Goal: Communication & Community: Answer question/provide support

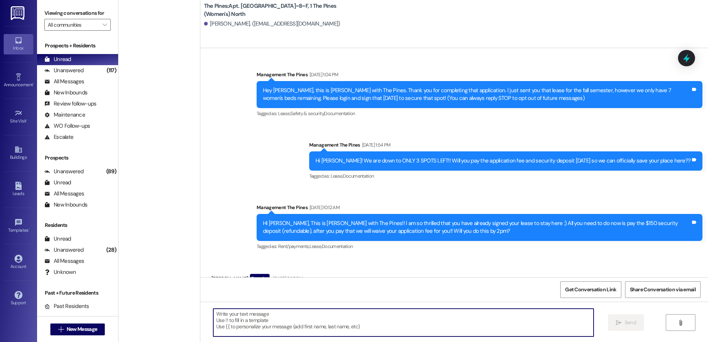
scroll to position [10189, 0]
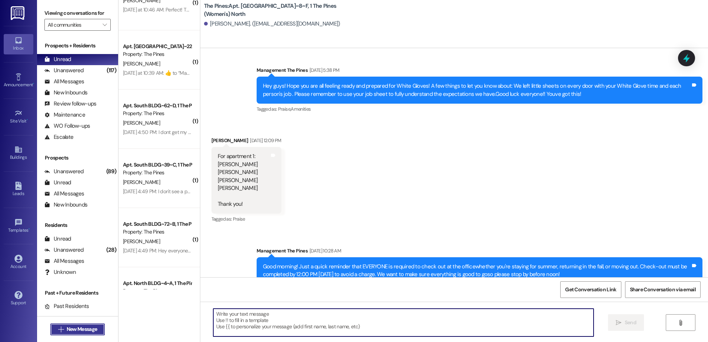
click at [80, 331] on span "New Message" at bounding box center [82, 329] width 30 height 8
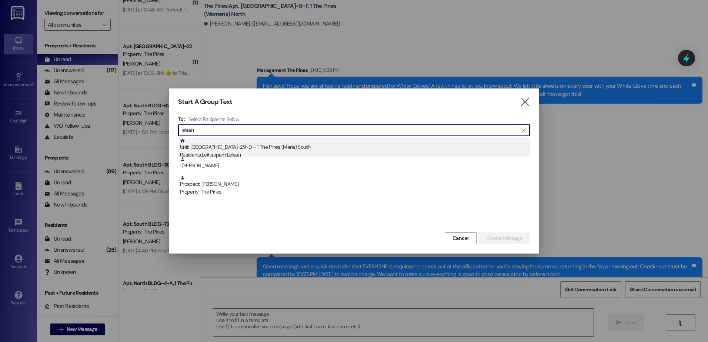
type input "leisan"
click at [241, 152] on div "Residents: [PERSON_NAME]" at bounding box center [355, 155] width 350 height 8
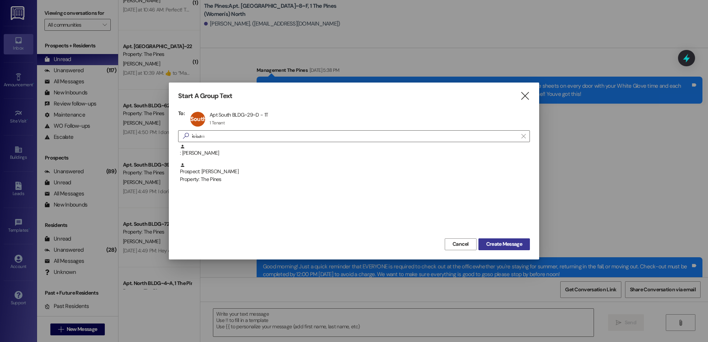
click at [502, 246] on span "Create Message" at bounding box center [504, 244] width 36 height 8
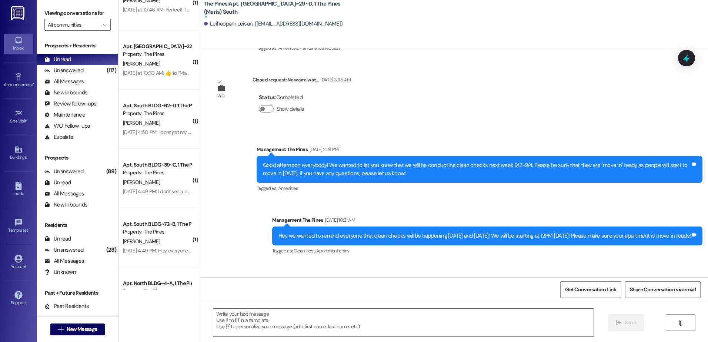
scroll to position [9638, 0]
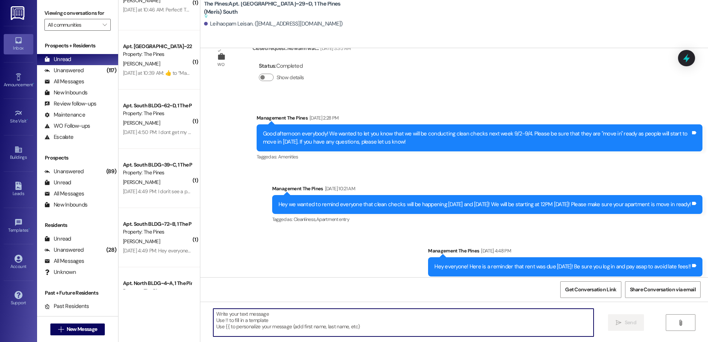
click at [285, 322] on textarea at bounding box center [403, 323] width 380 height 28
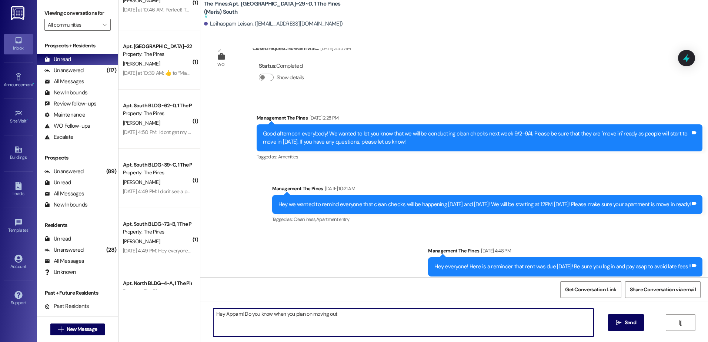
type textarea "Hey Appam! Do you know when you plan on moving out?"
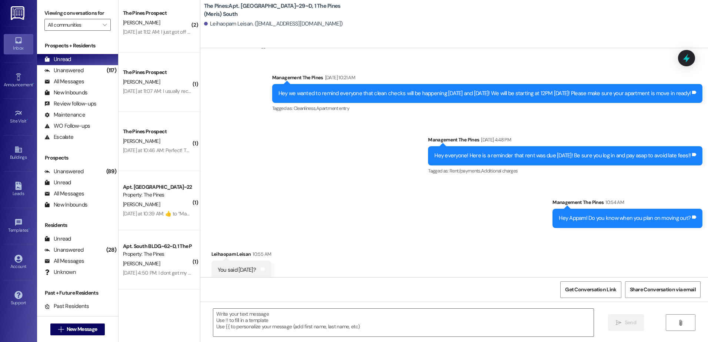
scroll to position [9635, 0]
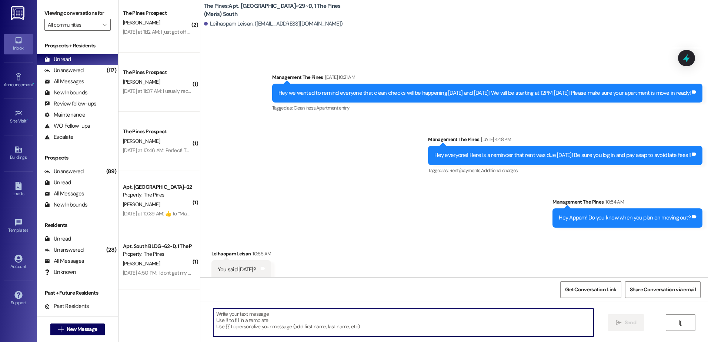
click at [263, 327] on textarea at bounding box center [403, 323] width 380 height 28
type textarea "Y"
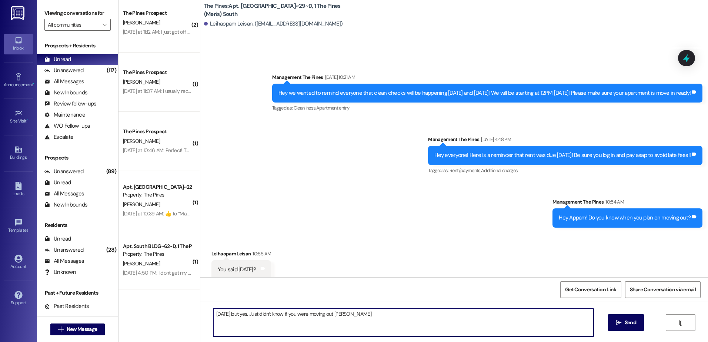
type textarea "[DATE] but yes. Just didn't know if you were moving out earlier"
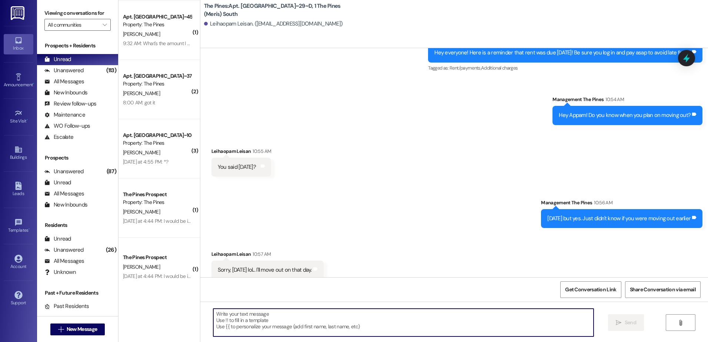
scroll to position [0, 0]
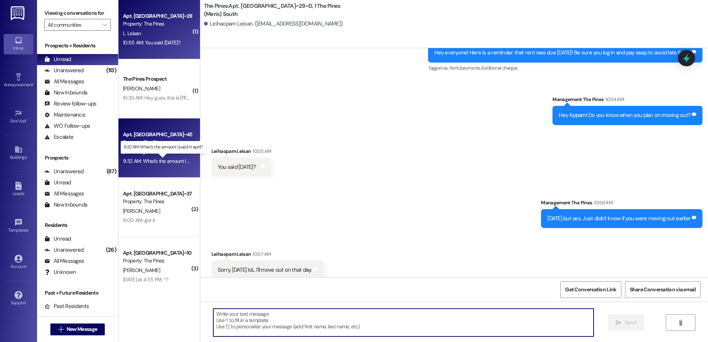
click at [141, 161] on div "9:32 AM: What's the amount I paid in april? 9:32 AM: What's the amount I paid i…" at bounding box center [168, 161] width 91 height 7
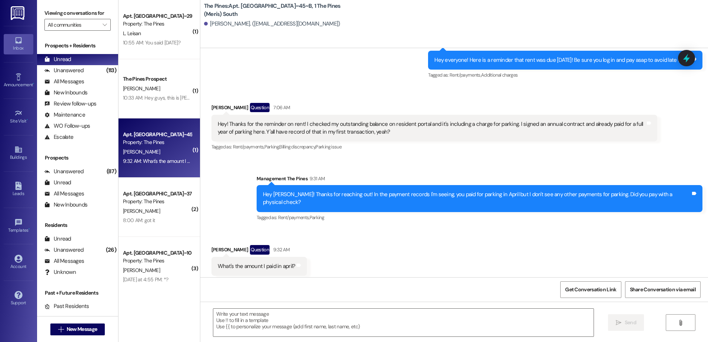
scroll to position [9738, 0]
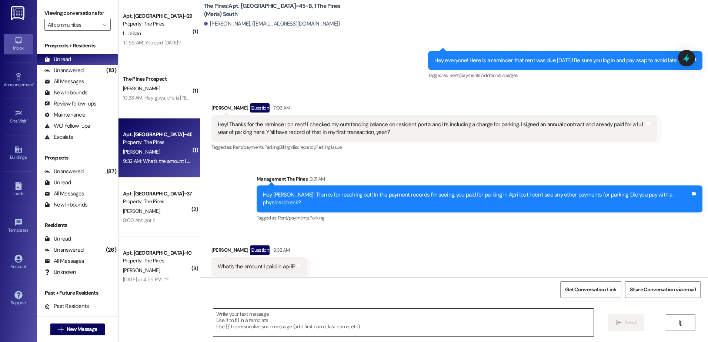
click at [271, 321] on textarea at bounding box center [403, 323] width 380 height 28
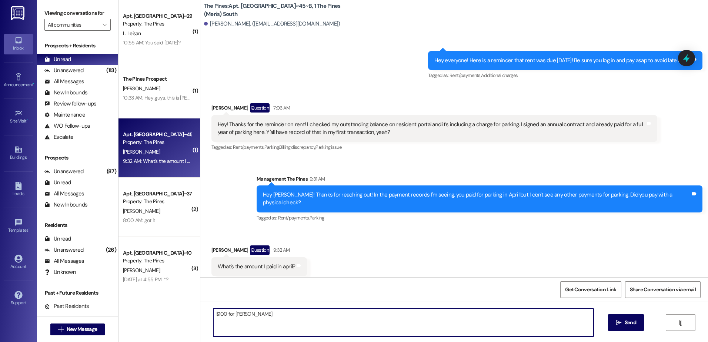
type textarea "$100 for parking"
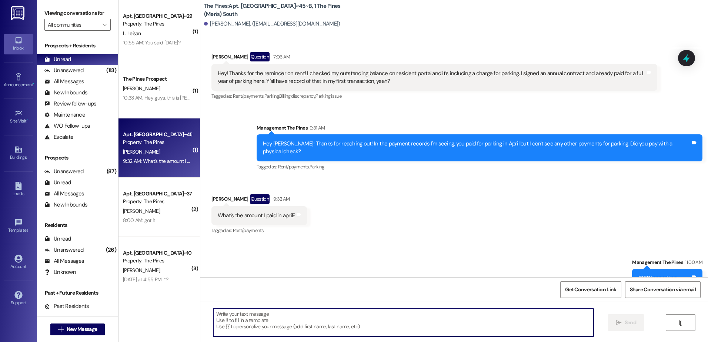
scroll to position [9789, 0]
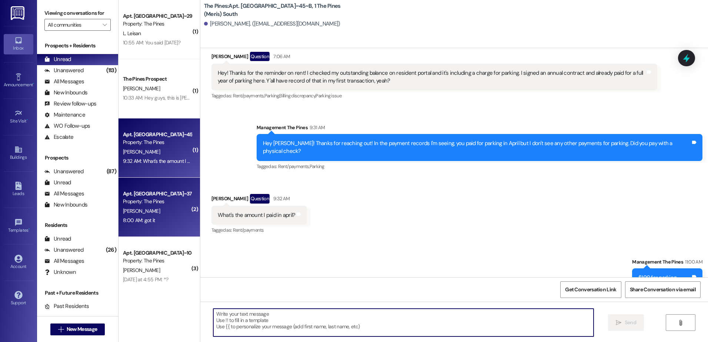
click at [143, 224] on div "8:00 AM: got it 8:00 AM: got it" at bounding box center [157, 220] width 70 height 9
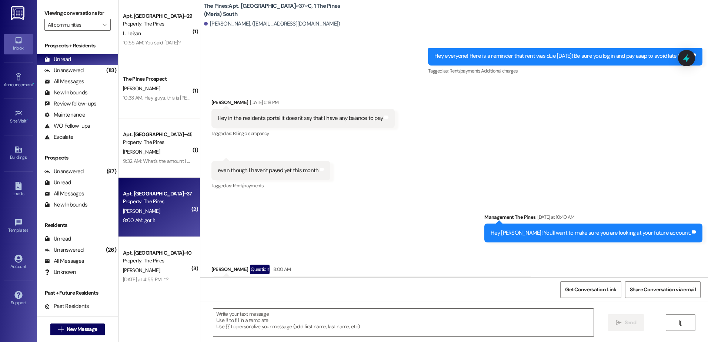
scroll to position [37, 0]
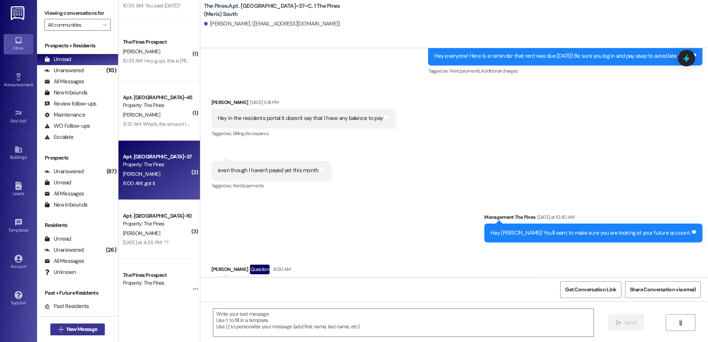
click at [70, 330] on span "New Message" at bounding box center [82, 329] width 30 height 8
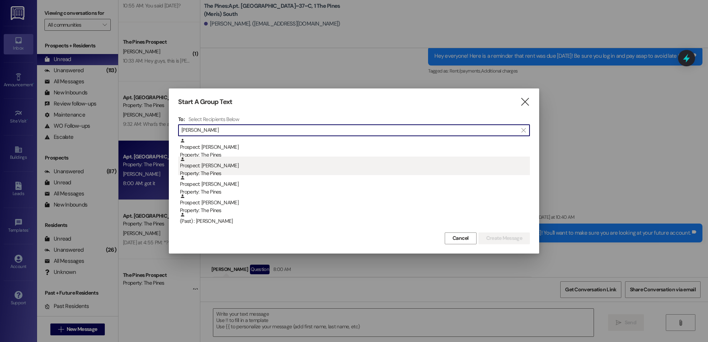
type input "[PERSON_NAME]"
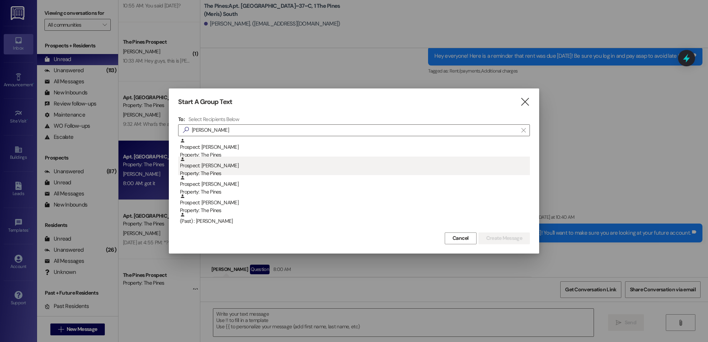
click at [204, 168] on div "Prospect: [PERSON_NAME] Property: The Pines" at bounding box center [355, 167] width 350 height 21
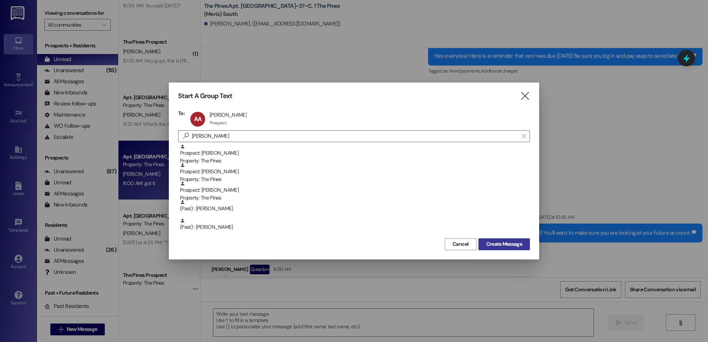
click at [489, 245] on span "Create Message" at bounding box center [504, 244] width 36 height 8
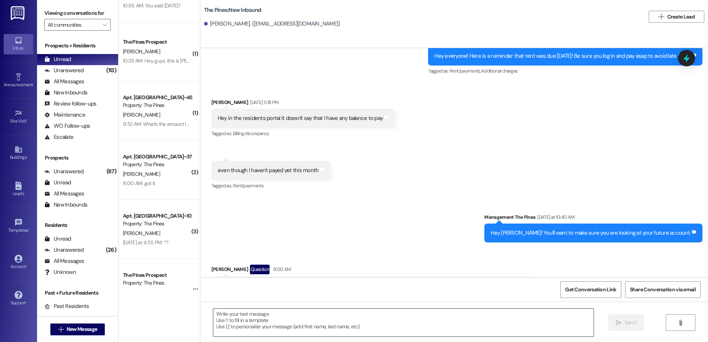
scroll to position [0, 0]
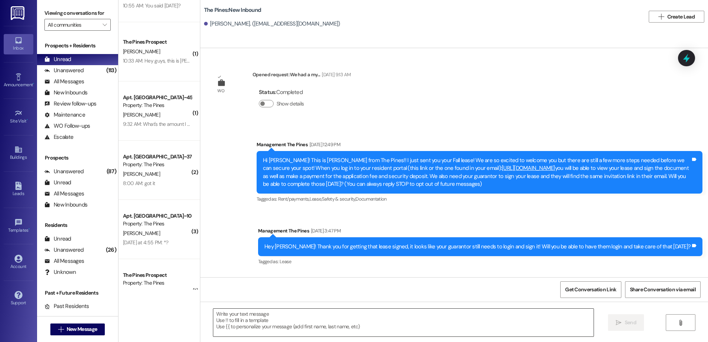
click at [258, 321] on textarea at bounding box center [403, 323] width 380 height 28
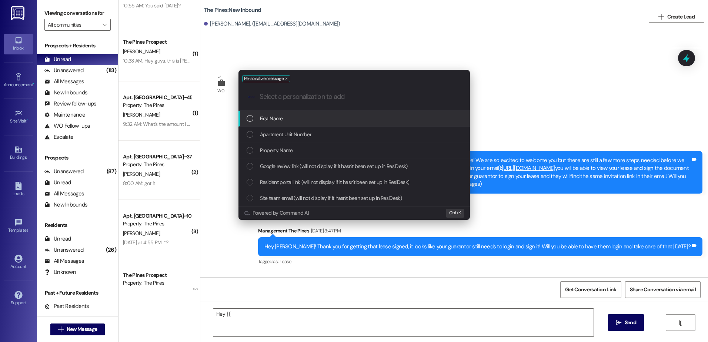
click at [264, 117] on span "First Name" at bounding box center [271, 118] width 23 height 8
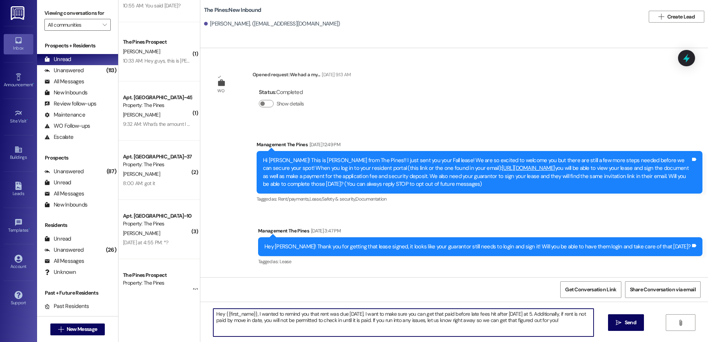
drag, startPoint x: 570, startPoint y: 323, endPoint x: 549, endPoint y: 322, distance: 21.9
click at [548, 322] on textarea "Hey {{first_name}}, I wanted to remind you that rent was due [DATE]. I want to …" at bounding box center [403, 323] width 380 height 28
drag, startPoint x: 577, startPoint y: 322, endPoint x: 548, endPoint y: 314, distance: 29.9
click at [576, 322] on textarea "Hey {{first_name}}, I wanted to remind you that rent was due [DATE]. I want to …" at bounding box center [403, 323] width 380 height 28
click at [542, 314] on textarea "Hey {{first_name}}, I wanted to remind you that rent was due [DATE]. I want to …" at bounding box center [403, 323] width 380 height 28
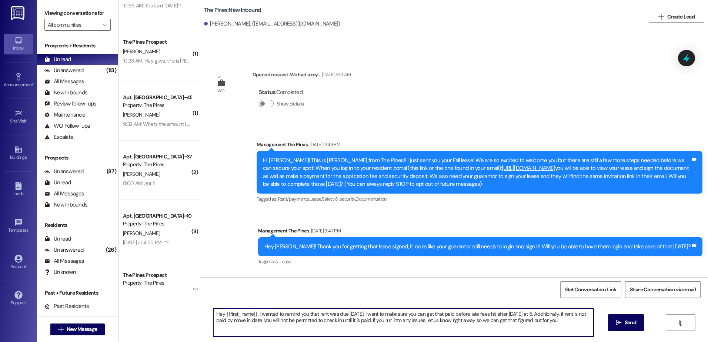
click at [542, 314] on textarea "Hey {{first_name}}, I wanted to remind you that rent was due [DATE]. I want to …" at bounding box center [403, 323] width 380 height 28
drag, startPoint x: 535, startPoint y: 324, endPoint x: 208, endPoint y: 313, distance: 326.6
click at [213, 313] on textarea "Hey {{first_name}}, I wanted to remind you that rent was due [DATE]. I want to …" at bounding box center [403, 323] width 380 height 28
click at [547, 328] on textarea "Hey {{first_name}}, I wanted to remind you that rent was due [DATE]. I want to …" at bounding box center [403, 323] width 380 height 28
type textarea "Hey {{first_name}}, I wanted to remind you that rent was due [DATE]. I want to …"
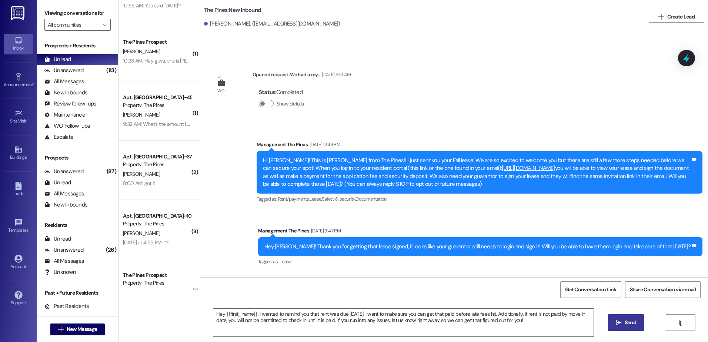
click at [627, 324] on span "Send" at bounding box center [629, 323] width 11 height 8
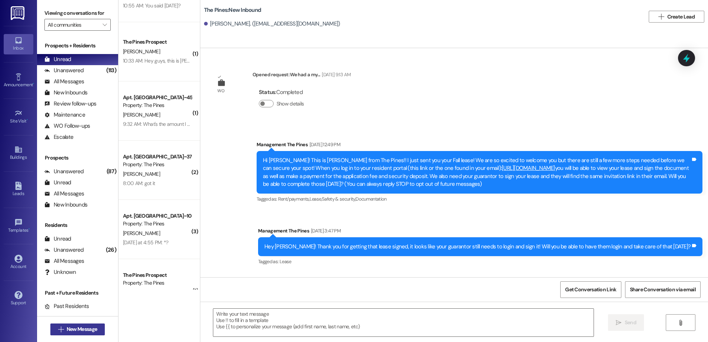
click at [73, 329] on span "New Message" at bounding box center [82, 329] width 30 height 8
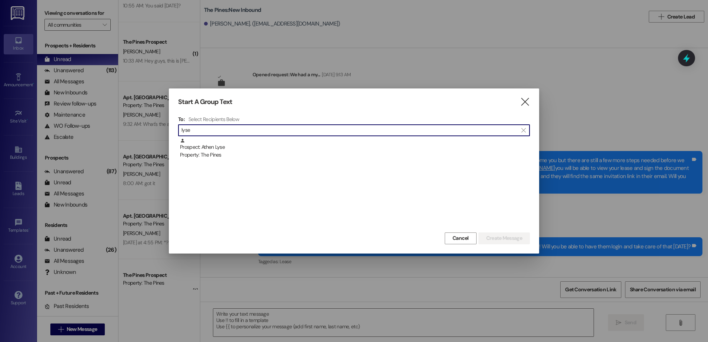
type input "lyse"
click at [255, 139] on div "Prospect: [GEOGRAPHIC_DATA] Lyse Property: The Pines" at bounding box center [355, 148] width 350 height 21
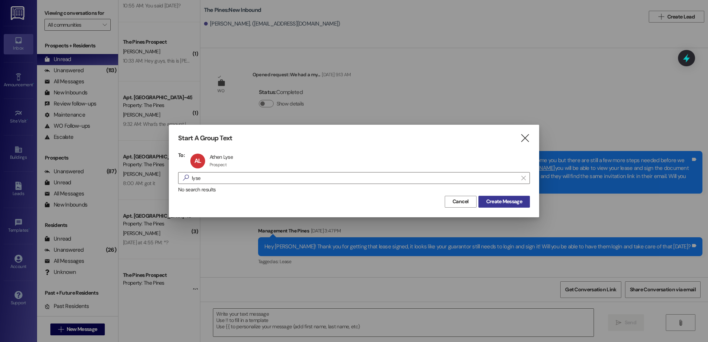
click at [486, 199] on span "Create Message" at bounding box center [503, 202] width 39 height 8
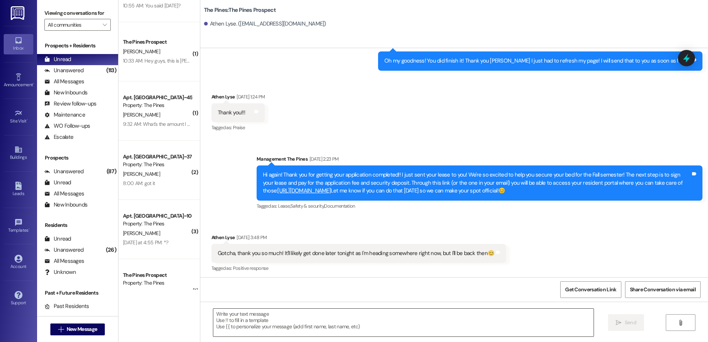
scroll to position [92, 0]
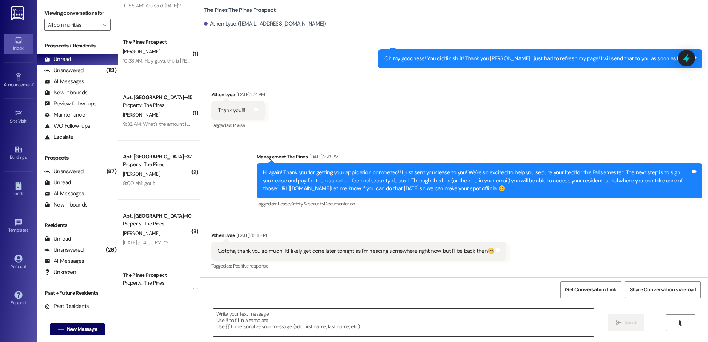
click at [247, 320] on textarea at bounding box center [403, 323] width 380 height 28
paste textarea "Hey {{first_name}}, I wanted to remind you that rent was due [DATE]. I want to …"
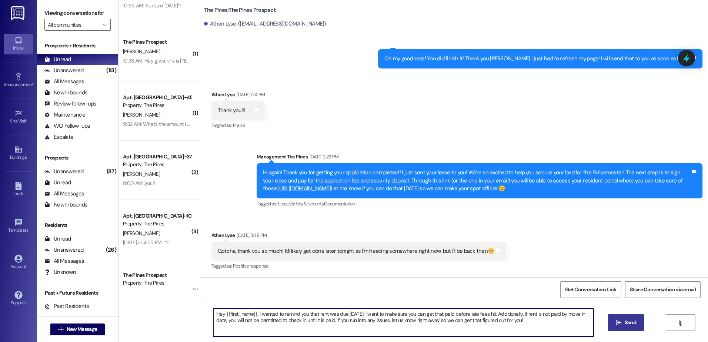
type textarea "Hey {{first_name}}, I wanted to remind you that rent was due [DATE]. I want to …"
click at [628, 320] on span "Send" at bounding box center [629, 323] width 11 height 8
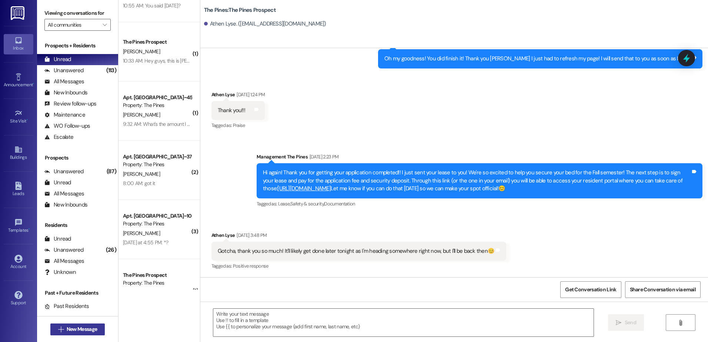
click at [67, 332] on span "New Message" at bounding box center [82, 329] width 30 height 8
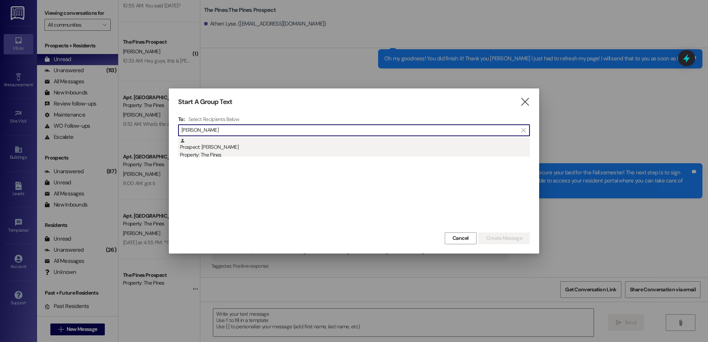
type input "[PERSON_NAME]"
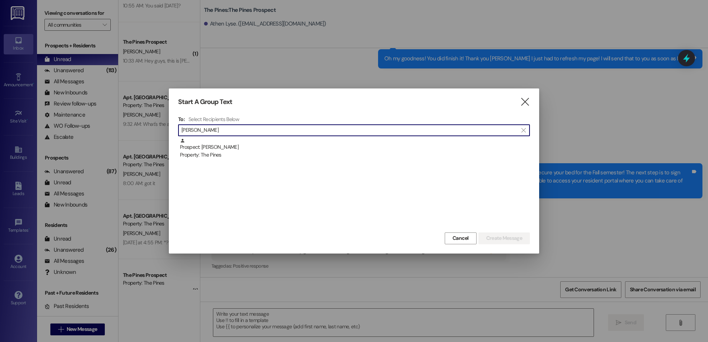
click at [236, 147] on div "Prospect: [PERSON_NAME] Property: The Pines" at bounding box center [355, 148] width 350 height 21
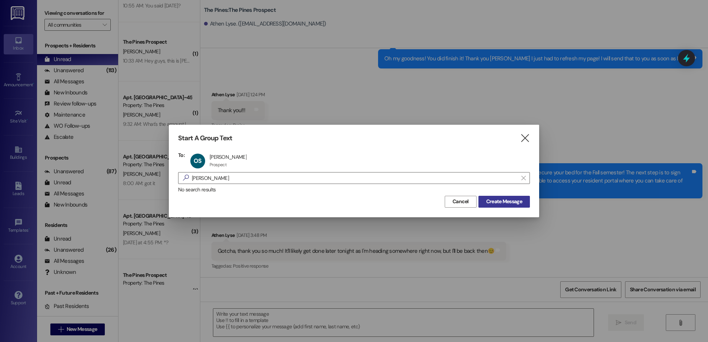
click at [488, 196] on button "Create Message" at bounding box center [503, 202] width 51 height 12
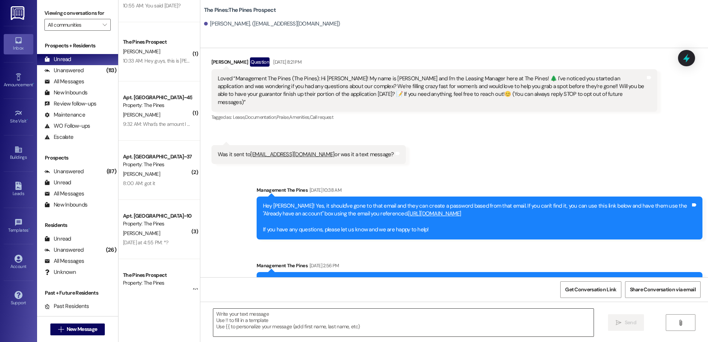
click at [271, 329] on textarea at bounding box center [403, 323] width 380 height 28
paste textarea "Hey {{first_name}}, I wanted to remind you that rent was due [DATE]. I want to …"
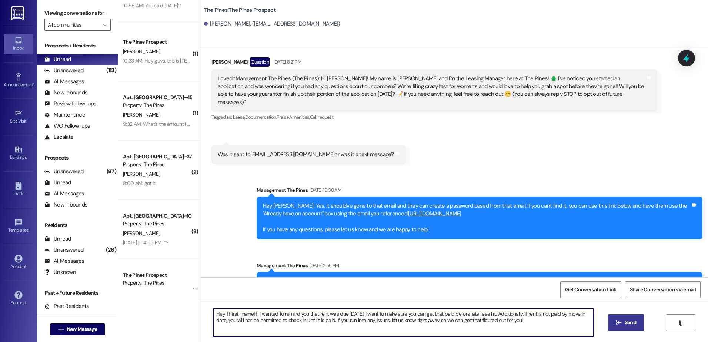
type textarea "Hey {{first_name}}, I wanted to remind you that rent was due [DATE]. I want to …"
click at [629, 319] on span "Send" at bounding box center [629, 323] width 11 height 8
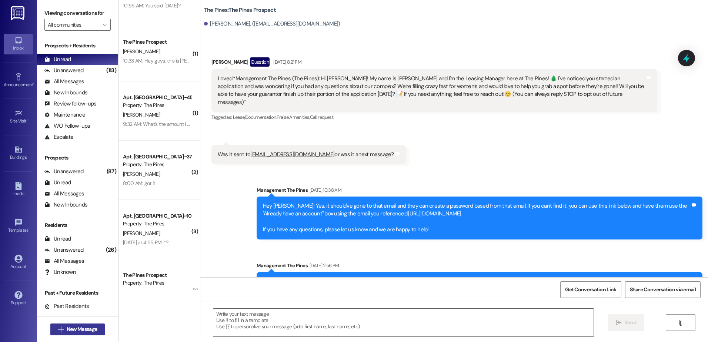
click at [83, 328] on span "New Message" at bounding box center [82, 329] width 30 height 8
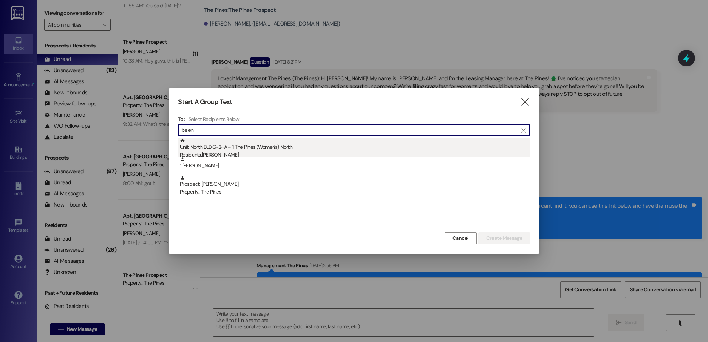
type input "belen"
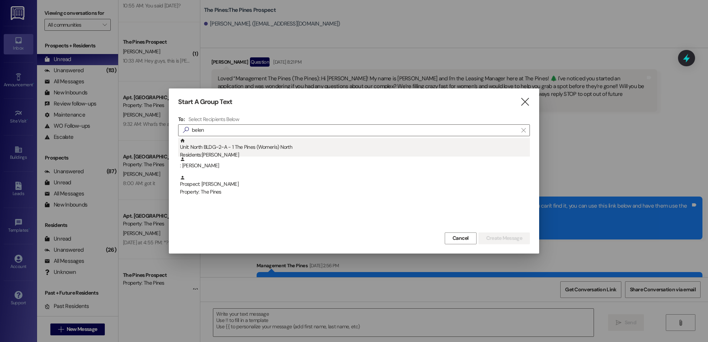
click at [240, 146] on div "Unit: North BLDG~2~A - 1 The Pines (Women's) [DEMOGRAPHIC_DATA] Residents: [PER…" at bounding box center [355, 148] width 350 height 21
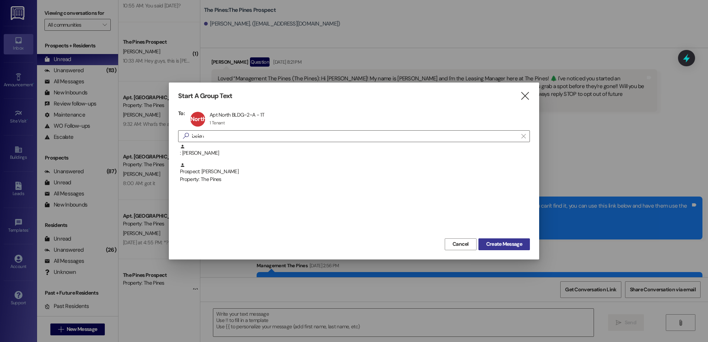
click at [507, 243] on span "Create Message" at bounding box center [504, 244] width 36 height 8
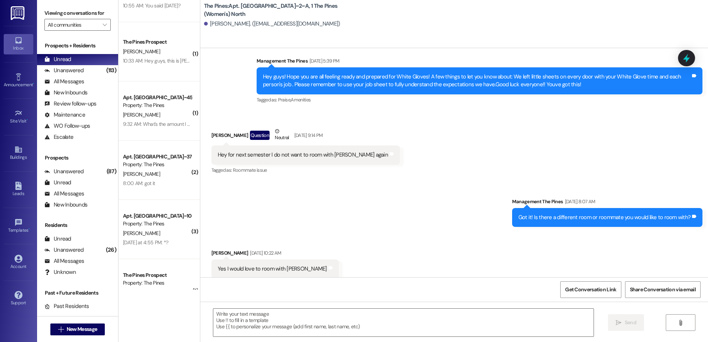
scroll to position [15048, 0]
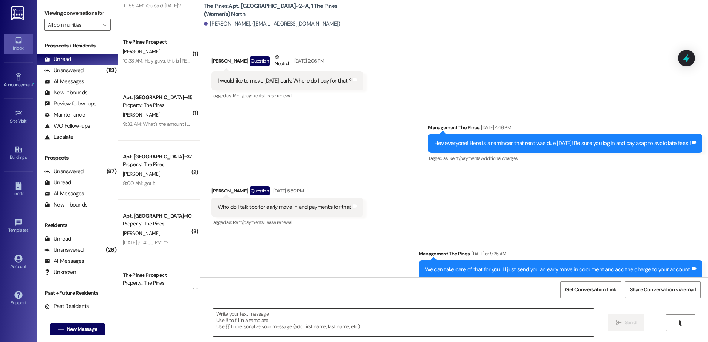
click at [267, 327] on textarea at bounding box center [403, 323] width 380 height 28
paste textarea "Hey {{first_name}}, I wanted to remind you that rent was due [DATE]. I want to …"
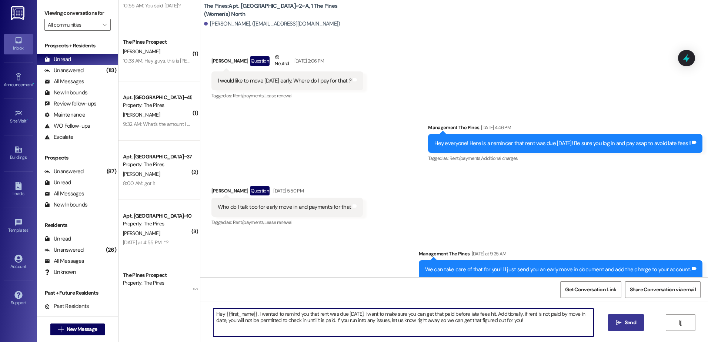
type textarea "Hey {{first_name}}, I wanted to remind you that rent was due [DATE]. I want to …"
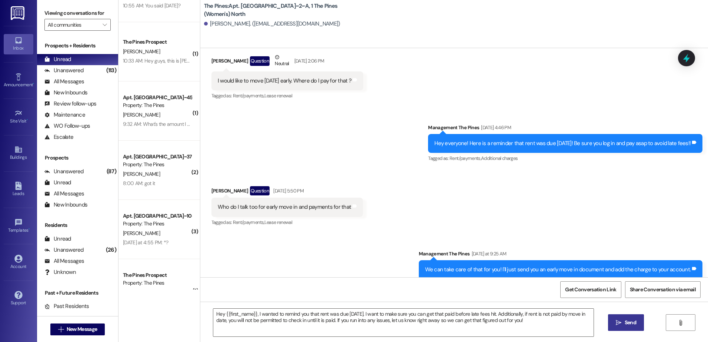
click at [612, 324] on button " Send" at bounding box center [626, 322] width 36 height 17
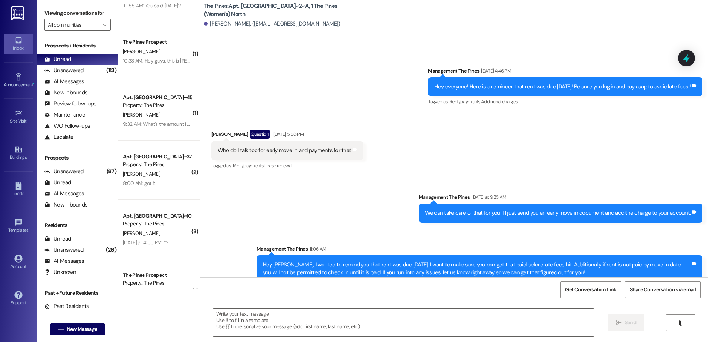
scroll to position [15107, 0]
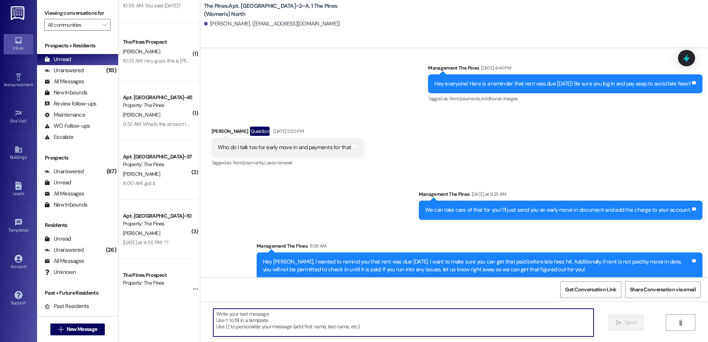
click at [268, 316] on textarea at bounding box center [403, 323] width 380 height 28
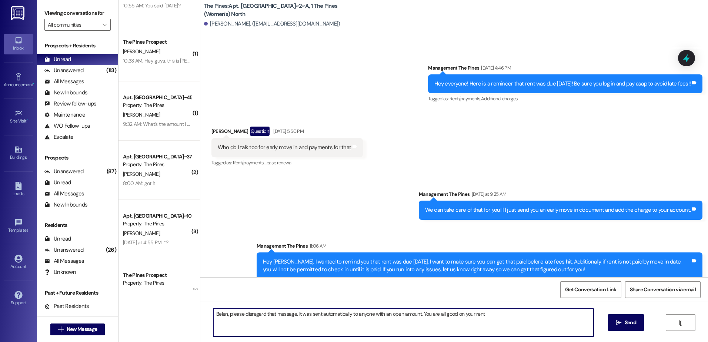
type textarea "Belen, please disregard that message. It was sent automatically to anyone with …"
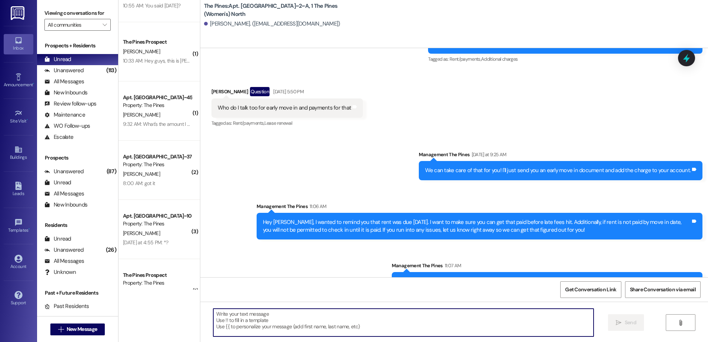
scroll to position [15159, 0]
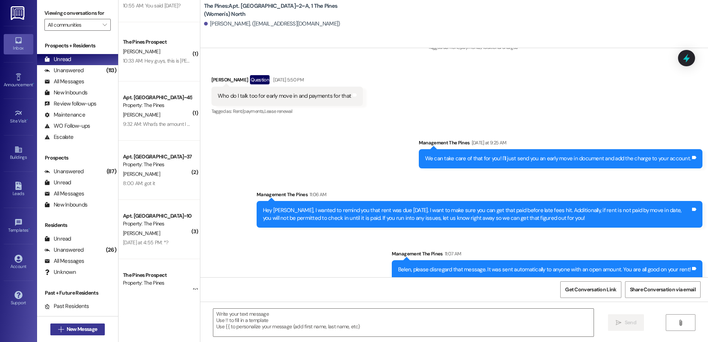
click at [57, 330] on span " New Message" at bounding box center [78, 329] width 42 height 8
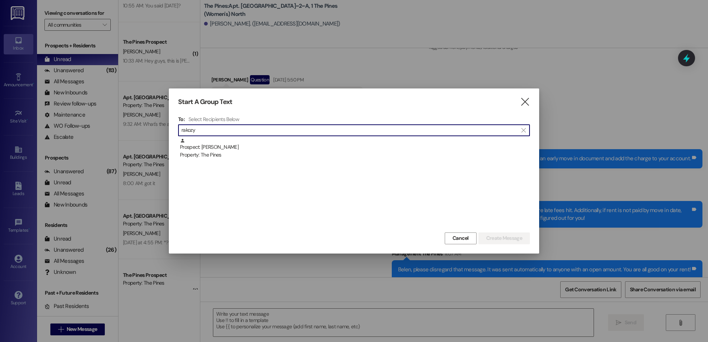
type input "rakozy"
click at [237, 139] on div "Prospect: [PERSON_NAME] Property: The Pines" at bounding box center [355, 148] width 350 height 21
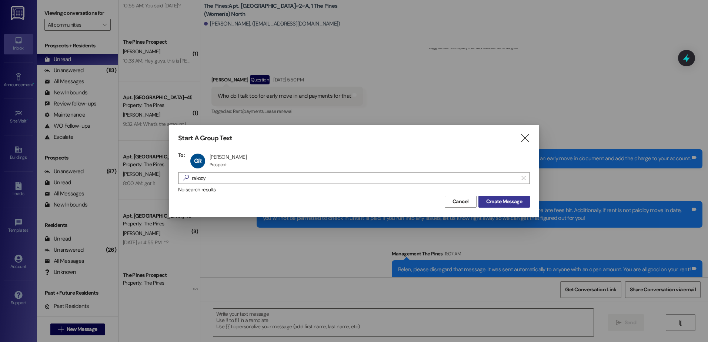
click at [499, 202] on span "Create Message" at bounding box center [504, 202] width 36 height 8
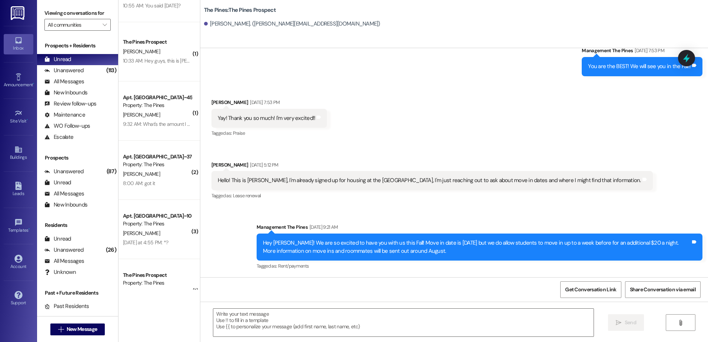
scroll to position [1344, 0]
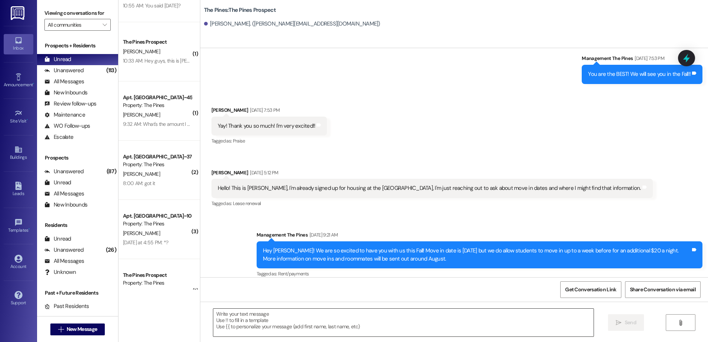
click at [262, 322] on textarea at bounding box center [403, 323] width 380 height 28
paste textarea "Hey {{first_name}}, I wanted to remind you that rent was due [DATE]. I want to …"
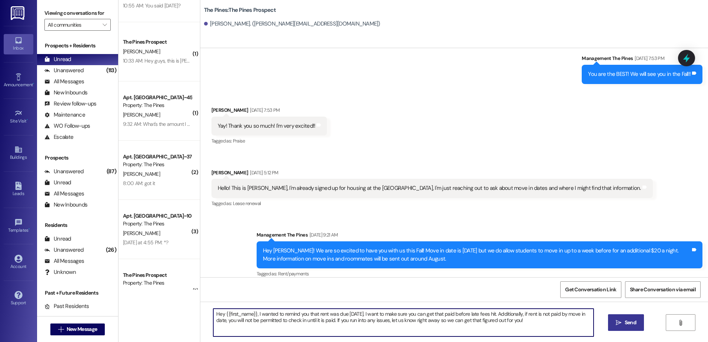
type textarea "Hey {{first_name}}, I wanted to remind you that rent was due [DATE]. I want to …"
click at [612, 323] on button " Send" at bounding box center [626, 322] width 36 height 17
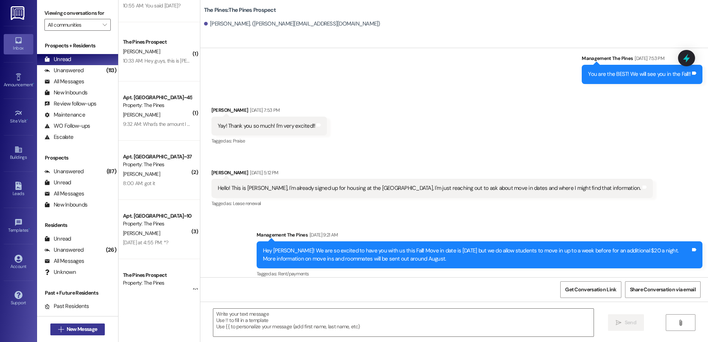
click at [85, 328] on span "New Message" at bounding box center [82, 329] width 30 height 8
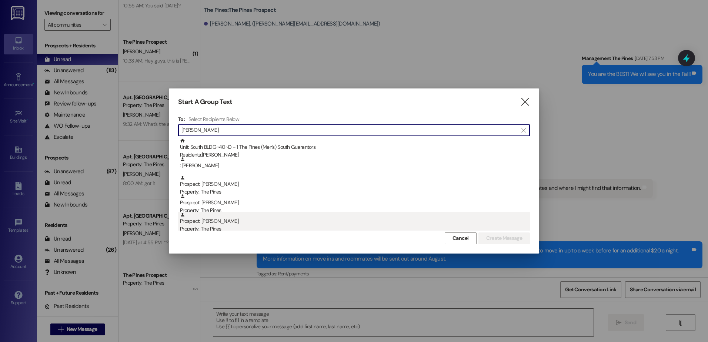
type input "[PERSON_NAME]"
click at [239, 226] on div "Property: The Pines" at bounding box center [355, 229] width 350 height 8
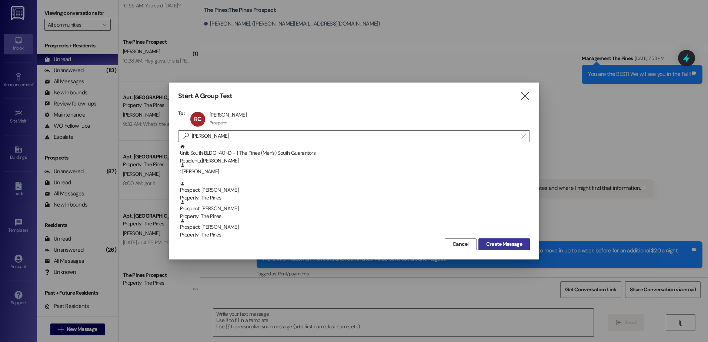
click at [503, 241] on span "Create Message" at bounding box center [504, 244] width 36 height 8
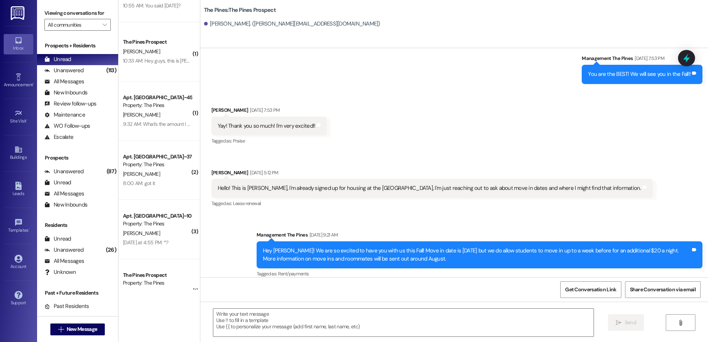
scroll to position [0, 0]
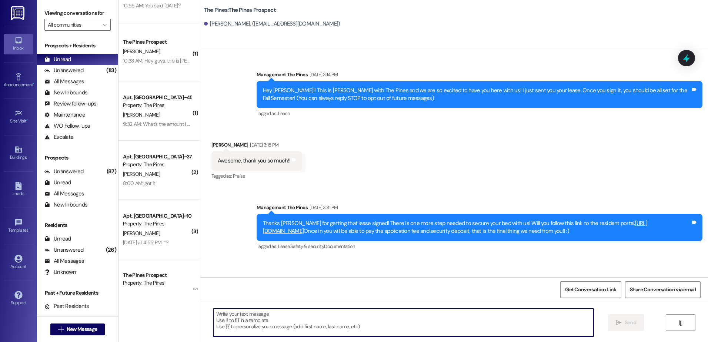
drag, startPoint x: 259, startPoint y: 335, endPoint x: 260, endPoint y: 331, distance: 4.1
click at [260, 331] on textarea at bounding box center [403, 323] width 380 height 28
paste textarea "Hey {{first_name}}, I wanted to remind you that rent was due [DATE]. I want to …"
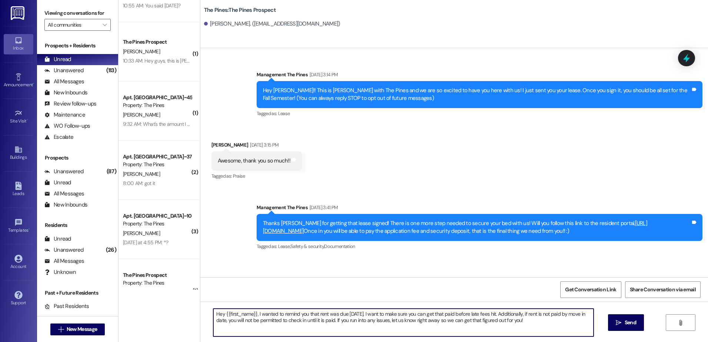
type textarea "Hey {{first_name}}, I wanted to remind you that rent was due [DATE]. I want to …"
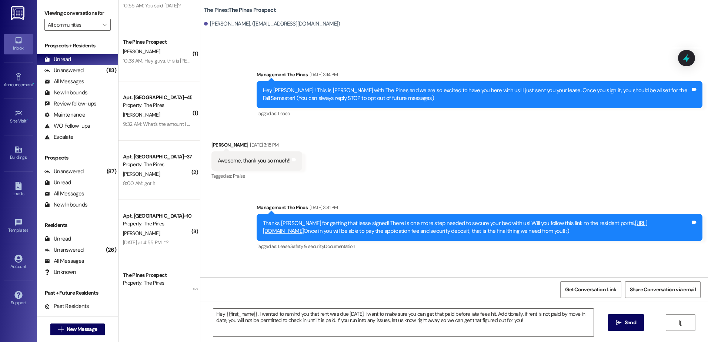
click at [624, 319] on span "Send" at bounding box center [629, 323] width 11 height 8
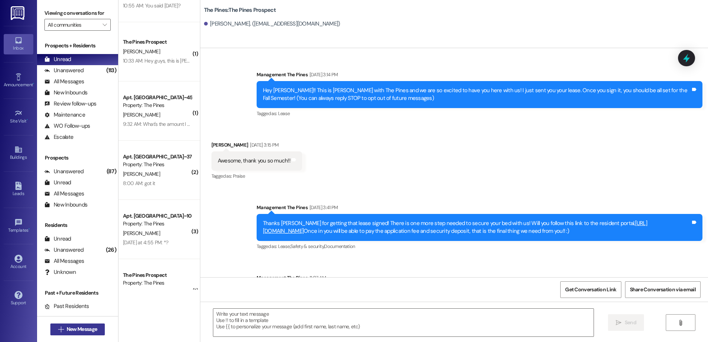
click at [84, 328] on span "New Message" at bounding box center [82, 329] width 30 height 8
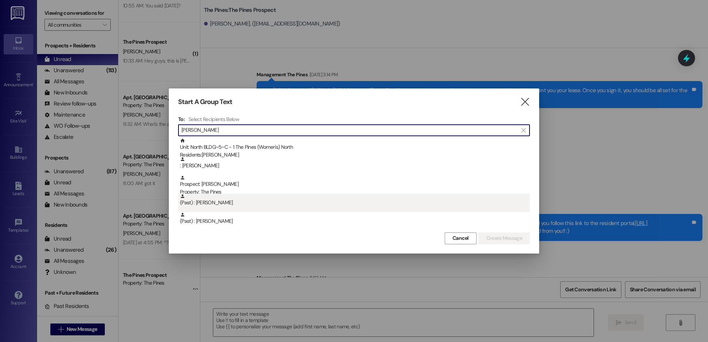
type input "[PERSON_NAME]"
click at [222, 202] on div "(Past) : [PERSON_NAME]" at bounding box center [355, 200] width 350 height 13
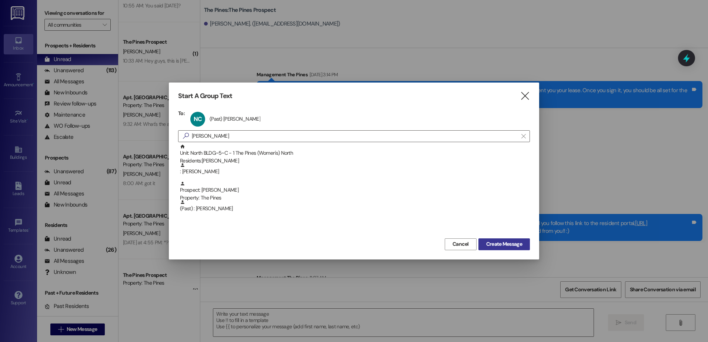
click at [517, 244] on span "Create Message" at bounding box center [504, 244] width 36 height 8
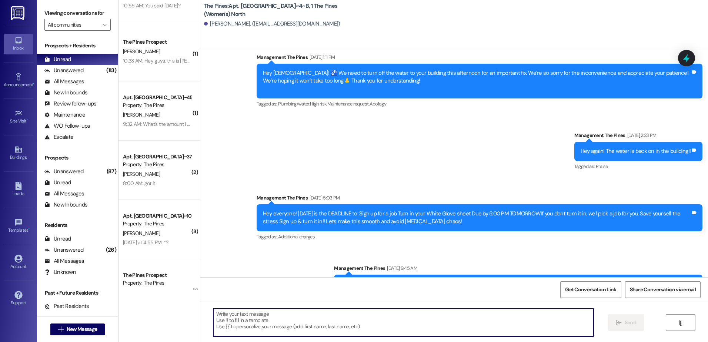
click at [258, 317] on textarea at bounding box center [403, 323] width 380 height 28
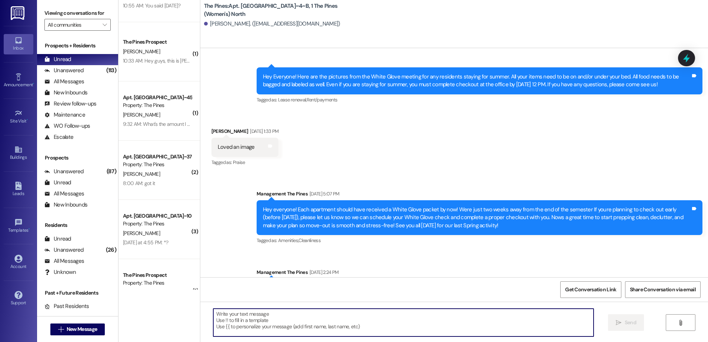
scroll to position [12284, 0]
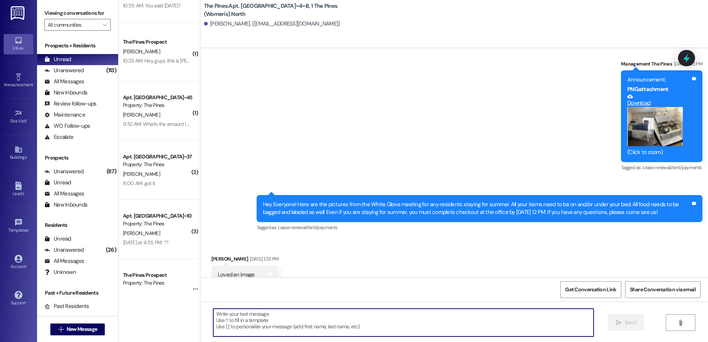
paste textarea "Hey {{first_name}}, I wanted to remind you that rent was due [DATE]. I want to …"
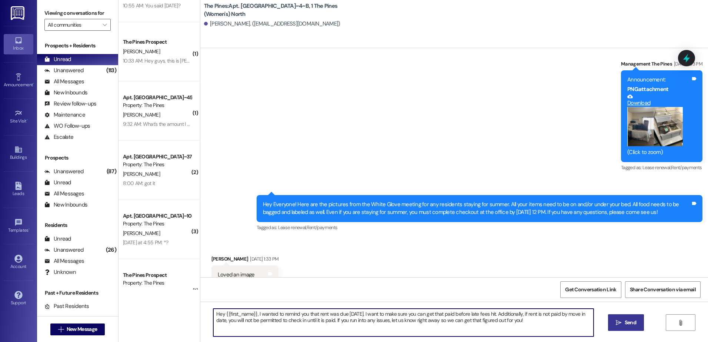
type textarea "Hey {{first_name}}, I wanted to remind you that rent was due [DATE]. I want to …"
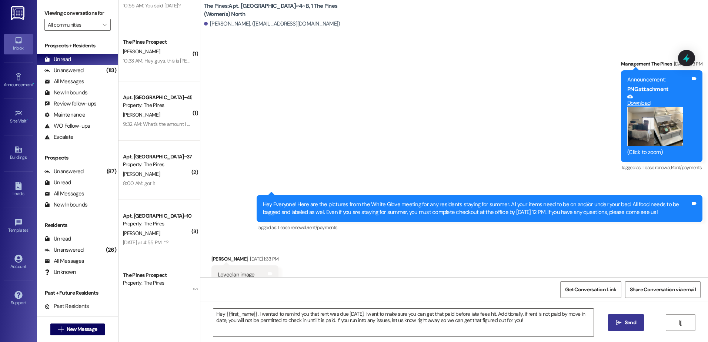
click at [613, 319] on button " Send" at bounding box center [626, 322] width 36 height 17
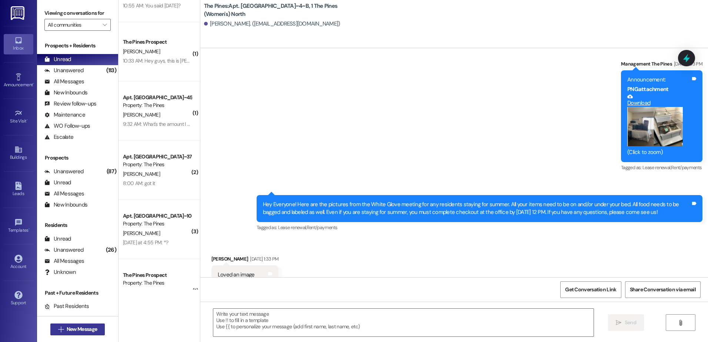
click at [86, 330] on span "New Message" at bounding box center [82, 329] width 30 height 8
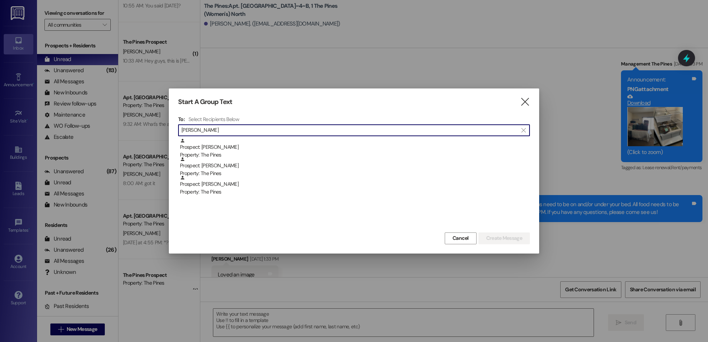
type input "[PERSON_NAME]"
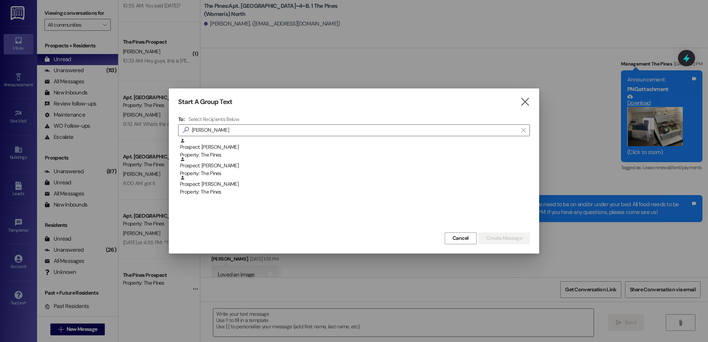
click at [329, 151] on div "Prospect: [PERSON_NAME] Property: The Pines" at bounding box center [355, 148] width 350 height 21
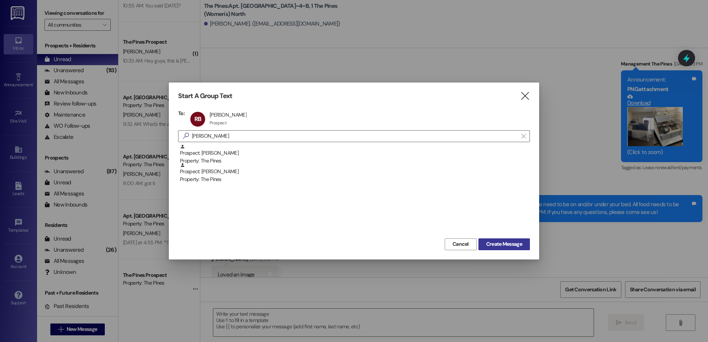
click at [493, 245] on span "Create Message" at bounding box center [504, 244] width 36 height 8
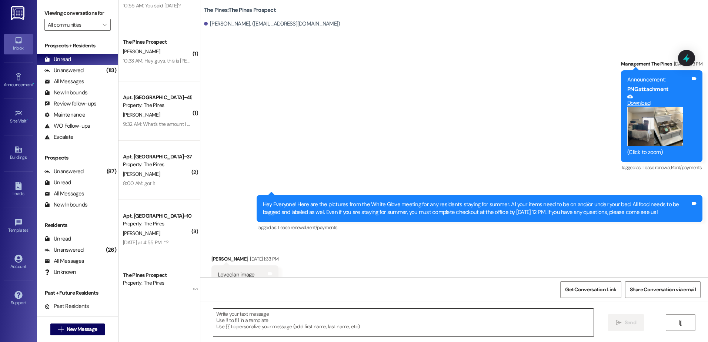
scroll to position [536, 0]
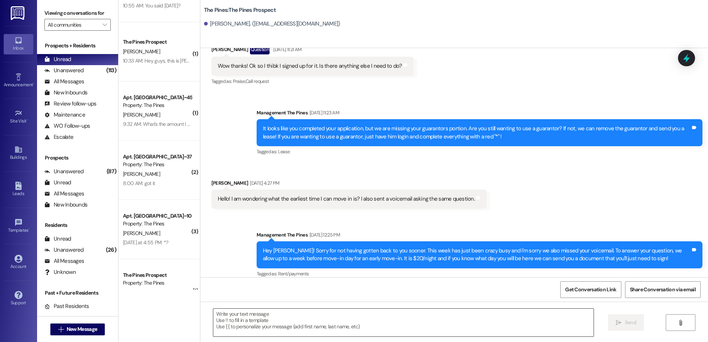
click at [257, 323] on textarea at bounding box center [403, 323] width 380 height 28
paste textarea "Hey {{first_name}}, I wanted to remind you that rent was due [DATE]. I want to …"
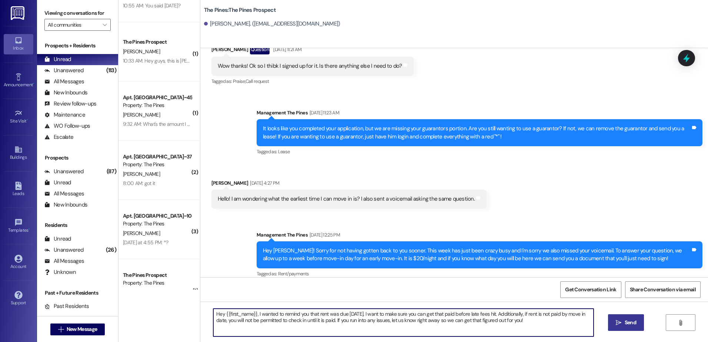
type textarea "Hey {{first_name}}, I wanted to remind you that rent was due [DATE]. I want to …"
click at [623, 323] on span "Send" at bounding box center [630, 323] width 14 height 8
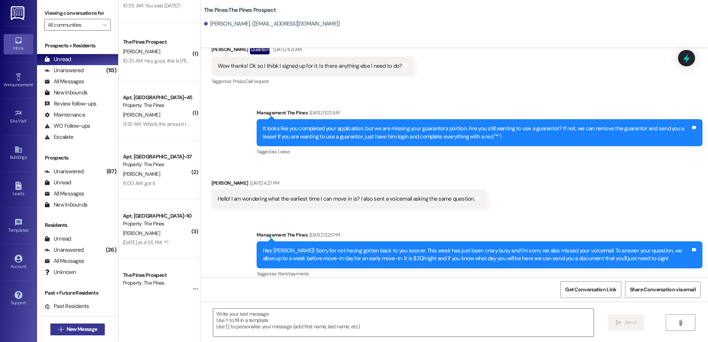
click at [58, 331] on icon "" at bounding box center [61, 329] width 6 height 6
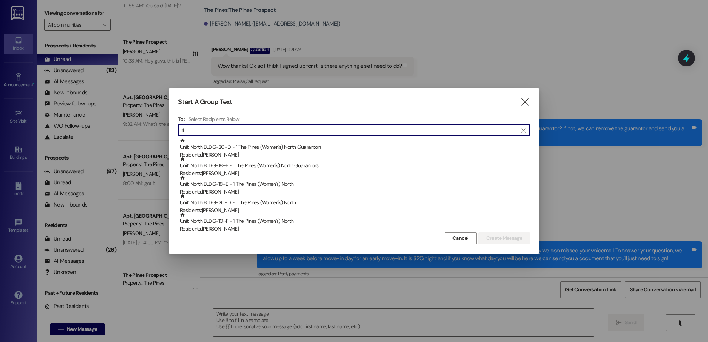
type input "r"
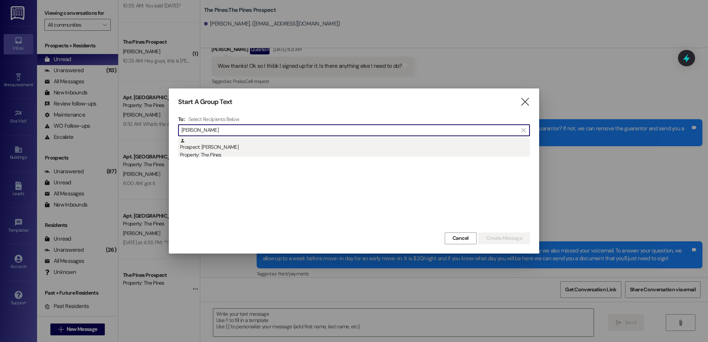
type input "[PERSON_NAME]"
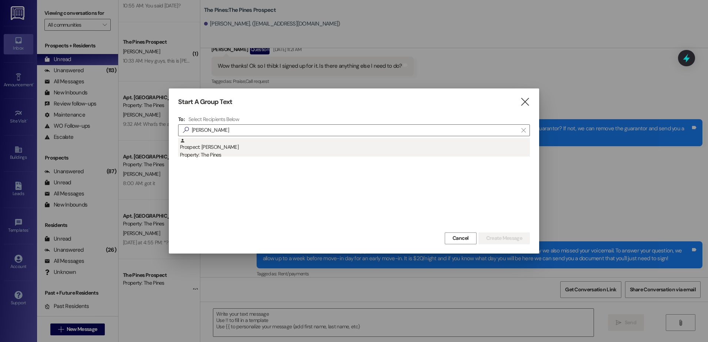
click at [288, 150] on div "Prospect: [PERSON_NAME] Property: The Pines" at bounding box center [355, 148] width 350 height 21
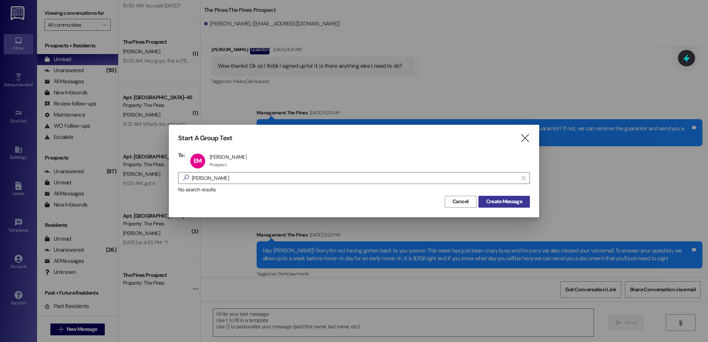
click at [504, 200] on span "Create Message" at bounding box center [504, 202] width 36 height 8
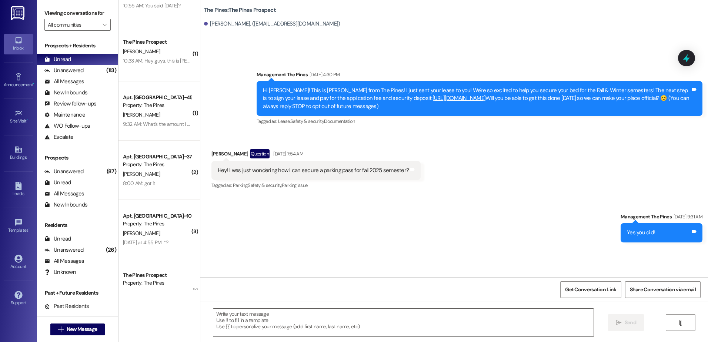
scroll to position [0, 0]
click at [277, 325] on textarea at bounding box center [403, 323] width 380 height 28
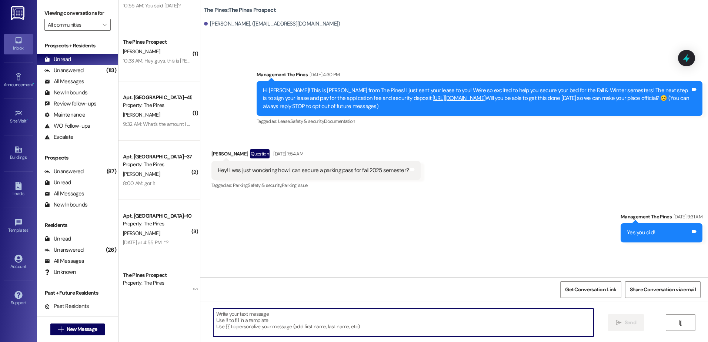
paste textarea "Hey {{first_name}}, I wanted to remind you that rent was due [DATE]. I want to …"
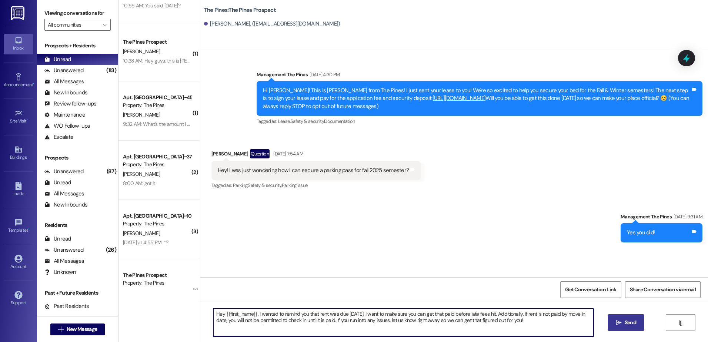
type textarea "Hey {{first_name}}, I wanted to remind you that rent was due [DATE]. I want to …"
click at [637, 327] on button " Send" at bounding box center [626, 322] width 36 height 17
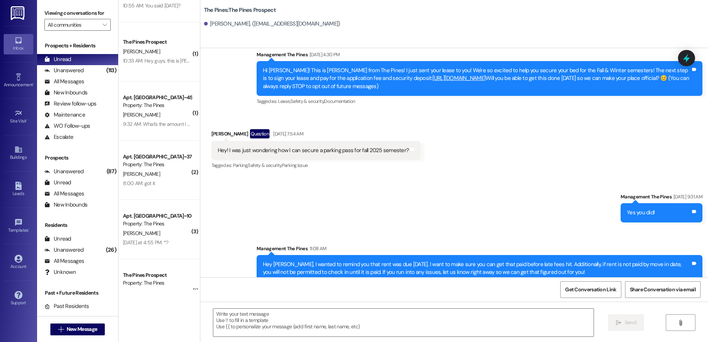
scroll to position [30, 0]
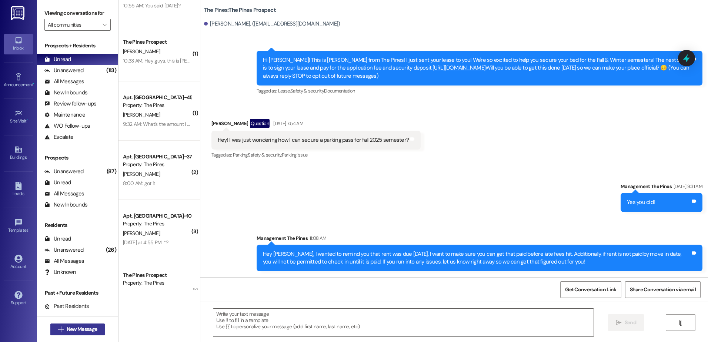
click at [85, 326] on span "New Message" at bounding box center [82, 329] width 30 height 8
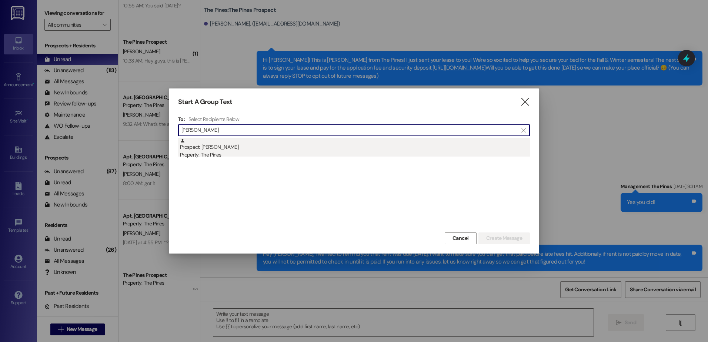
type input "[PERSON_NAME]"
click at [234, 148] on div "Prospect: [PERSON_NAME] Property: The Pines" at bounding box center [355, 148] width 350 height 21
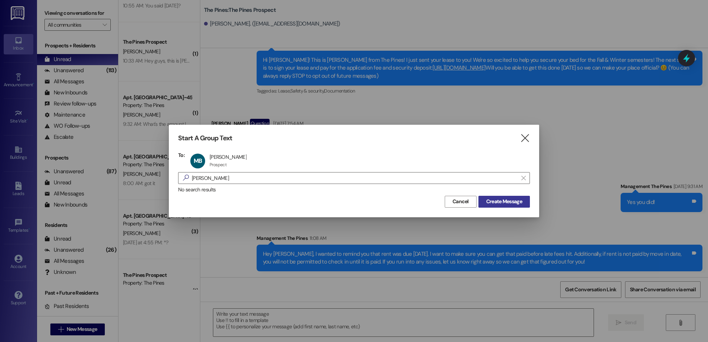
click at [513, 204] on span "Create Message" at bounding box center [504, 202] width 36 height 8
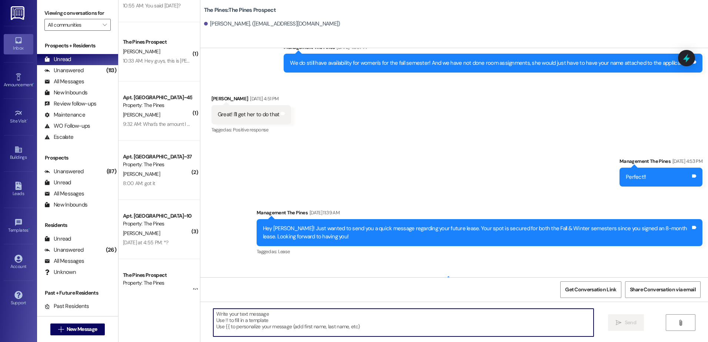
click at [239, 331] on textarea at bounding box center [403, 323] width 380 height 28
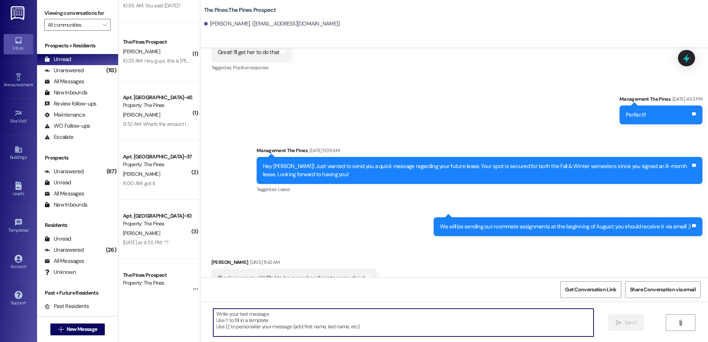
paste textarea "Hey {{first_name}}, I wanted to remind you that rent was due [DATE]. I want to …"
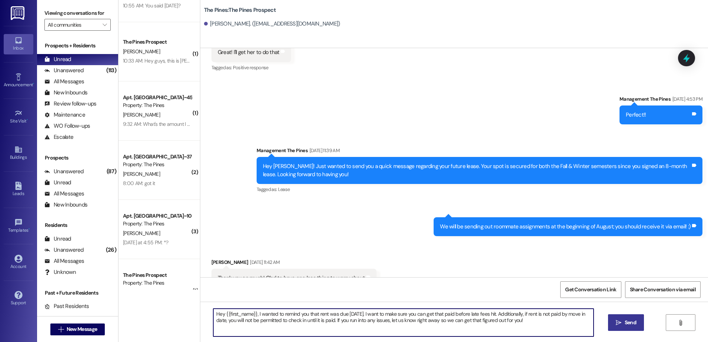
type textarea "Hey {{first_name}}, I wanted to remind you that rent was due [DATE]. I want to …"
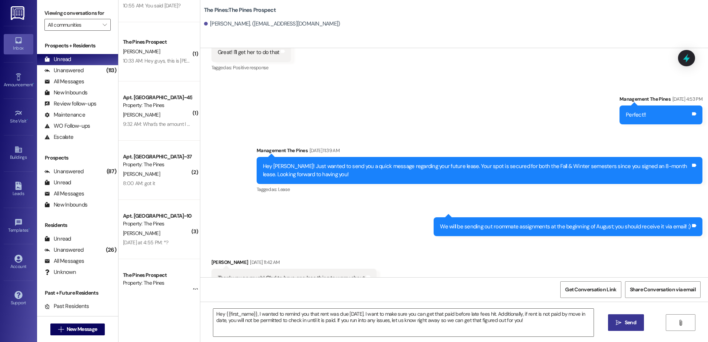
click at [622, 328] on button " Send" at bounding box center [626, 322] width 36 height 17
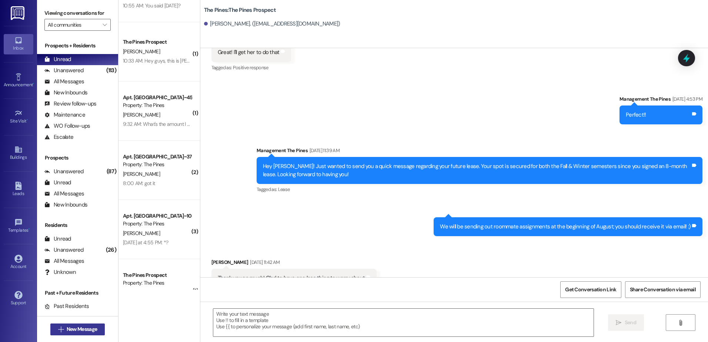
click at [60, 329] on icon "" at bounding box center [61, 329] width 6 height 6
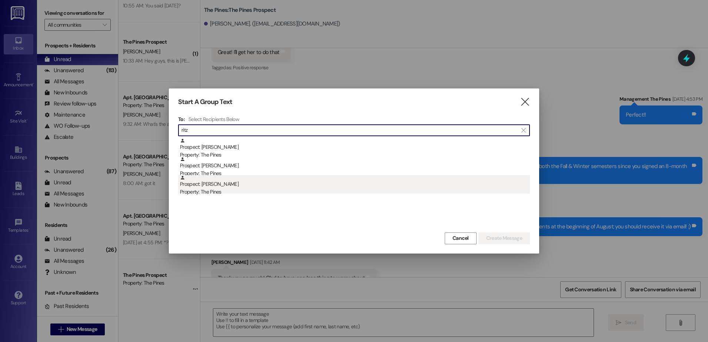
type input "ritz"
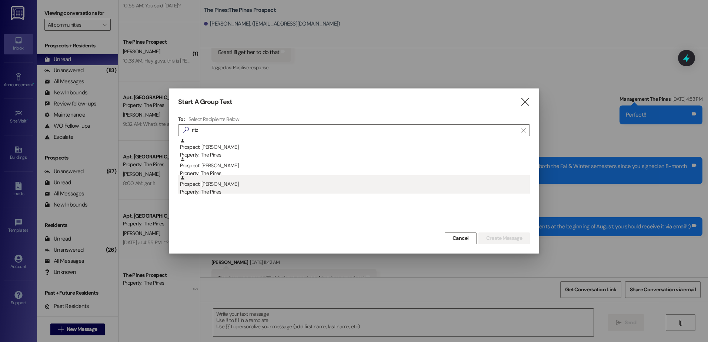
click at [222, 183] on div "Prospect: [PERSON_NAME] Property: The Pines" at bounding box center [355, 185] width 350 height 21
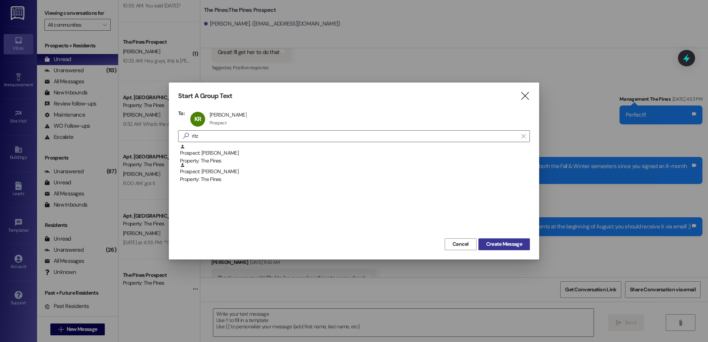
click at [525, 247] on button "Create Message" at bounding box center [503, 244] width 51 height 12
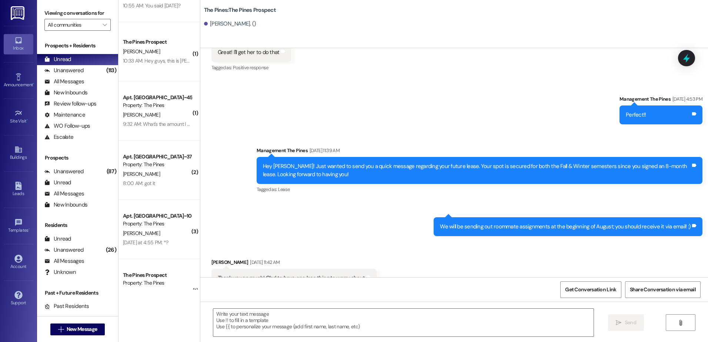
scroll to position [0, 0]
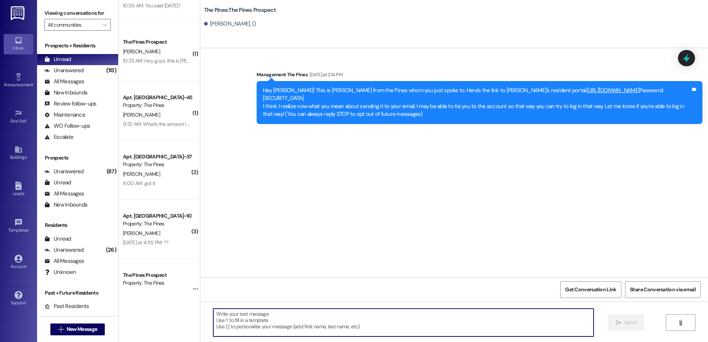
click at [320, 324] on textarea at bounding box center [403, 323] width 380 height 28
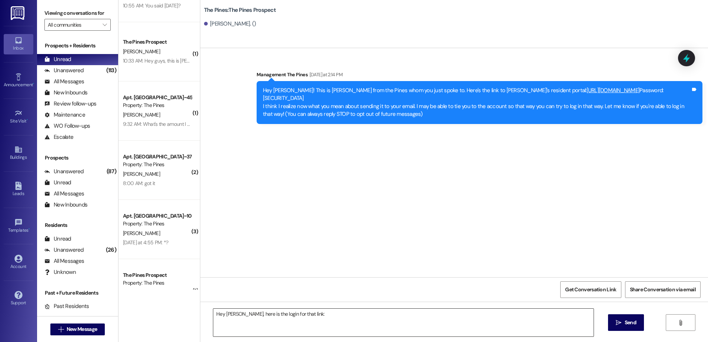
click at [254, 321] on textarea "Hey [PERSON_NAME], here is the login for that link:" at bounding box center [403, 323] width 380 height 28
paste textarea "[EMAIL_ADDRESS][DOMAIN_NAME]"
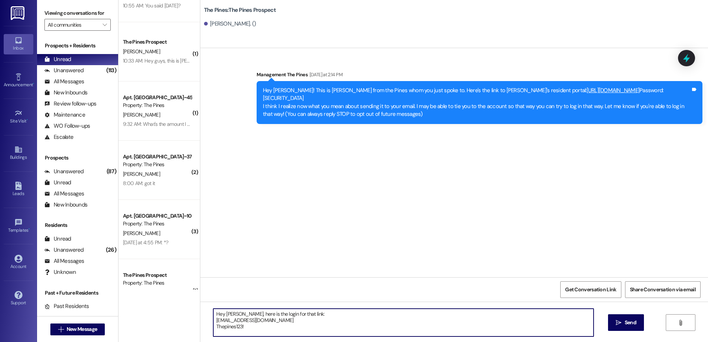
click at [309, 313] on textarea "Hey [PERSON_NAME], here is the login for that link: [EMAIL_ADDRESS][DOMAIN_NAME…" at bounding box center [403, 323] width 380 height 28
click at [246, 325] on textarea "Hey [PERSON_NAME], here is the login for that link: [EMAIL_ADDRESS][DOMAIN_NAME…" at bounding box center [403, 323] width 380 height 28
click at [246, 331] on textarea "Hey [PERSON_NAME], here is the login for that link: [EMAIL_ADDRESS][DOMAIN_NAME…" at bounding box center [403, 323] width 380 height 28
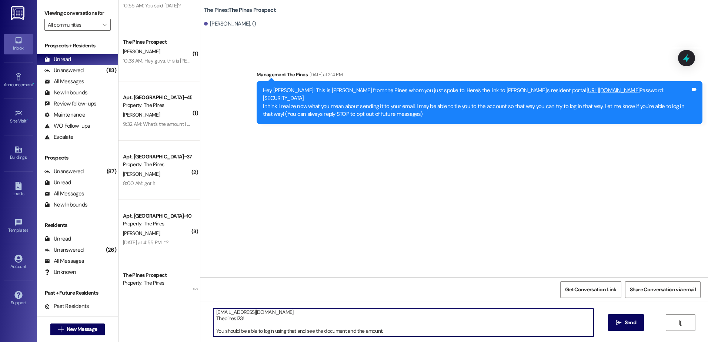
click at [359, 331] on textarea "Hey [PERSON_NAME], here is the login for that link: [EMAIL_ADDRESS][DOMAIN_NAME…" at bounding box center [403, 323] width 380 height 28
type textarea "Hey [PERSON_NAME], here is the login for that link: [EMAIL_ADDRESS][DOMAIN_NAME…"
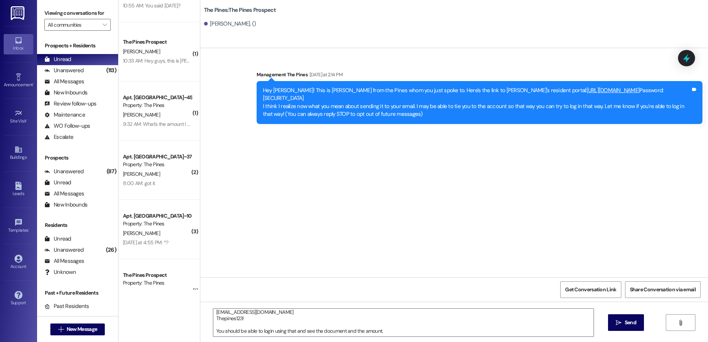
click at [623, 321] on span "Send" at bounding box center [630, 323] width 14 height 8
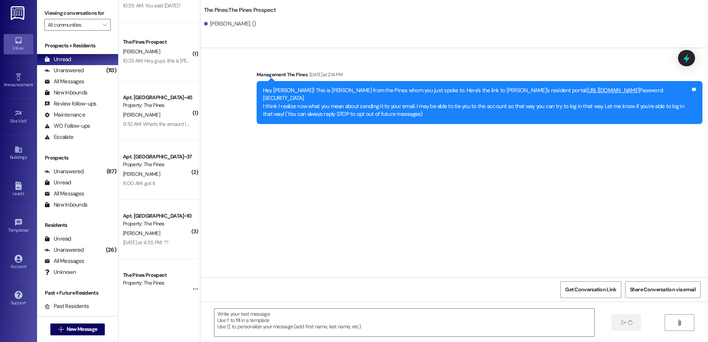
scroll to position [0, 0]
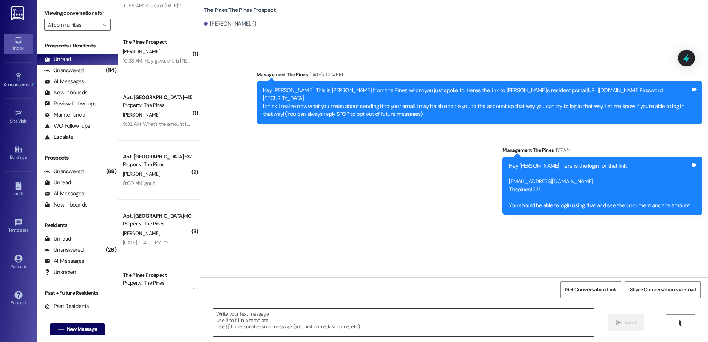
click at [240, 319] on textarea at bounding box center [403, 323] width 380 height 28
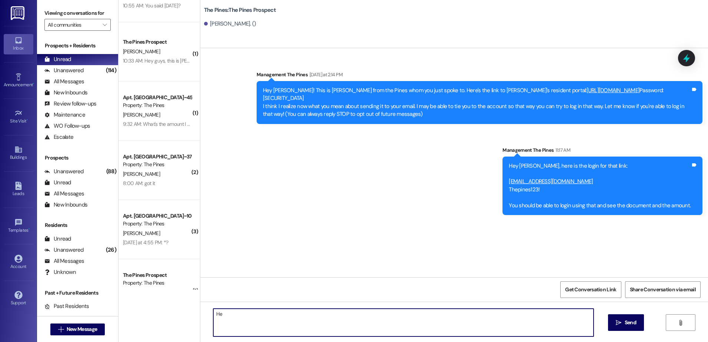
type textarea "H"
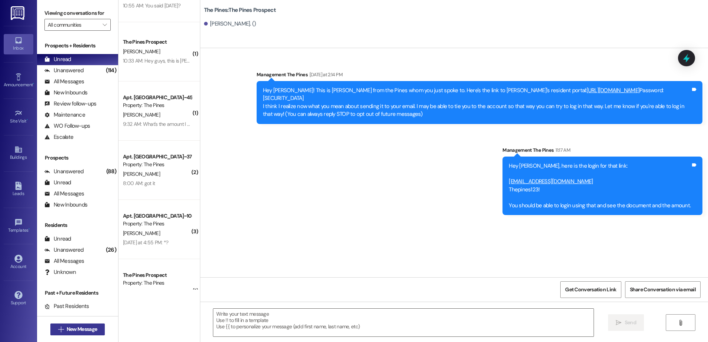
click at [75, 326] on span "New Message" at bounding box center [82, 329] width 30 height 8
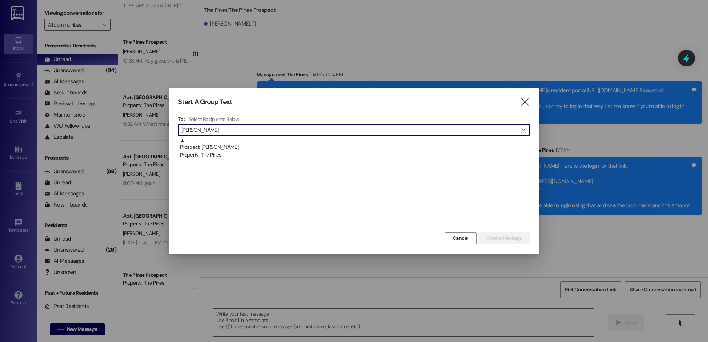
type input "[PERSON_NAME]"
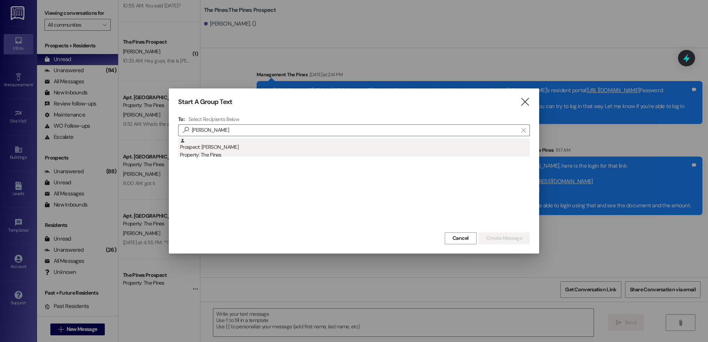
click at [289, 150] on div "Prospect: [PERSON_NAME] Property: The Pines" at bounding box center [355, 148] width 350 height 21
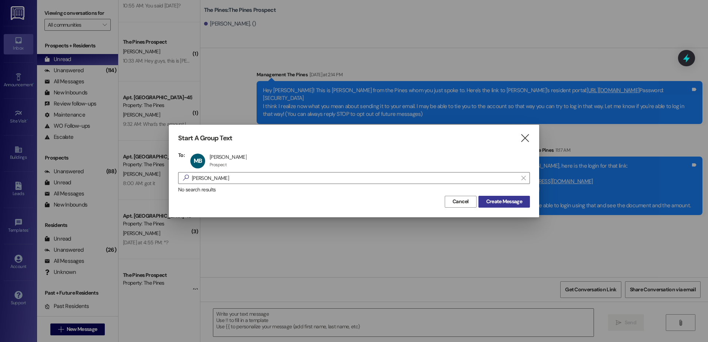
click at [504, 205] on span "Create Message" at bounding box center [504, 202] width 36 height 8
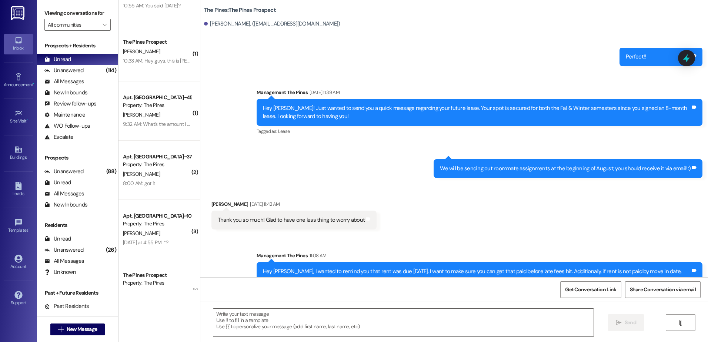
scroll to position [1206, 0]
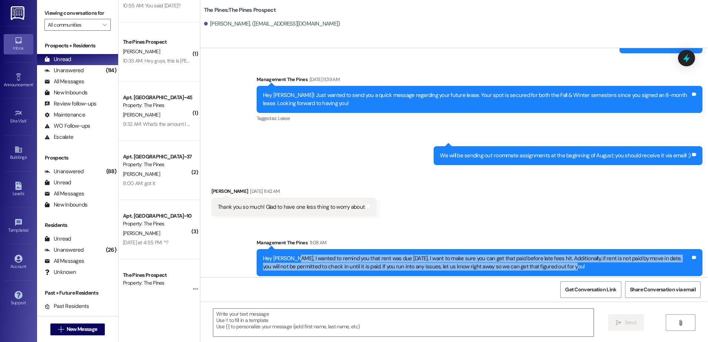
drag, startPoint x: 559, startPoint y: 251, endPoint x: 289, endPoint y: 244, distance: 269.9
click at [289, 255] on div "Hey [PERSON_NAME], I wanted to remind you that rent was due [DATE]. I want to m…" at bounding box center [476, 263] width 427 height 16
copy div "I wanted to remind you that rent was due [DATE]. I want to make sure you can ge…"
click at [87, 327] on span "New Message" at bounding box center [82, 329] width 30 height 8
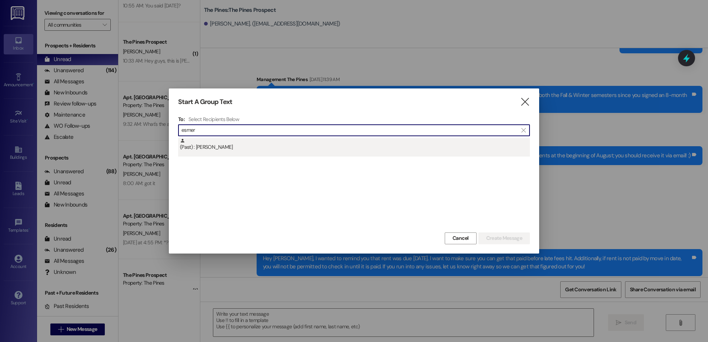
type input "esmer"
click at [220, 142] on div "(Past) : [PERSON_NAME]" at bounding box center [355, 144] width 350 height 13
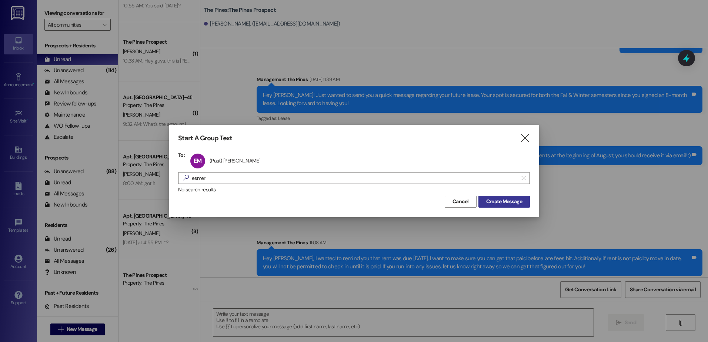
click at [513, 202] on span "Create Message" at bounding box center [504, 202] width 36 height 8
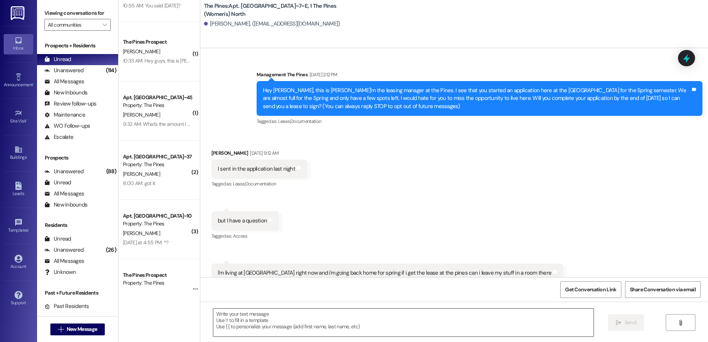
click at [271, 312] on textarea at bounding box center [403, 323] width 380 height 28
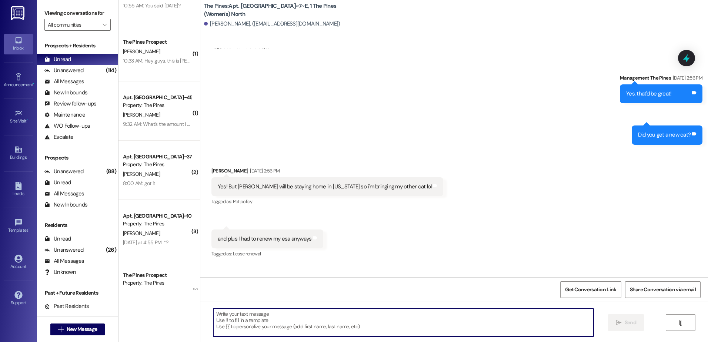
scroll to position [18061, 0]
paste textarea "I wanted to remind you that rent was due [DATE]. I want to make sure you can ge…"
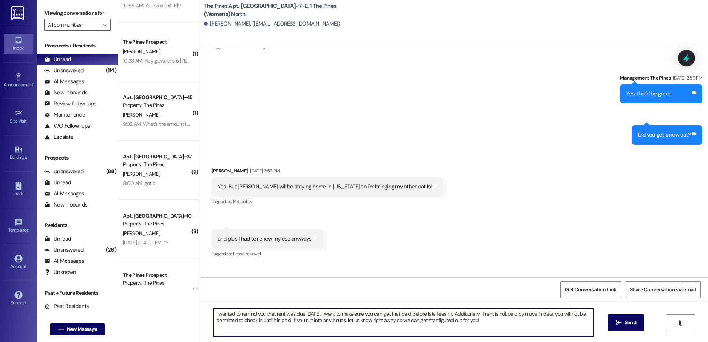
click at [213, 313] on textarea "I wanted to remind you that rent was due [DATE]. I want to make sure you can ge…" at bounding box center [403, 323] width 380 height 28
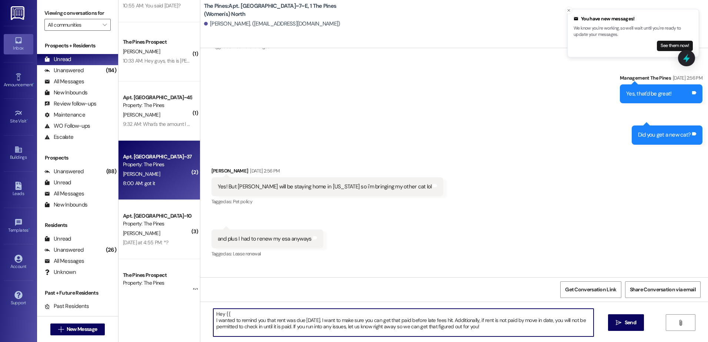
scroll to position [0, 0]
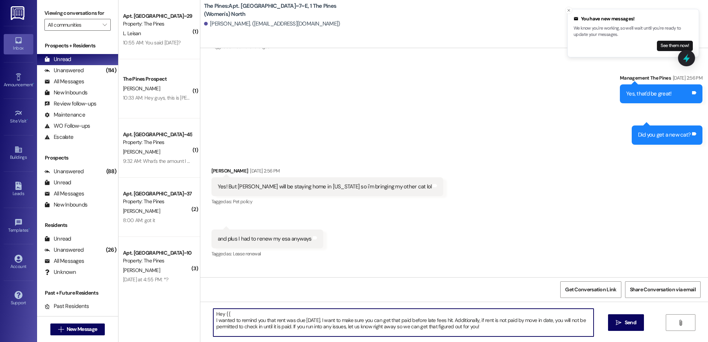
click at [213, 319] on textarea "Hey {{ I wanted to remind you that rent was due [DATE]. I want to make sure you…" at bounding box center [403, 323] width 380 height 28
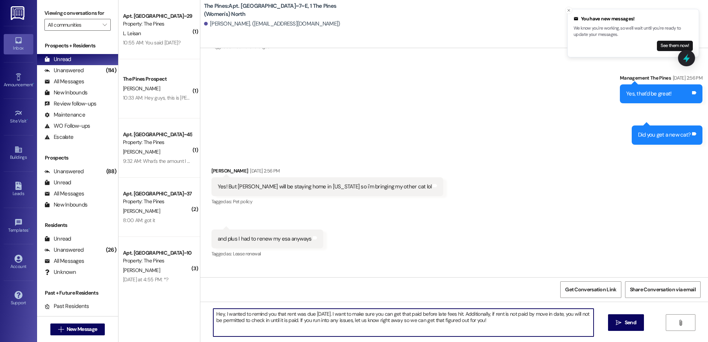
drag, startPoint x: 480, startPoint y: 321, endPoint x: 204, endPoint y: 311, distance: 277.0
click at [209, 311] on div "Hey, I wanted to remind you that rent was due [DATE]. I want to make sure you c…" at bounding box center [399, 322] width 380 height 28
type textarea "Hey, I wanted to remind you that rent was due [DATE]. I want to make sure you c…"
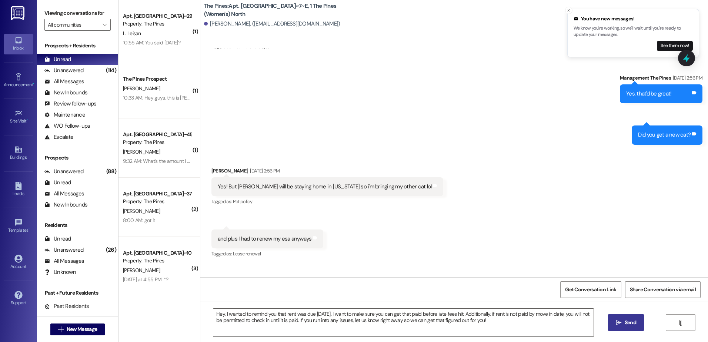
click at [614, 325] on span " Send" at bounding box center [625, 323] width 23 height 8
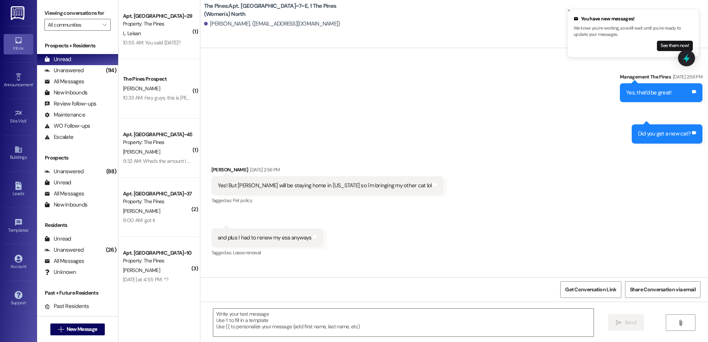
scroll to position [18120, 0]
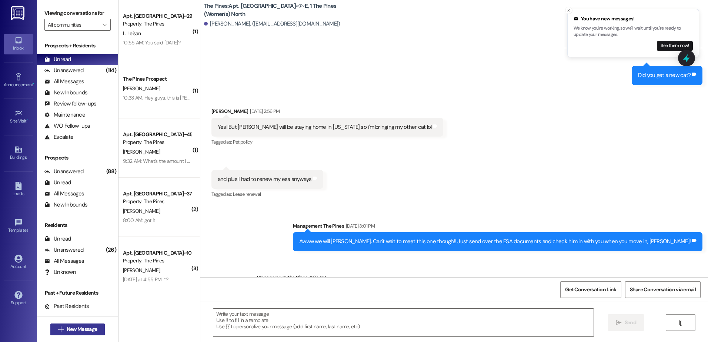
click at [84, 326] on span "New Message" at bounding box center [82, 329] width 30 height 8
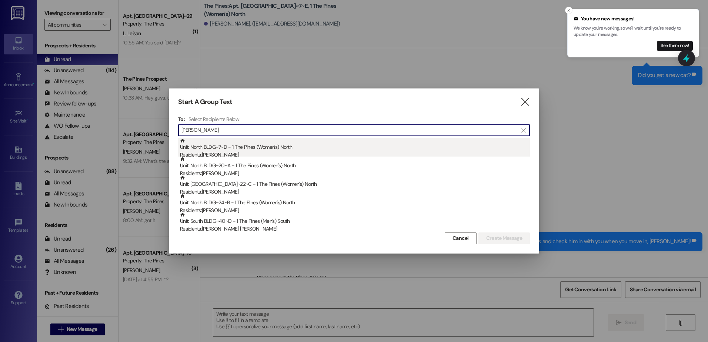
type input "[PERSON_NAME]"
click at [248, 147] on div "Unit: [GEOGRAPHIC_DATA]~7~D - 1 The Pines (Women's) [DEMOGRAPHIC_DATA] Resident…" at bounding box center [355, 148] width 350 height 21
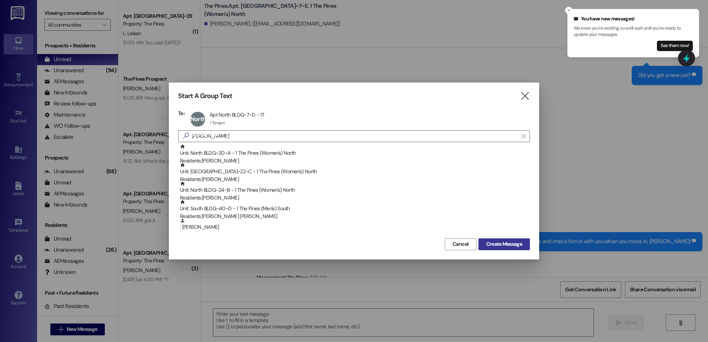
click at [488, 241] on span "Create Message" at bounding box center [504, 244] width 36 height 8
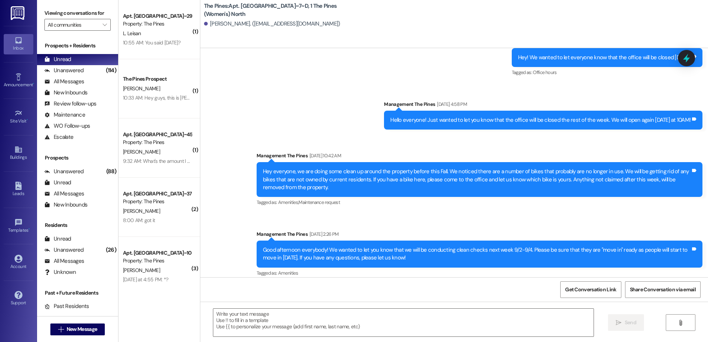
scroll to position [23973, 0]
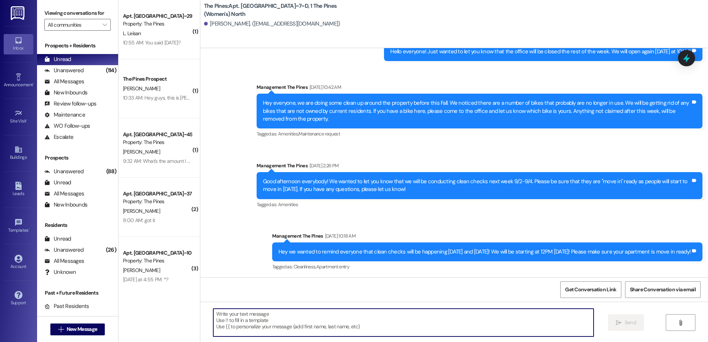
click at [251, 322] on textarea at bounding box center [403, 323] width 380 height 28
paste textarea "Hey, I wanted to remind you that rent was due [DATE]. I want to make sure you c…"
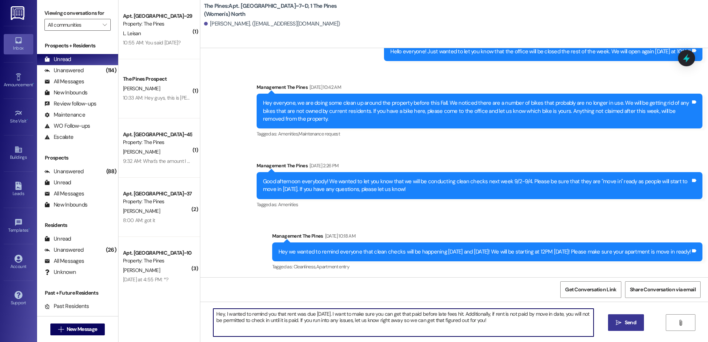
type textarea "Hey, I wanted to remind you that rent was due [DATE]. I want to make sure you c…"
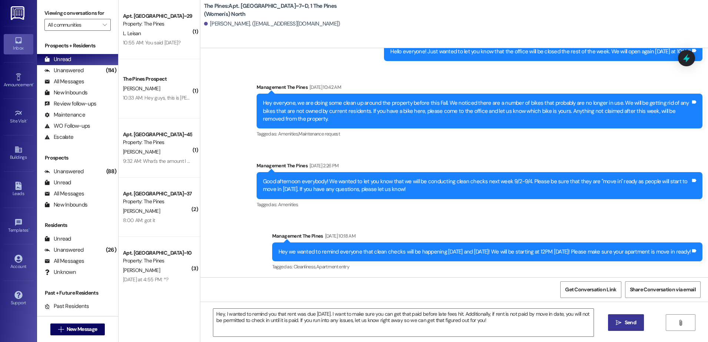
click at [631, 317] on button " Send" at bounding box center [626, 322] width 36 height 17
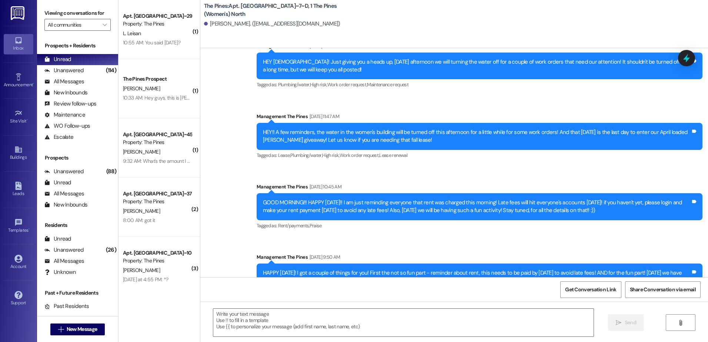
scroll to position [18626, 0]
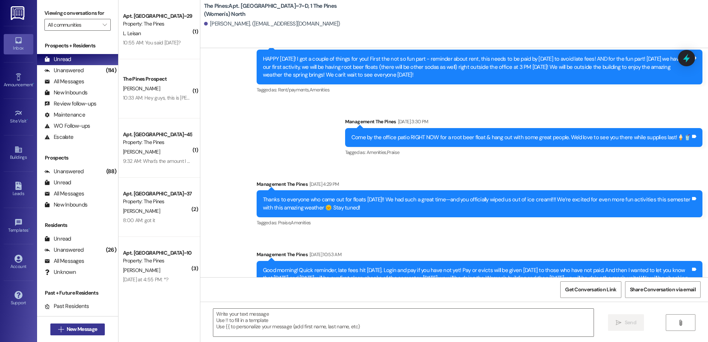
click at [76, 334] on button " New Message" at bounding box center [77, 329] width 55 height 12
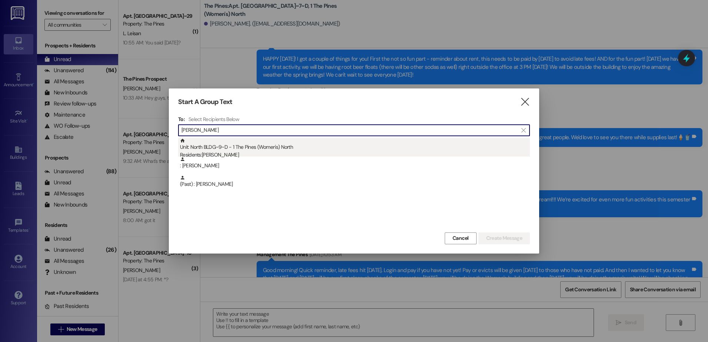
type input "[PERSON_NAME]"
click at [221, 153] on div "Residents: [PERSON_NAME]" at bounding box center [355, 155] width 350 height 8
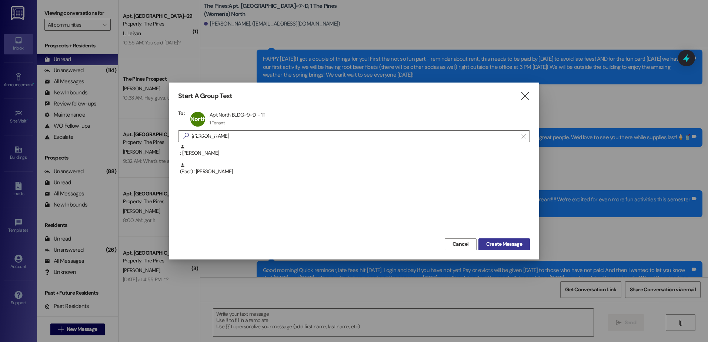
click at [490, 242] on span "Create Message" at bounding box center [504, 244] width 36 height 8
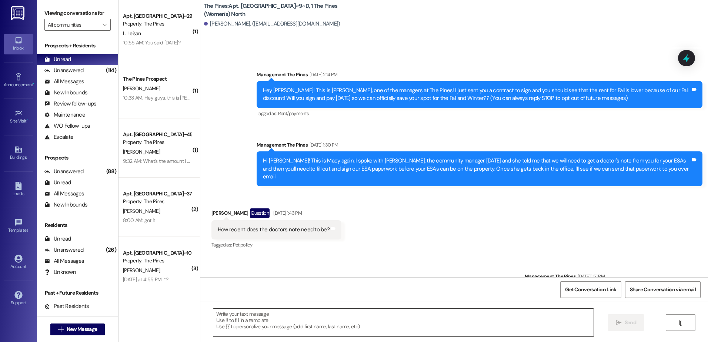
click at [261, 314] on textarea at bounding box center [403, 323] width 380 height 28
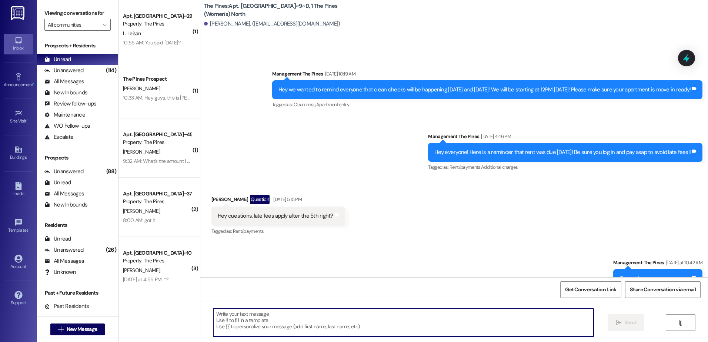
click at [257, 320] on textarea at bounding box center [403, 323] width 380 height 28
paste textarea "Hey, I wanted to remind you that rent was due [DATE]. I want to make sure you c…"
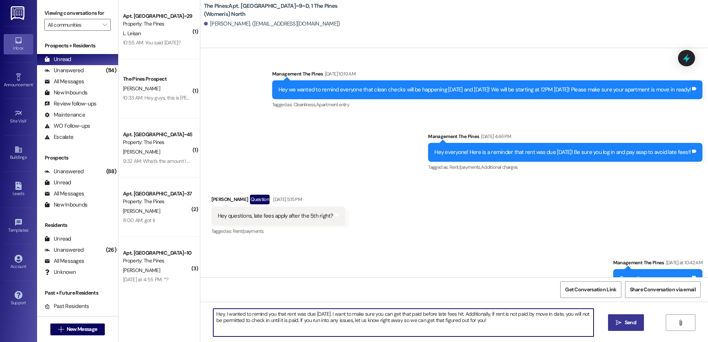
type textarea "Hey, I wanted to remind you that rent was due [DATE]. I want to make sure you c…"
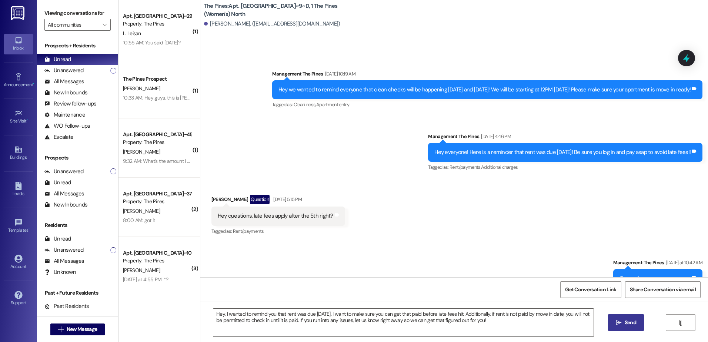
click at [626, 321] on span "Send" at bounding box center [629, 323] width 11 height 8
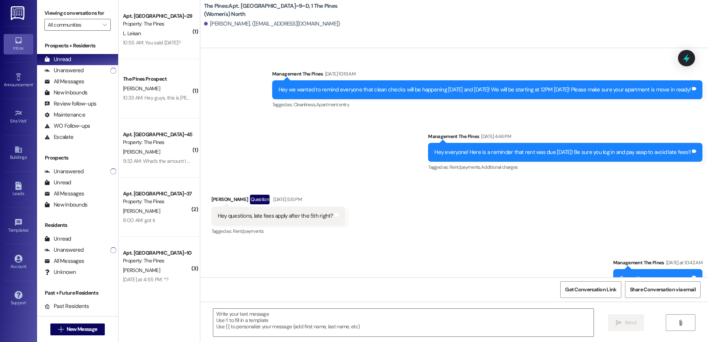
scroll to position [30339, 0]
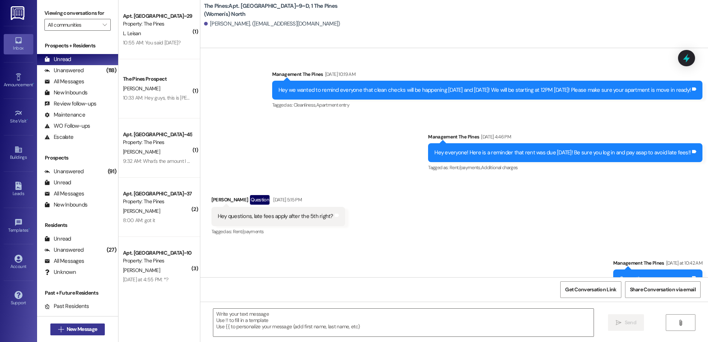
click at [70, 332] on span "New Message" at bounding box center [82, 329] width 30 height 8
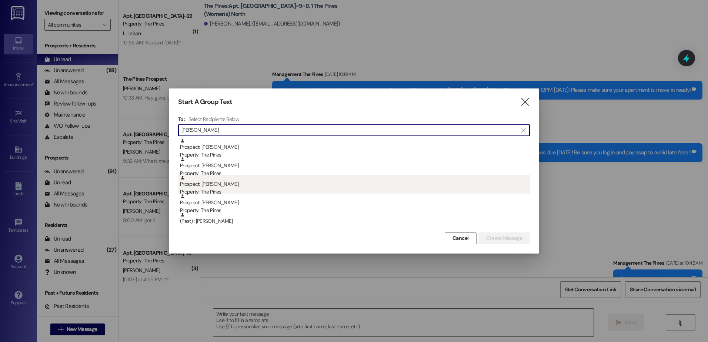
type input "[PERSON_NAME]"
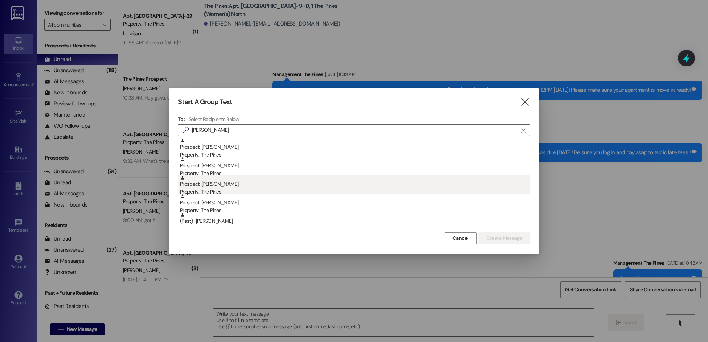
click at [252, 187] on div "Prospect: [PERSON_NAME] Property: The Pines" at bounding box center [355, 185] width 350 height 21
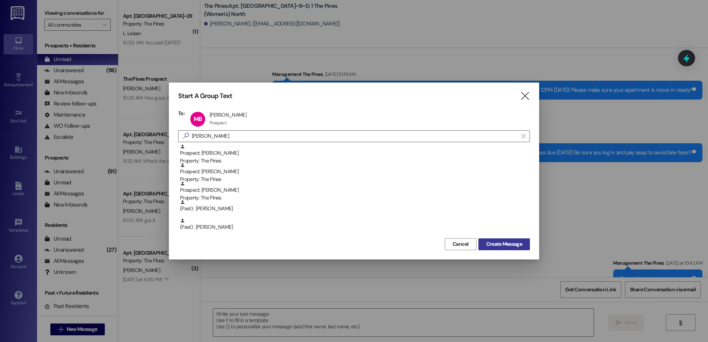
click at [505, 245] on span "Create Message" at bounding box center [504, 244] width 36 height 8
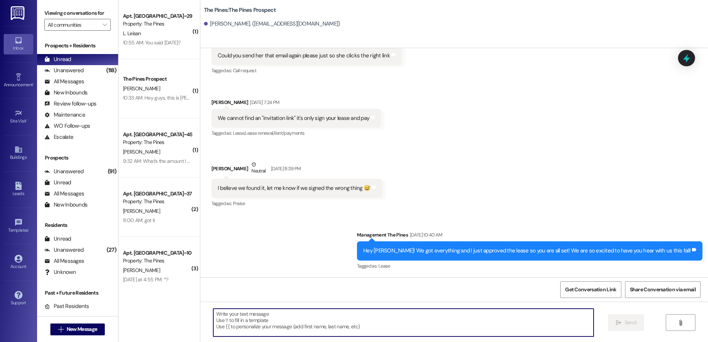
click at [235, 318] on textarea at bounding box center [403, 323] width 380 height 28
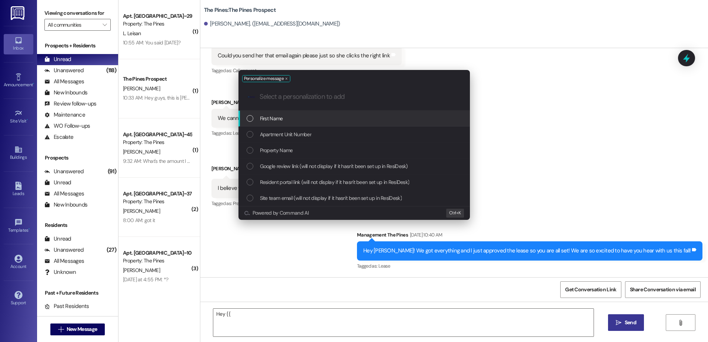
click at [266, 117] on span "First Name" at bounding box center [271, 118] width 23 height 8
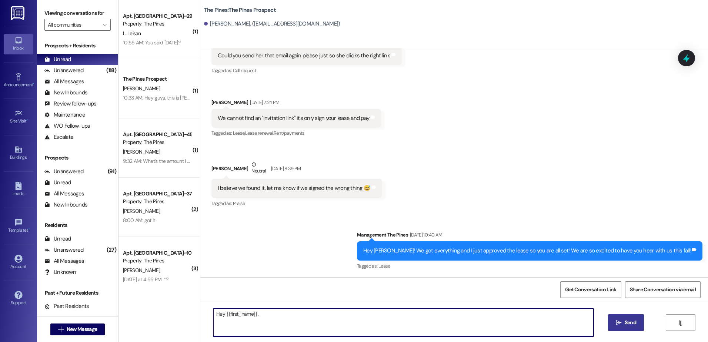
paste textarea "Hey, I wanted to remind you that rent was due [DATE]. I want to make sure you c…"
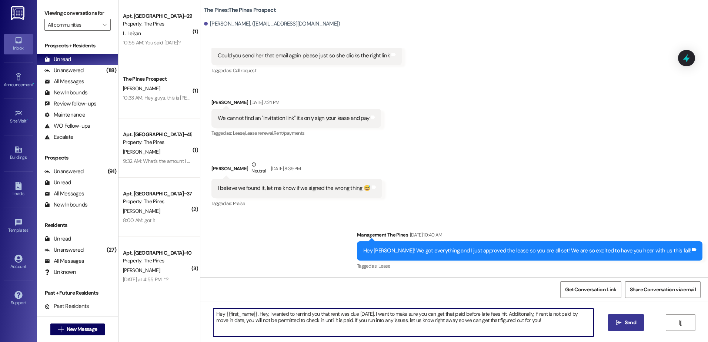
click at [265, 314] on textarea "Hey {{first_name}}, Hey, I wanted to remind you that rent was due [DATE]. I wan…" at bounding box center [403, 323] width 380 height 28
click at [264, 314] on textarea "Hey {{first_name}}, Hey, I wanted to remind you that rent was due [DATE]. I wan…" at bounding box center [403, 323] width 380 height 28
drag, startPoint x: 534, startPoint y: 324, endPoint x: 203, endPoint y: 310, distance: 331.2
click at [203, 310] on div "Hey {{first_name}}, I wanted to remind you that rent was due [DATE]. I want to …" at bounding box center [453, 330] width 507 height 56
type textarea "Hey {{first_name}}, I wanted to remind you that rent was due [DATE]. I want to …"
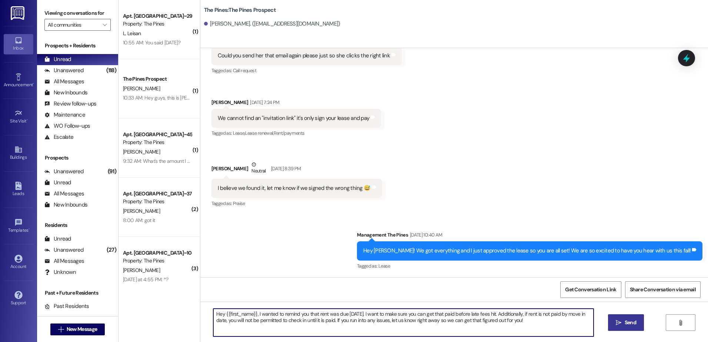
click at [628, 322] on span "Send" at bounding box center [629, 323] width 11 height 8
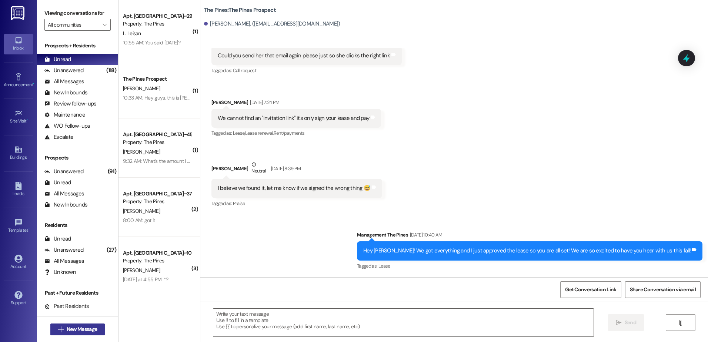
click at [58, 332] on icon "" at bounding box center [61, 329] width 6 height 6
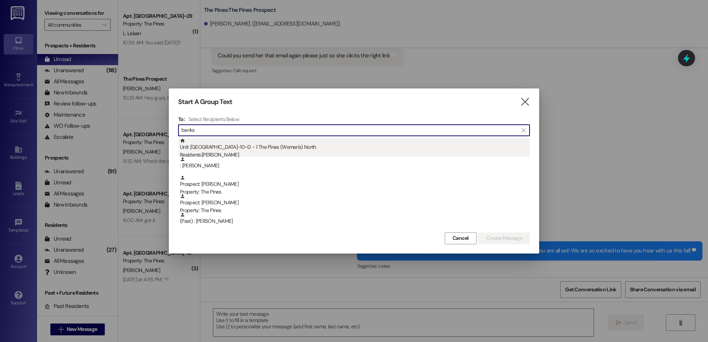
type input "banks"
click at [256, 151] on div "Residents: [PERSON_NAME]" at bounding box center [355, 155] width 350 height 8
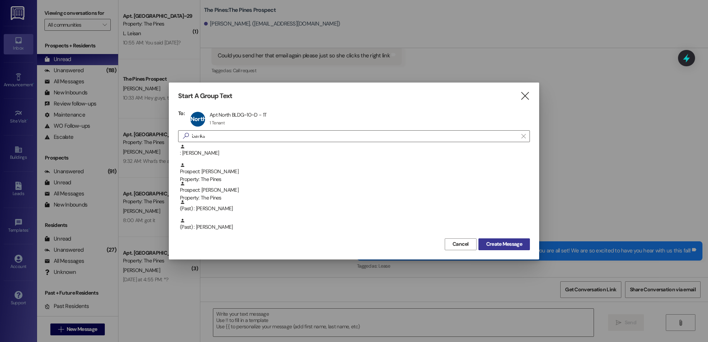
click at [501, 241] on span "Create Message" at bounding box center [504, 244] width 36 height 8
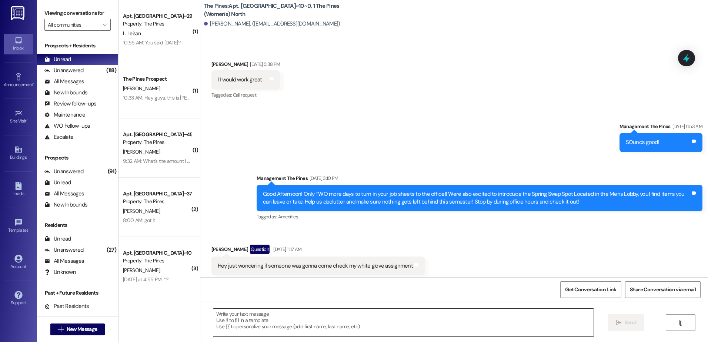
scroll to position [8366, 0]
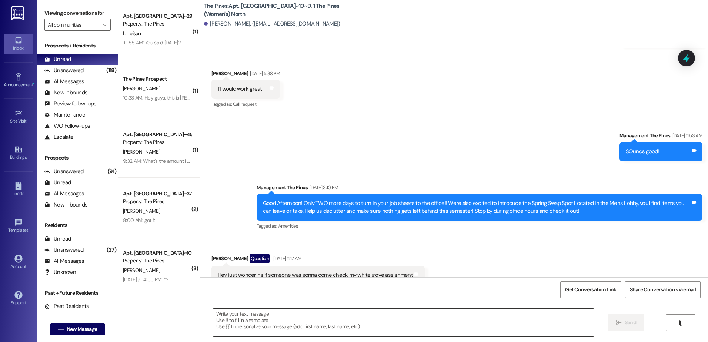
click at [265, 324] on textarea at bounding box center [403, 323] width 380 height 28
paste textarea "Hey {{first_name}}, I wanted to remind you that rent was due [DATE]. I want to …"
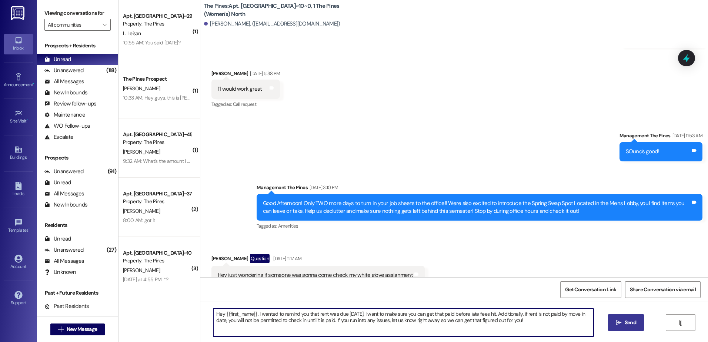
type textarea "Hey {{first_name}}, I wanted to remind you that rent was due [DATE]. I want to …"
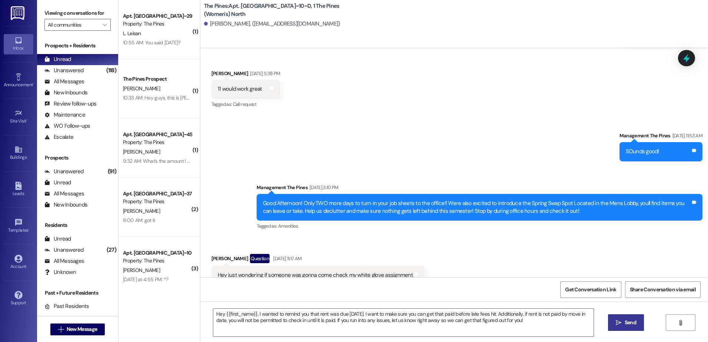
click at [631, 325] on span "Send" at bounding box center [629, 323] width 11 height 8
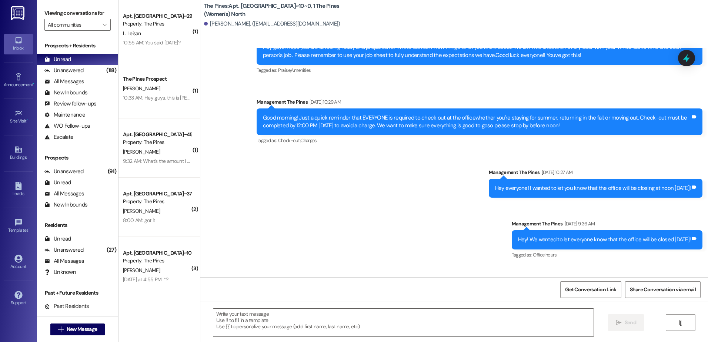
scroll to position [9180, 0]
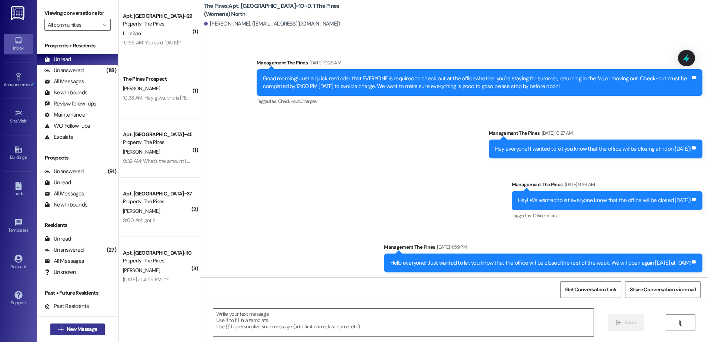
click at [84, 329] on span "New Message" at bounding box center [82, 329] width 30 height 8
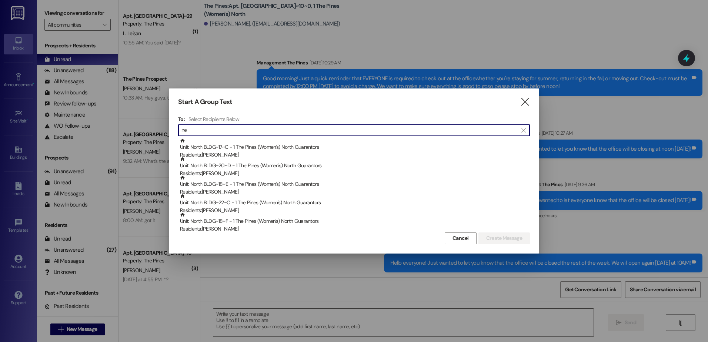
type input "n"
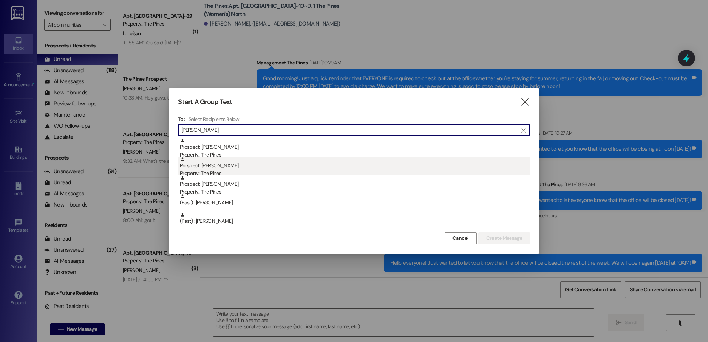
type input "[PERSON_NAME]"
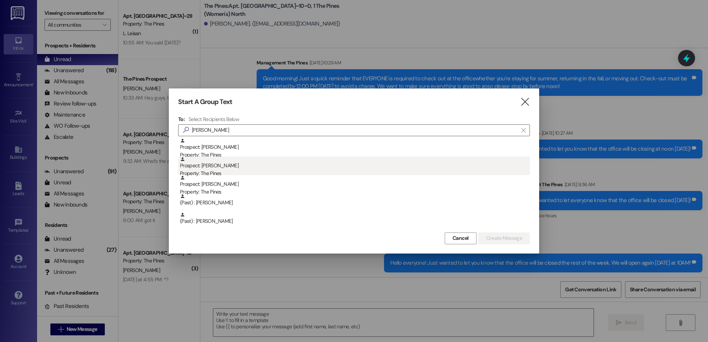
click at [266, 162] on div "Prospect: [PERSON_NAME] Property: The Pines" at bounding box center [355, 167] width 350 height 21
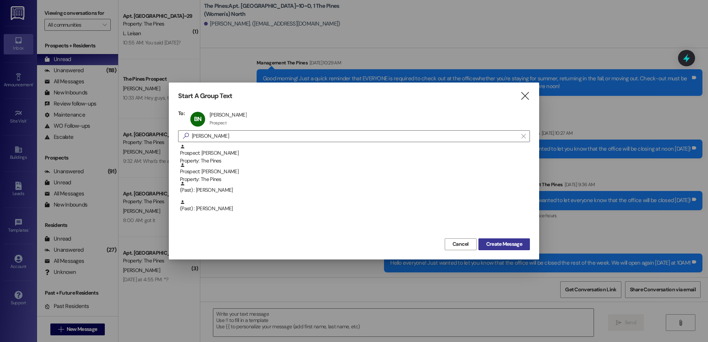
click at [514, 244] on span "Create Message" at bounding box center [504, 244] width 36 height 8
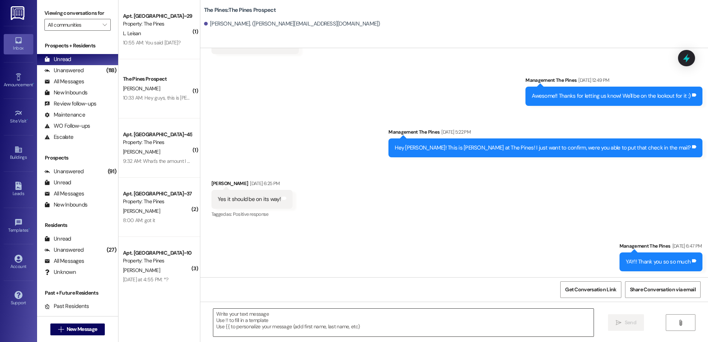
scroll to position [379, 0]
click at [257, 318] on textarea at bounding box center [403, 323] width 380 height 28
paste textarea "Hey {{first_name}}, I wanted to remind you that rent was due [DATE]. I want to …"
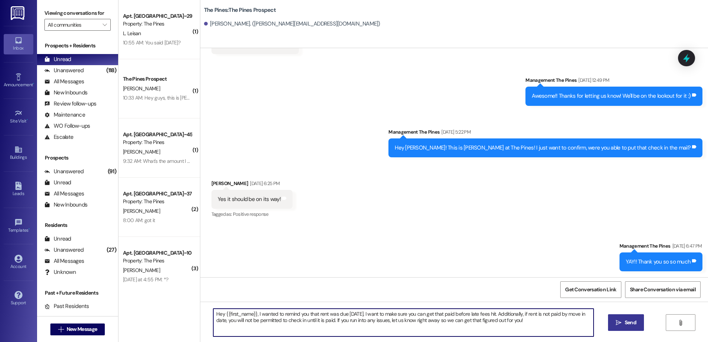
type textarea "Hey {{first_name}}, I wanted to remind you that rent was due [DATE]. I want to …"
click at [626, 326] on span "Send" at bounding box center [629, 323] width 11 height 8
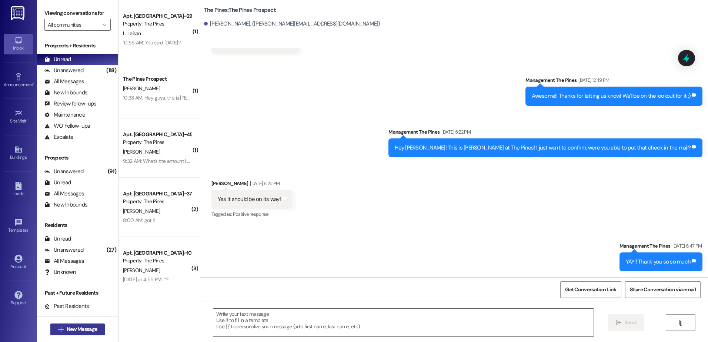
click at [76, 327] on span "New Message" at bounding box center [82, 329] width 30 height 8
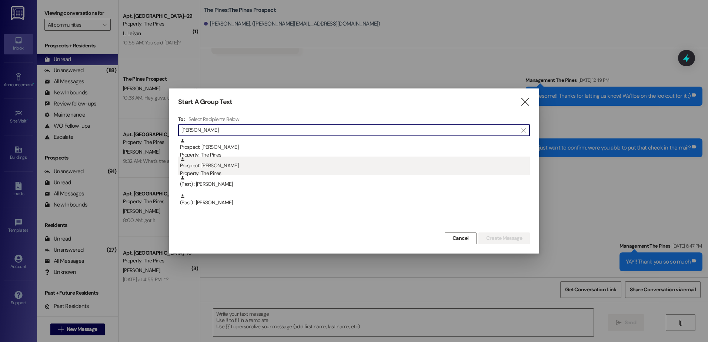
type input "[PERSON_NAME]"
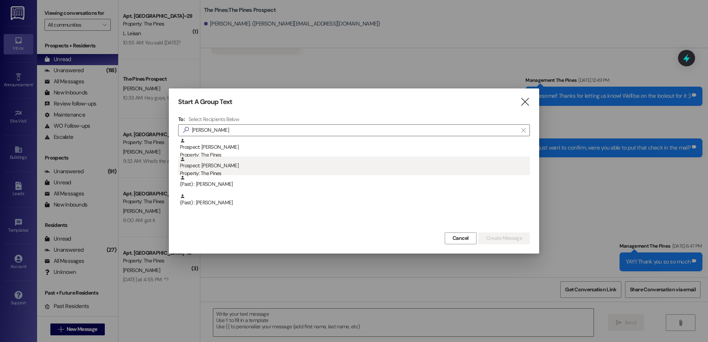
click at [228, 165] on div "Prospect: [PERSON_NAME] Property: The Pines" at bounding box center [355, 167] width 350 height 21
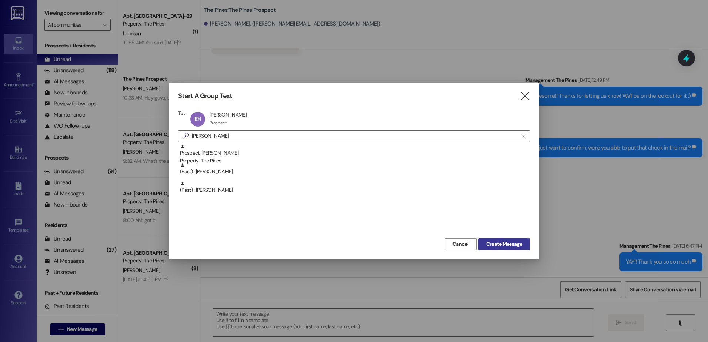
click at [521, 246] on span "Create Message" at bounding box center [504, 244] width 36 height 8
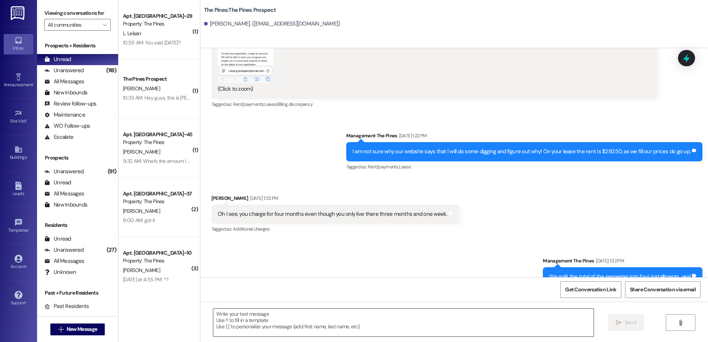
scroll to position [1082, 0]
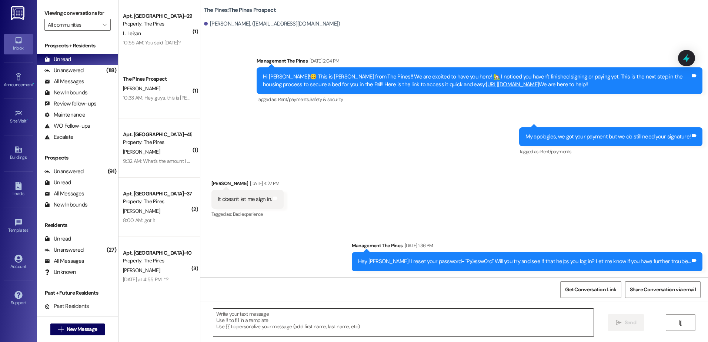
click at [263, 323] on textarea at bounding box center [403, 323] width 380 height 28
paste textarea "Hey {{first_name}}, I wanted to remind you that rent was due [DATE]. I want to …"
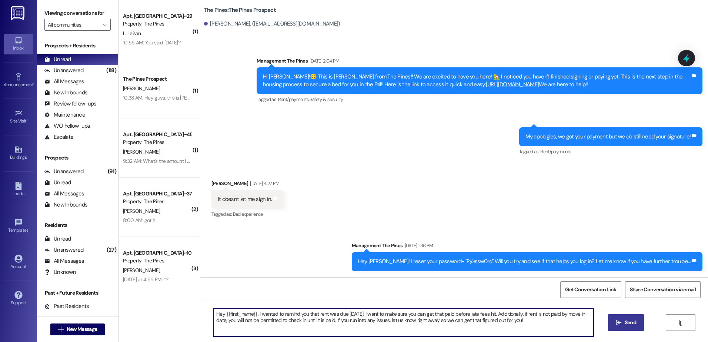
type textarea "Hey {{first_name}}, I wanted to remind you that rent was due [DATE]. I want to …"
click at [621, 325] on span " Send" at bounding box center [625, 323] width 23 height 8
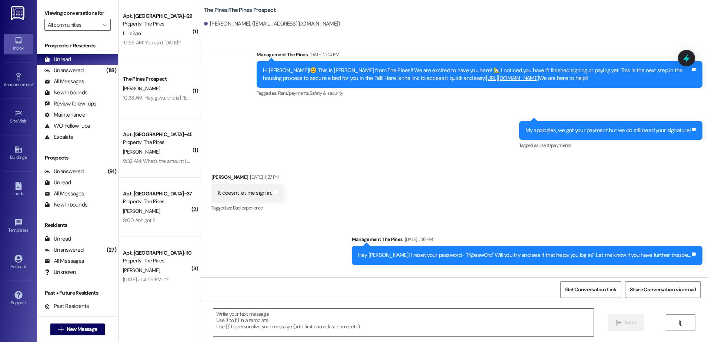
scroll to position [1142, 0]
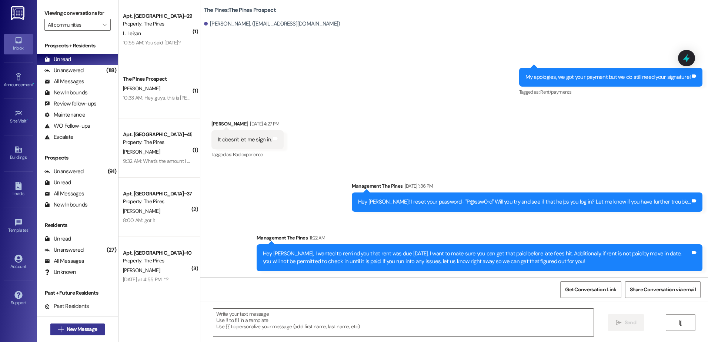
click at [67, 330] on span "New Message" at bounding box center [82, 329] width 30 height 8
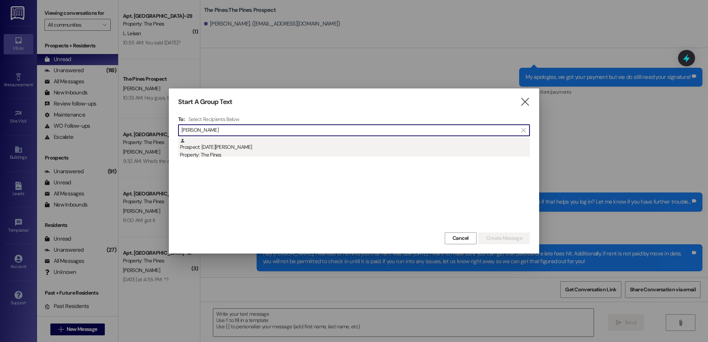
type input "[PERSON_NAME]"
click at [301, 155] on div "Property: The Pines" at bounding box center [355, 155] width 350 height 8
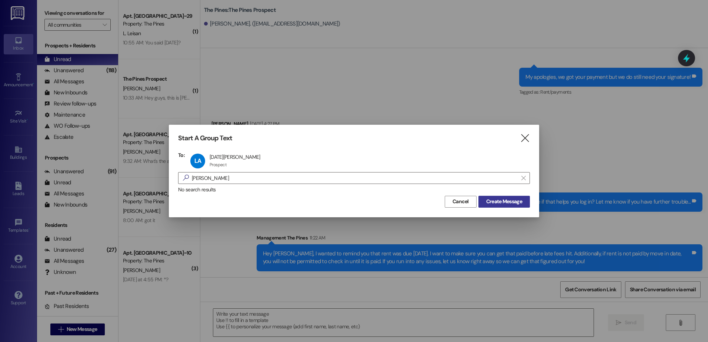
click at [488, 203] on span "Create Message" at bounding box center [504, 202] width 36 height 8
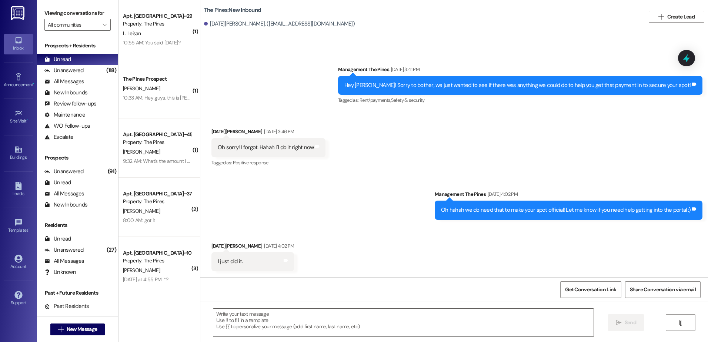
scroll to position [539, 0]
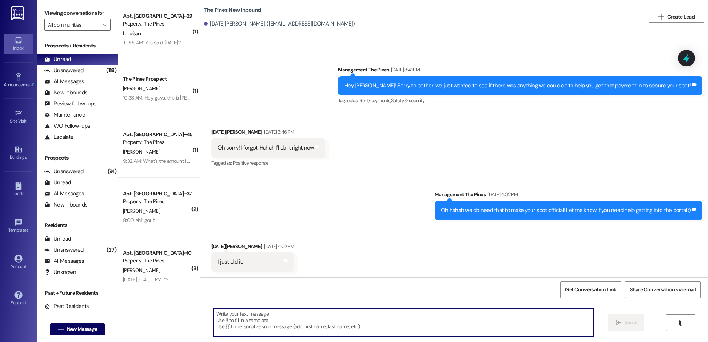
click at [350, 318] on textarea at bounding box center [403, 323] width 380 height 28
paste textarea "Hey {{first_name}}, I wanted to remind you that rent was due [DATE]. I want to …"
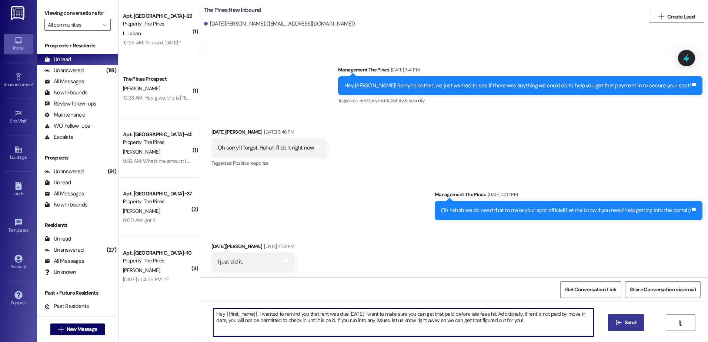
type textarea "Hey {{first_name}}, I wanted to remind you that rent was due [DATE]. I want to …"
click at [616, 322] on icon "" at bounding box center [619, 323] width 6 height 6
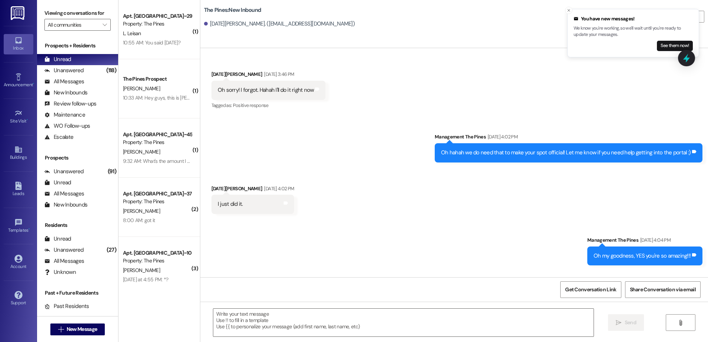
scroll to position [650, 0]
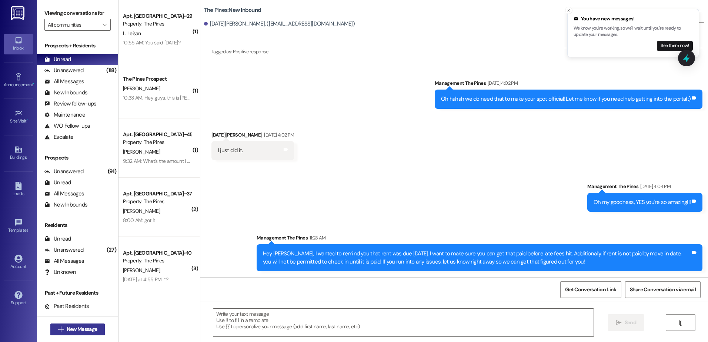
click at [58, 327] on icon "" at bounding box center [61, 329] width 6 height 6
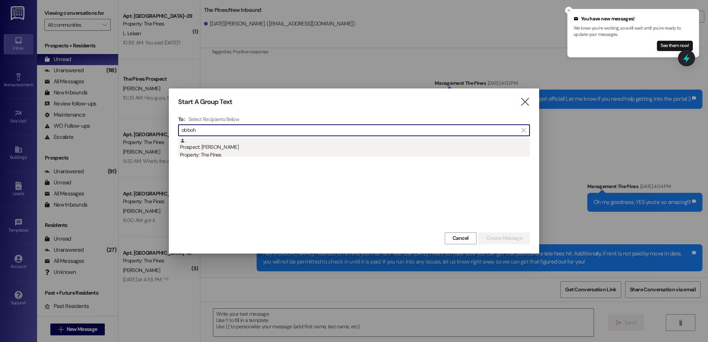
type input "obboh"
click at [284, 158] on div "Property: The Pines" at bounding box center [355, 155] width 350 height 8
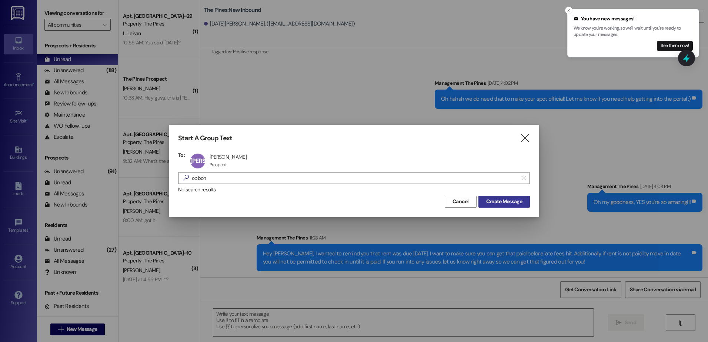
click at [496, 202] on span "Create Message" at bounding box center [504, 202] width 36 height 8
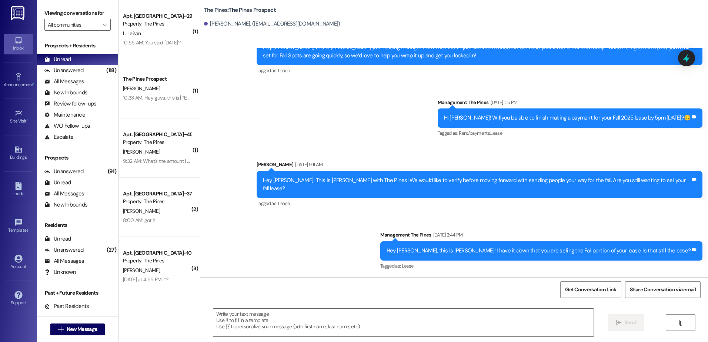
scroll to position [525, 0]
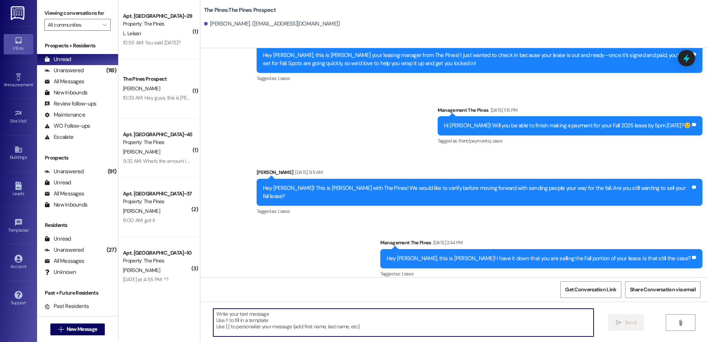
click at [306, 323] on textarea at bounding box center [403, 323] width 380 height 28
paste textarea "Hey {{first_name}}, I wanted to remind you that rent was due [DATE]. I want to …"
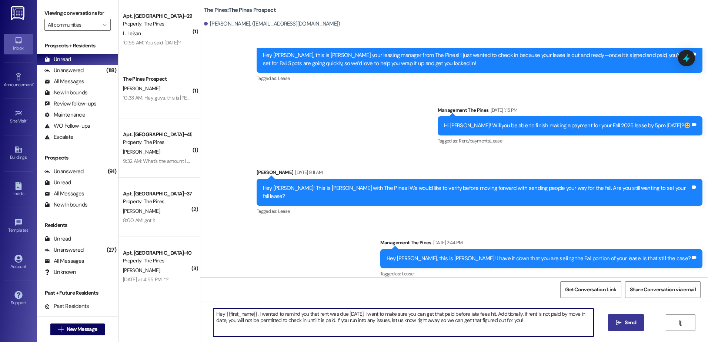
type textarea "Hey {{first_name}}, I wanted to remind you that rent was due [DATE]. I want to …"
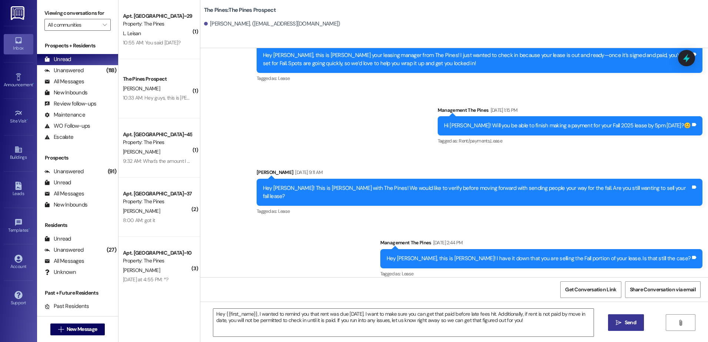
click at [631, 321] on span "Send" at bounding box center [629, 323] width 11 height 8
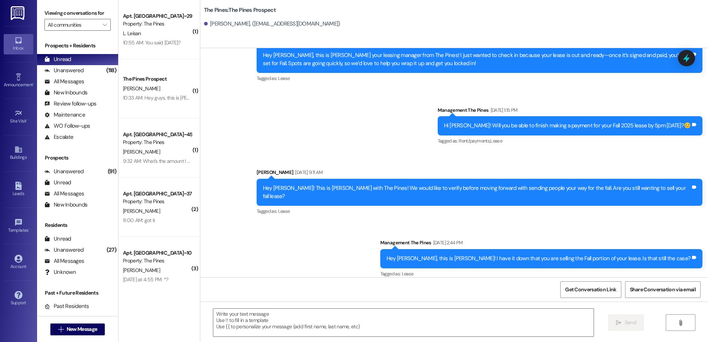
scroll to position [584, 0]
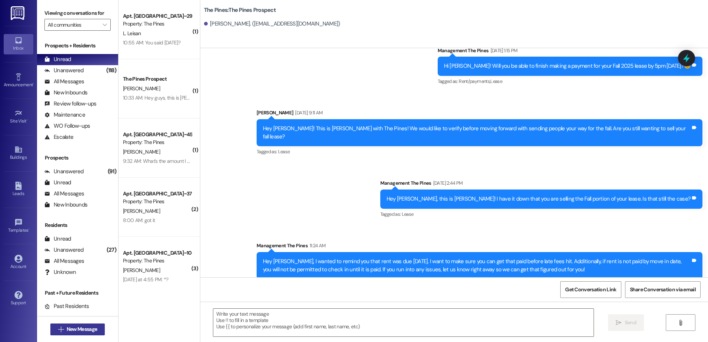
click at [58, 331] on icon "" at bounding box center [61, 329] width 6 height 6
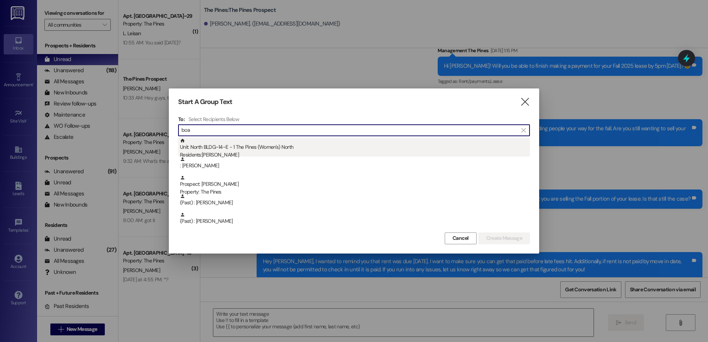
type input "boa"
click at [257, 142] on div "Unit: North BLDG~14~E - 1 The Pines (Women's) [DEMOGRAPHIC_DATA] Residents: [PE…" at bounding box center [355, 148] width 350 height 21
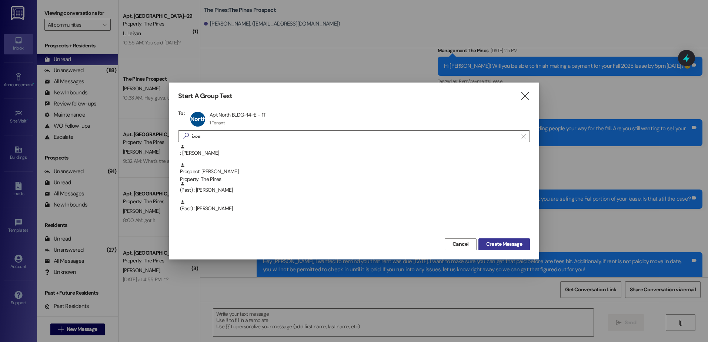
click at [481, 245] on button "Create Message" at bounding box center [503, 244] width 51 height 12
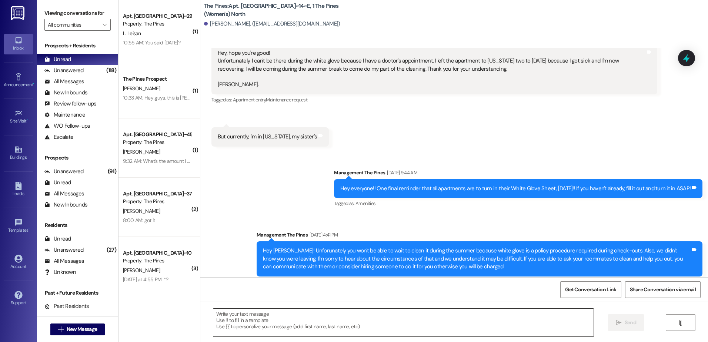
scroll to position [15831, 0]
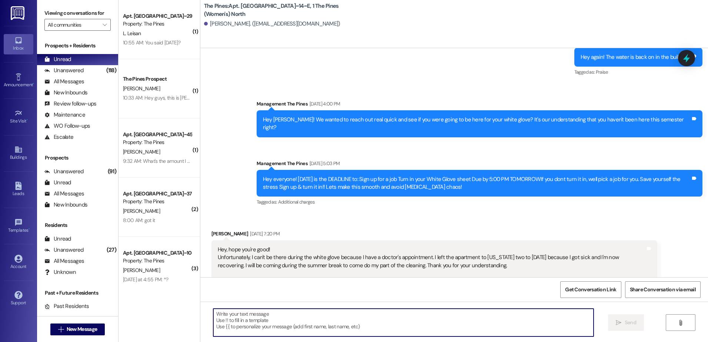
click at [238, 323] on textarea at bounding box center [403, 323] width 380 height 28
paste textarea "Hey {{first_name}}, I wanted to remind you that rent was due [DATE]. I want to …"
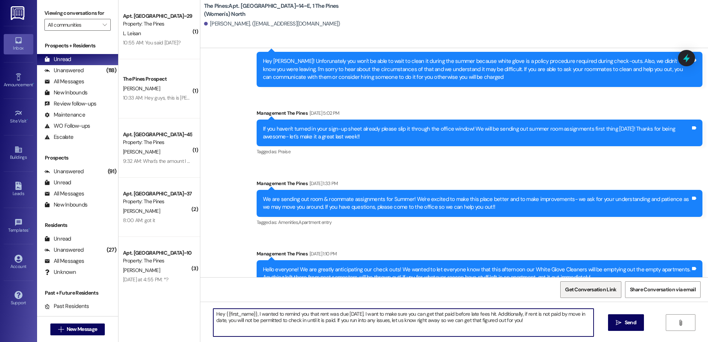
scroll to position [16387, 0]
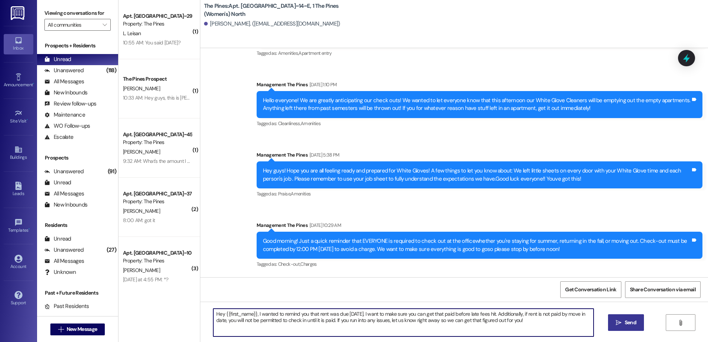
type textarea "Hey {{first_name}}, I wanted to remind you that rent was due [DATE]. I want to …"
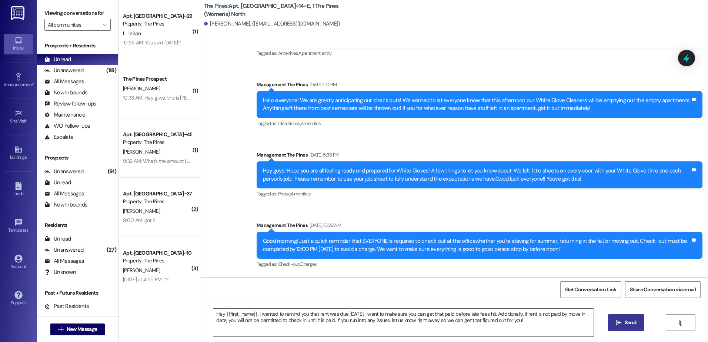
click at [628, 323] on span "Send" at bounding box center [629, 323] width 11 height 8
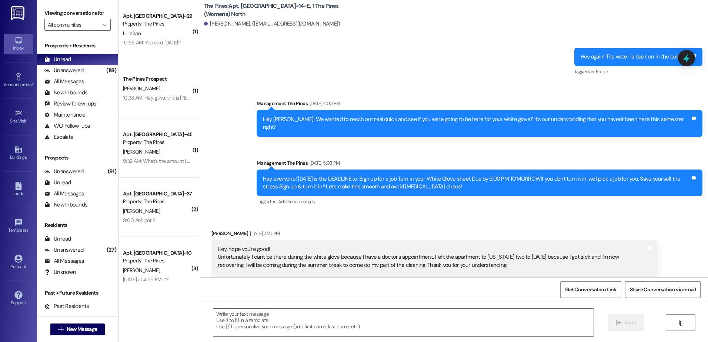
scroll to position [15831, 0]
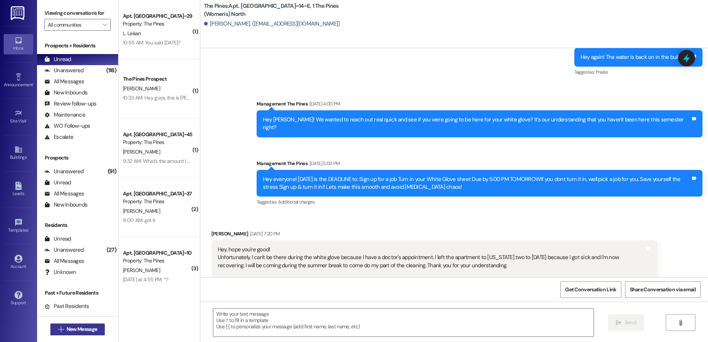
click at [76, 328] on span "New Message" at bounding box center [82, 329] width 30 height 8
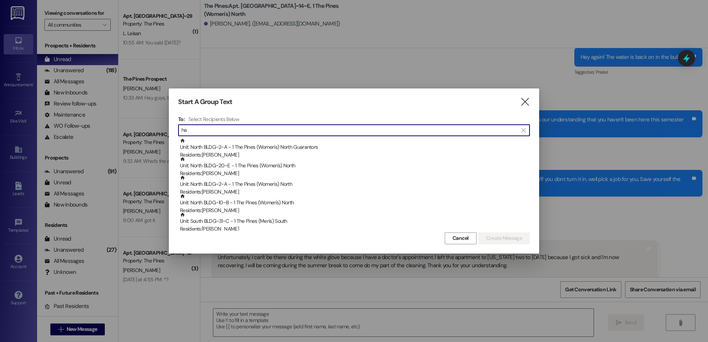
type input "h"
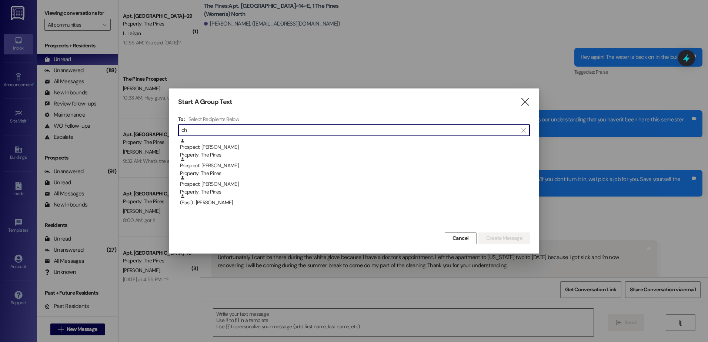
type input "c"
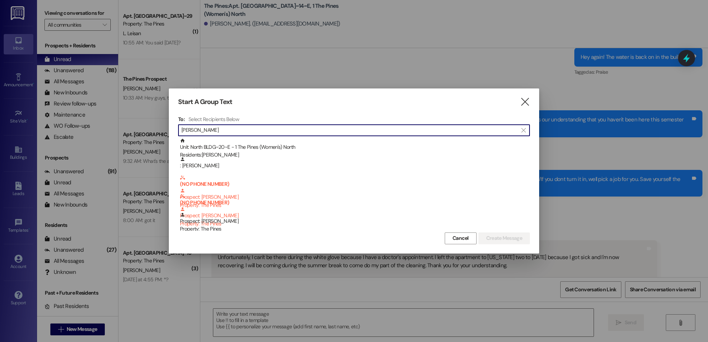
scroll to position [0, 0]
drag, startPoint x: 205, startPoint y: 131, endPoint x: 170, endPoint y: 137, distance: 35.2
click at [171, 137] on div "Start A Group Text  To: Select Recipients Below  [PERSON_NAME]  Unit: North …" at bounding box center [354, 170] width 370 height 165
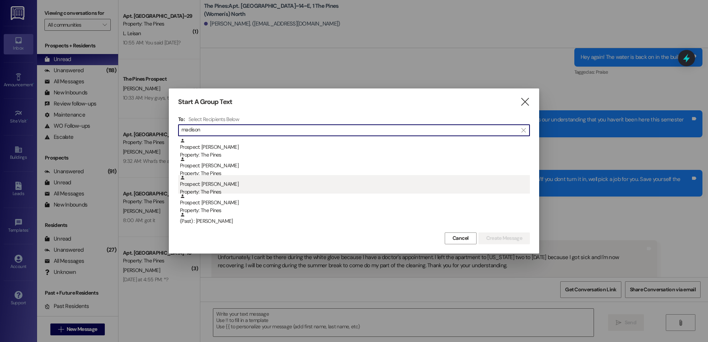
type input "madison"
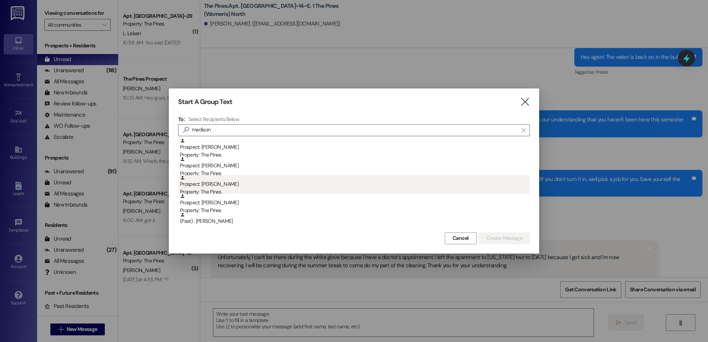
click at [241, 182] on div "Prospect: [PERSON_NAME] Property: The Pines" at bounding box center [355, 185] width 350 height 21
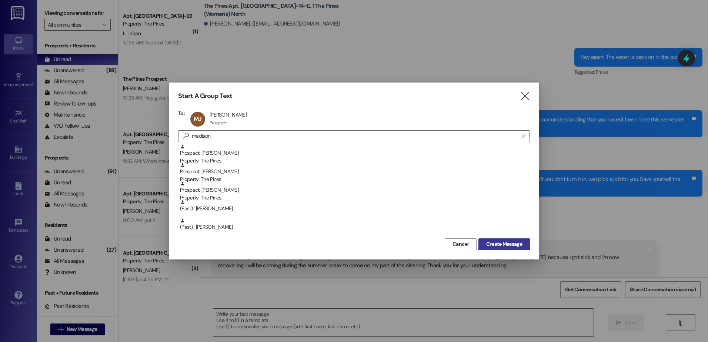
click at [504, 244] on span "Create Message" at bounding box center [504, 244] width 36 height 8
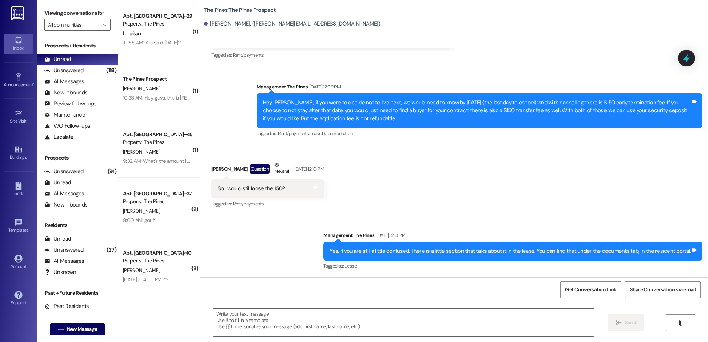
scroll to position [598, 0]
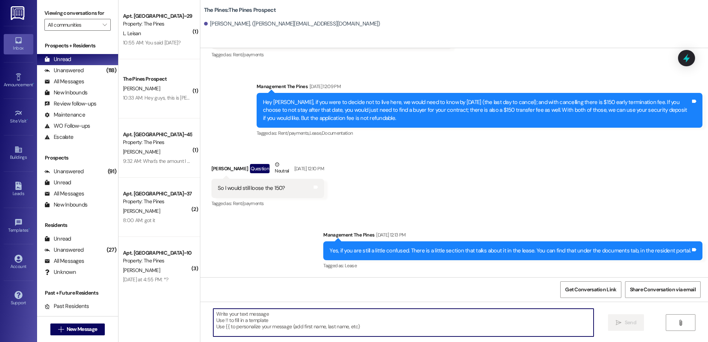
click at [266, 324] on textarea at bounding box center [403, 323] width 380 height 28
paste textarea "Hey {{first_name}}, I wanted to remind you that rent was due [DATE]. I want to …"
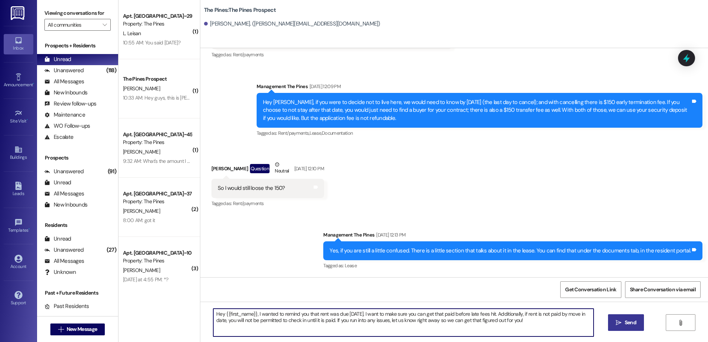
type textarea "Hey {{first_name}}, I wanted to remind you that rent was due [DATE]. I want to …"
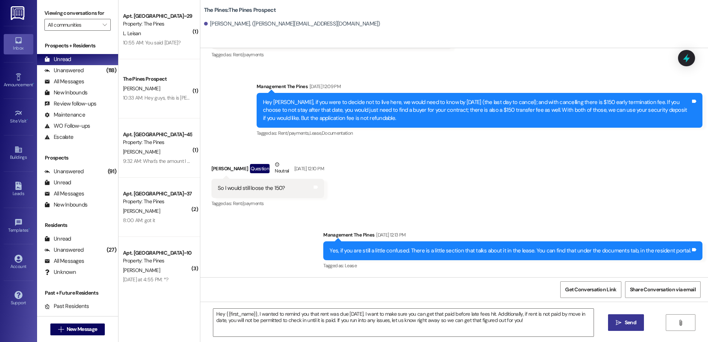
click at [619, 322] on icon "" at bounding box center [619, 323] width 6 height 6
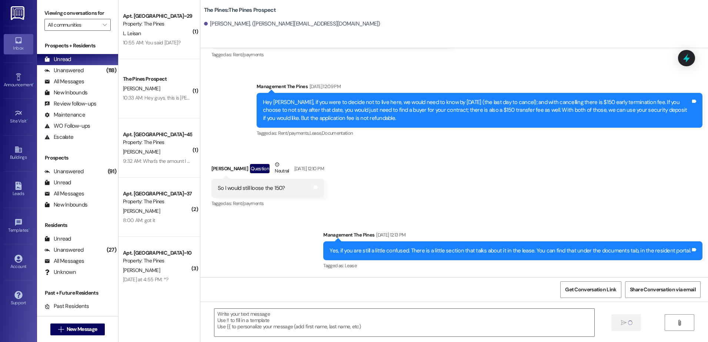
scroll to position [598, 0]
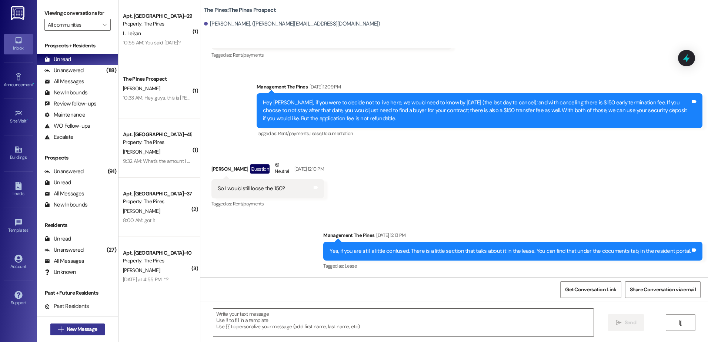
click at [69, 330] on span "New Message" at bounding box center [82, 329] width 30 height 8
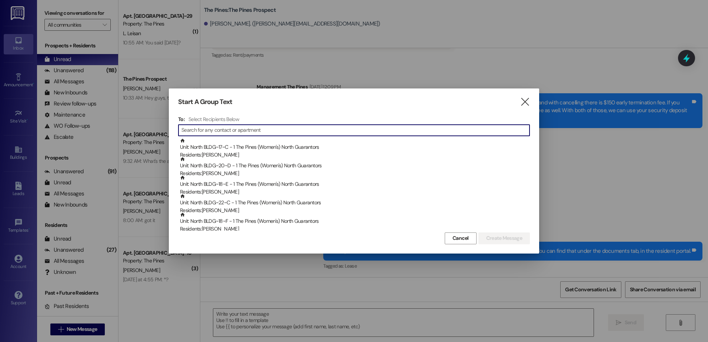
type input "r"
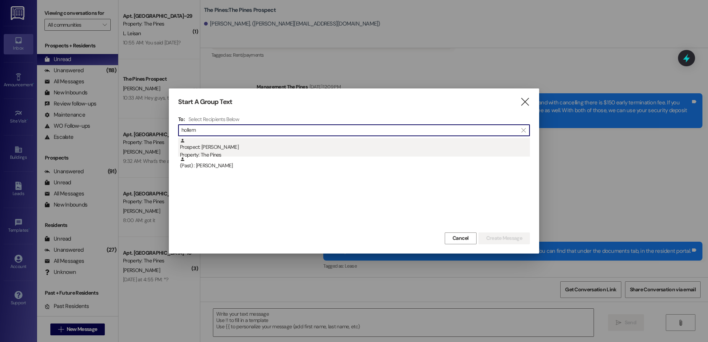
type input "hollem"
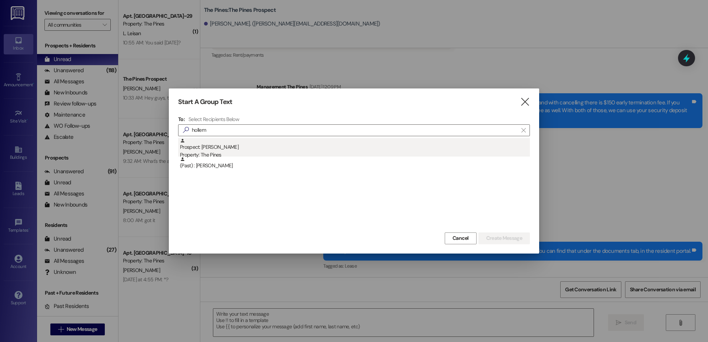
click at [240, 150] on div "Prospect: [PERSON_NAME] Property: The Pines" at bounding box center [355, 148] width 350 height 21
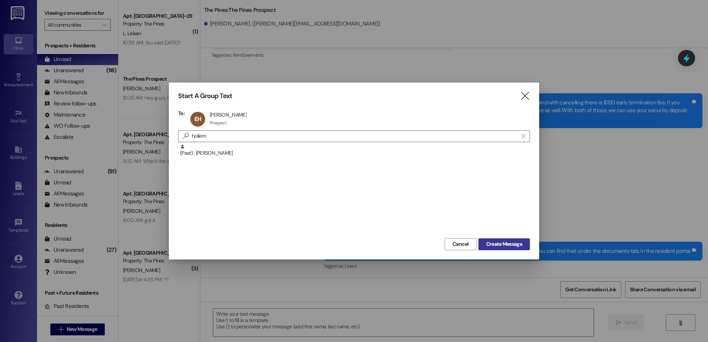
click at [497, 249] on button "Create Message" at bounding box center [503, 244] width 51 height 12
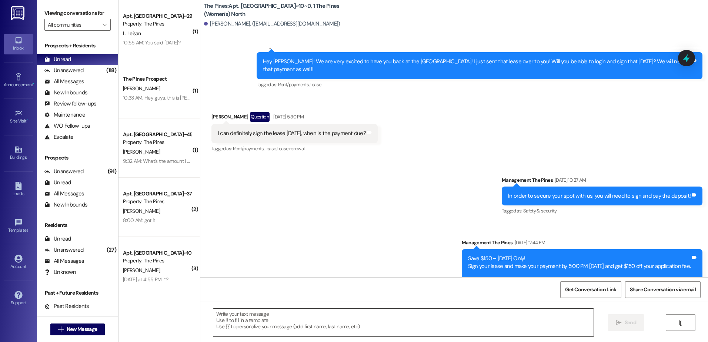
scroll to position [7444, 0]
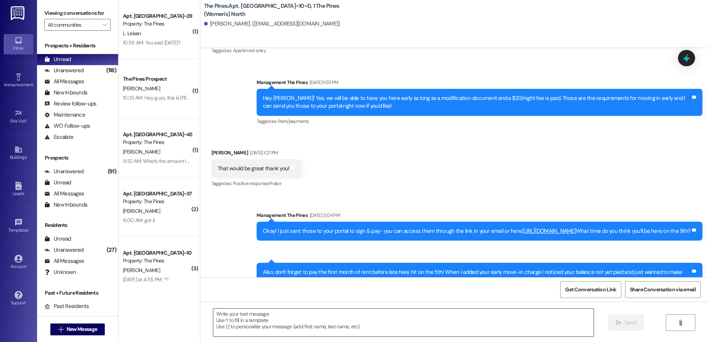
click at [265, 316] on textarea at bounding box center [403, 323] width 380 height 28
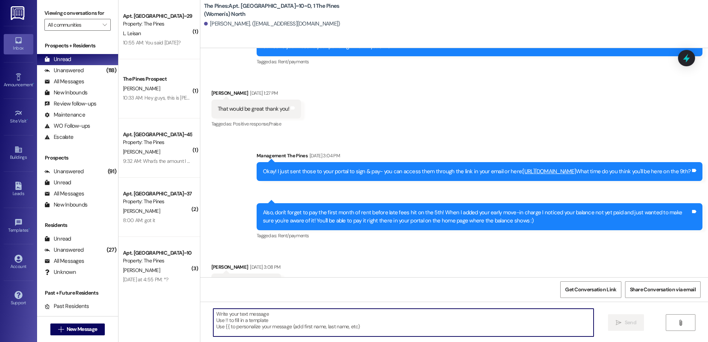
paste textarea "Hey {{first_name}}, I wanted to remind you that rent was due [DATE]. I want to …"
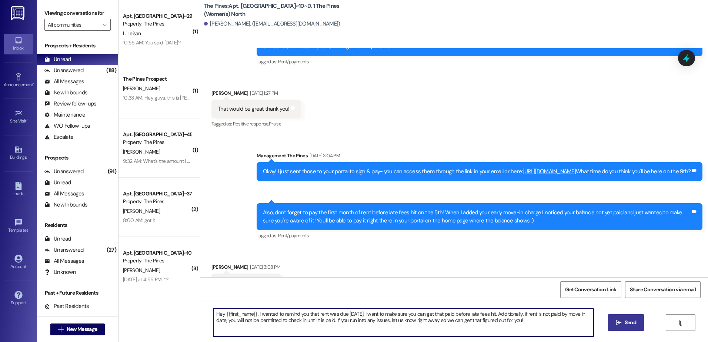
type textarea "Hey {{first_name}}, I wanted to remind you that rent was due [DATE]. I want to …"
click at [616, 323] on icon "" at bounding box center [619, 323] width 6 height 6
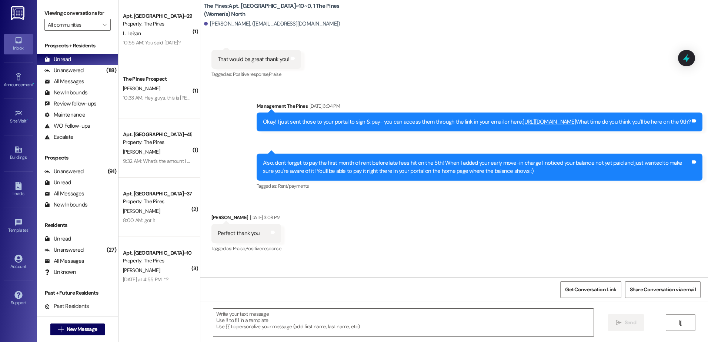
scroll to position [7556, 0]
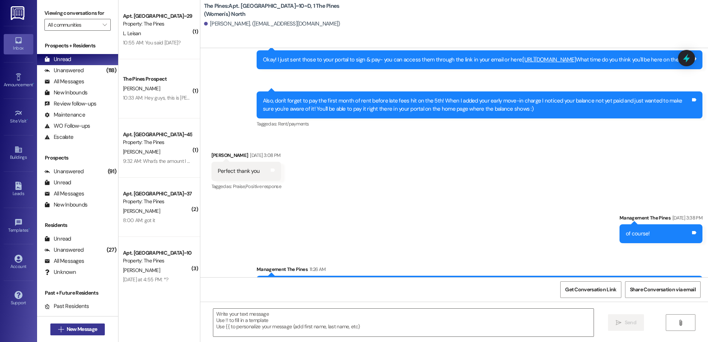
click at [65, 332] on span "New Message" at bounding box center [81, 329] width 33 height 8
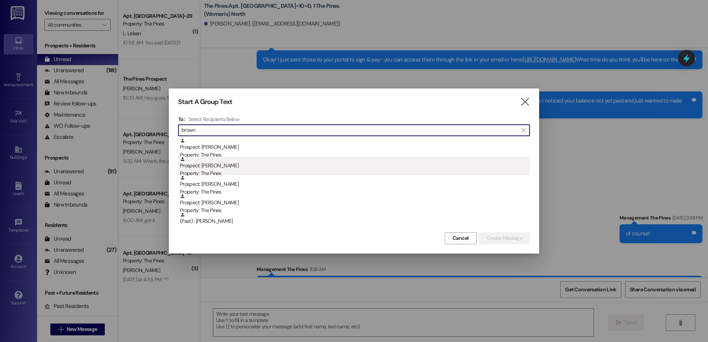
type input "brown"
click at [222, 169] on div "Prospect: [PERSON_NAME] Property: The Pines" at bounding box center [355, 167] width 350 height 21
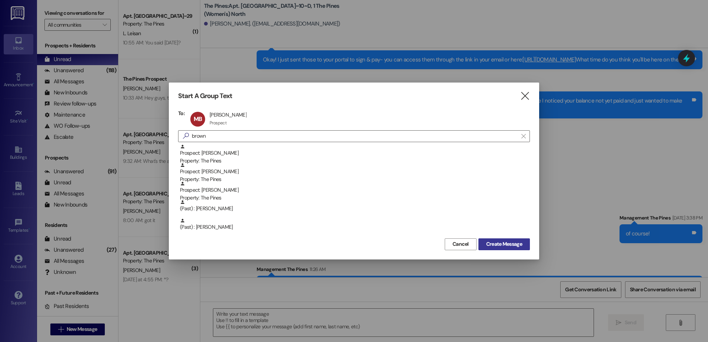
click at [505, 241] on span "Create Message" at bounding box center [504, 244] width 36 height 8
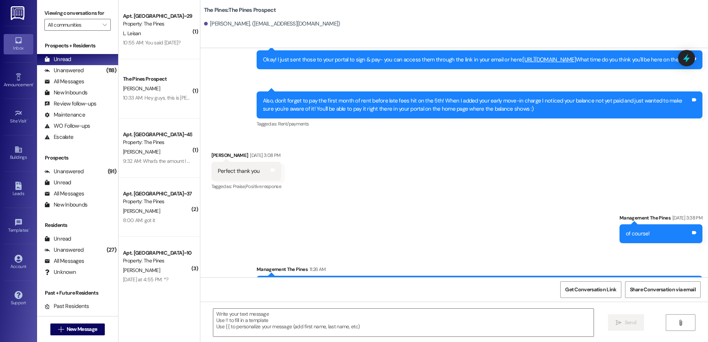
scroll to position [160, 0]
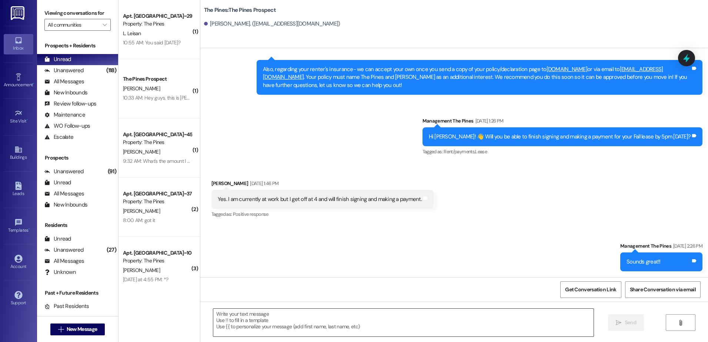
click at [274, 313] on textarea at bounding box center [403, 323] width 380 height 28
paste textarea "Hey {{first_name}}, I wanted to remind you that rent was due [DATE]. I want to …"
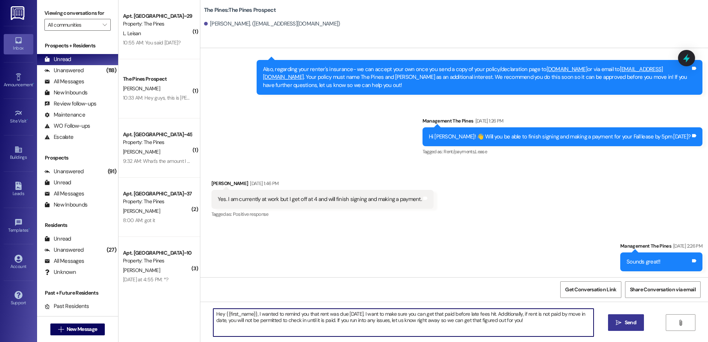
type textarea "Hey {{first_name}}, I wanted to remind you that rent was due [DATE]. I want to …"
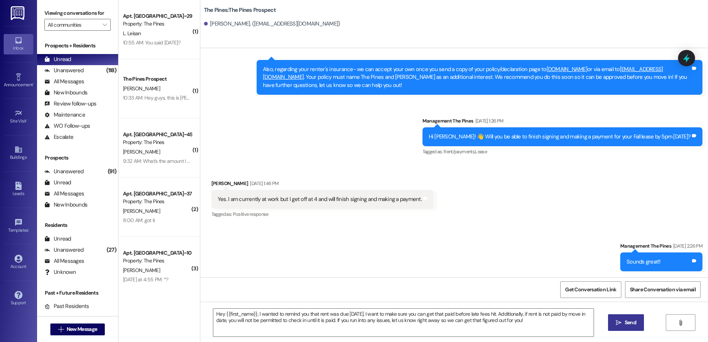
click at [618, 322] on icon "" at bounding box center [619, 323] width 6 height 6
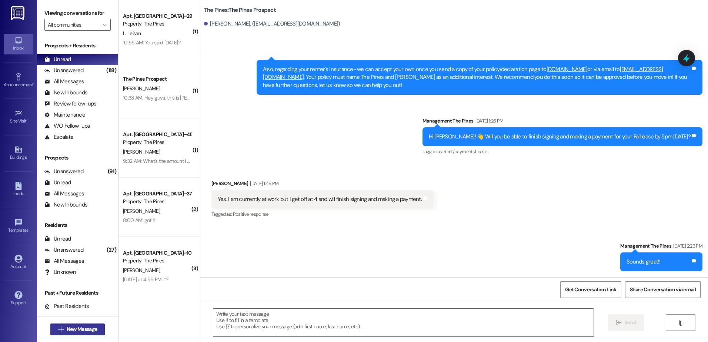
click at [60, 331] on icon "" at bounding box center [61, 329] width 6 height 6
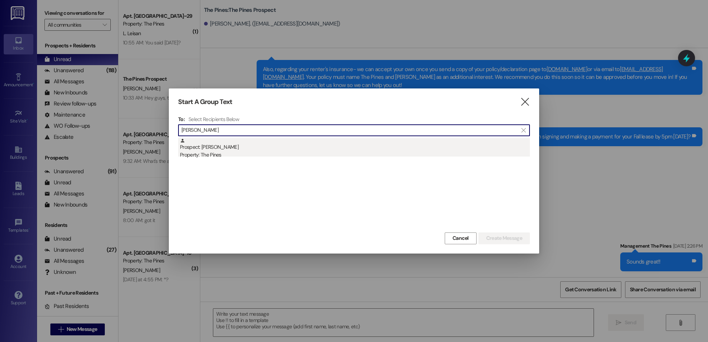
type input "[PERSON_NAME]"
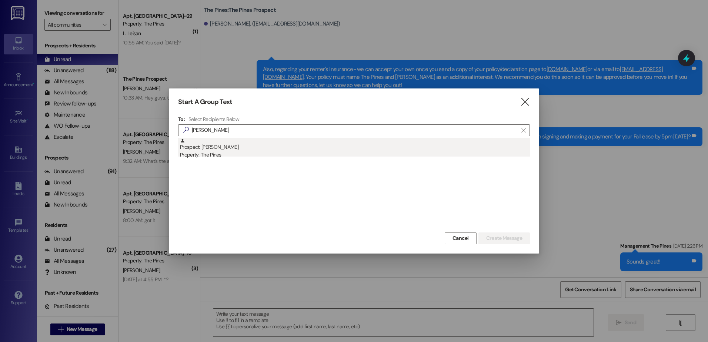
click at [241, 152] on div "Property: The Pines" at bounding box center [355, 155] width 350 height 8
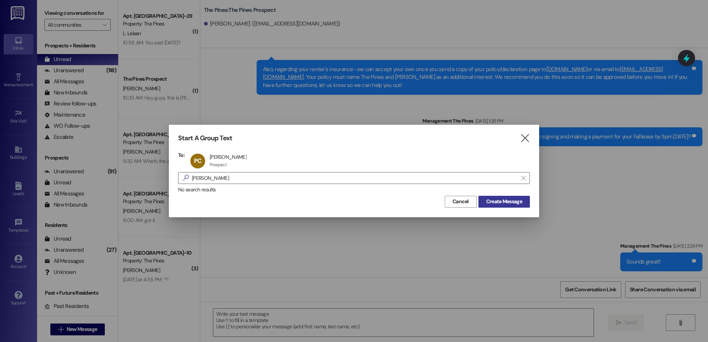
click at [497, 204] on span "Create Message" at bounding box center [504, 202] width 36 height 8
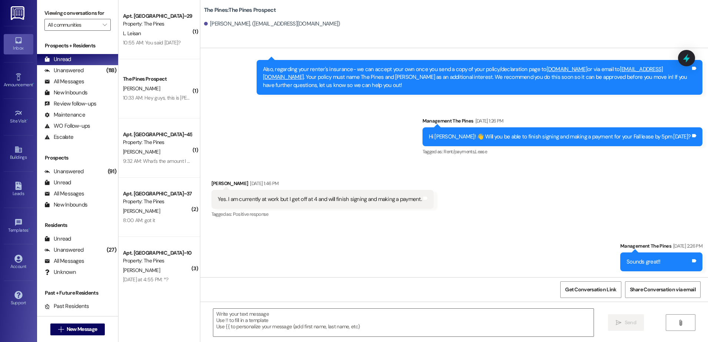
scroll to position [40, 0]
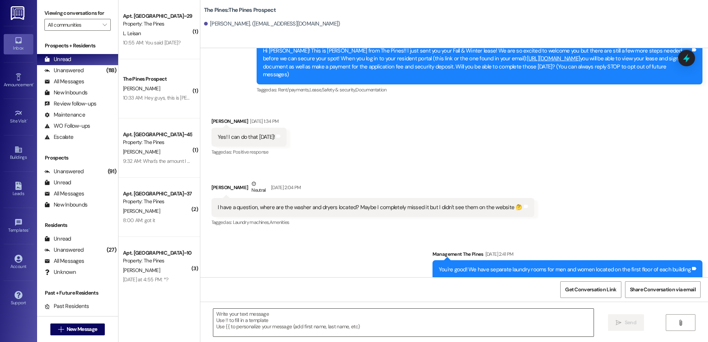
click at [280, 327] on textarea at bounding box center [403, 323] width 380 height 28
paste textarea "Hey {{first_name}}, I wanted to remind you that rent was due [DATE]. I want to …"
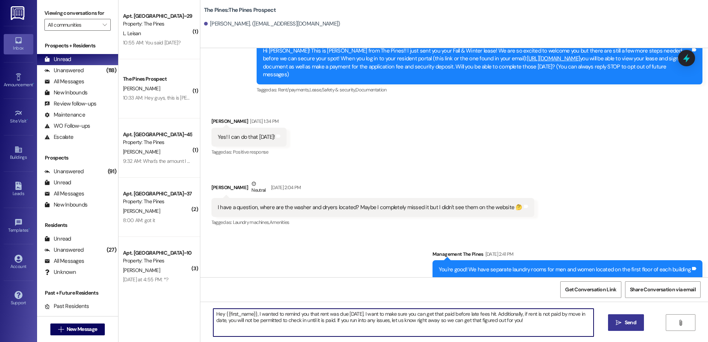
type textarea "Hey {{first_name}}, I wanted to remind you that rent was due [DATE]. I want to …"
click at [633, 324] on span "Send" at bounding box center [629, 323] width 11 height 8
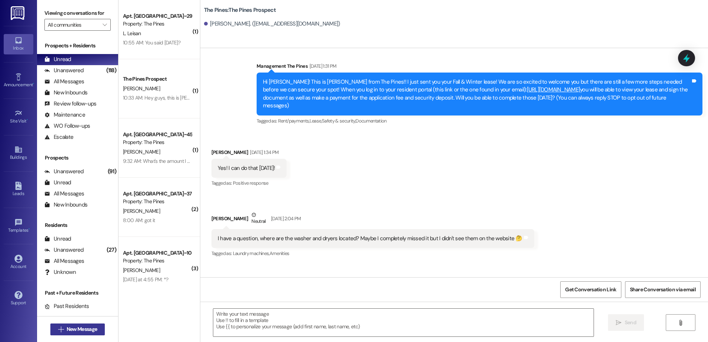
scroll to position [0, 0]
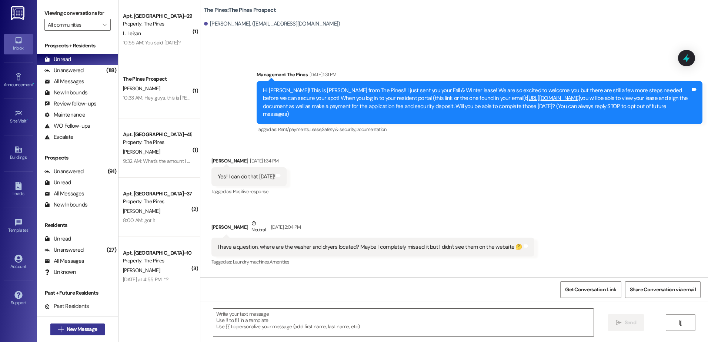
click at [67, 328] on span "New Message" at bounding box center [82, 329] width 30 height 8
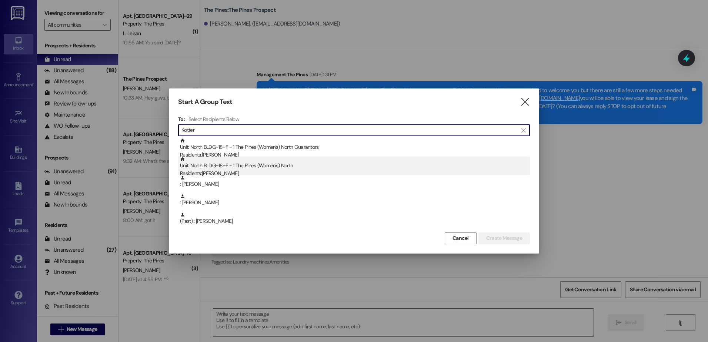
type input "Kotter"
click at [228, 172] on div "Residents: [PERSON_NAME]" at bounding box center [355, 174] width 350 height 8
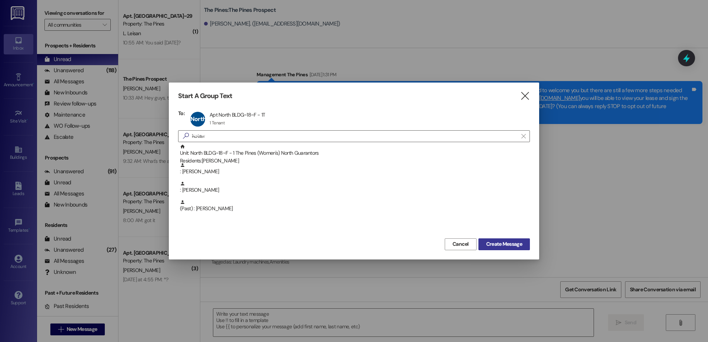
click at [514, 242] on span "Create Message" at bounding box center [504, 244] width 36 height 8
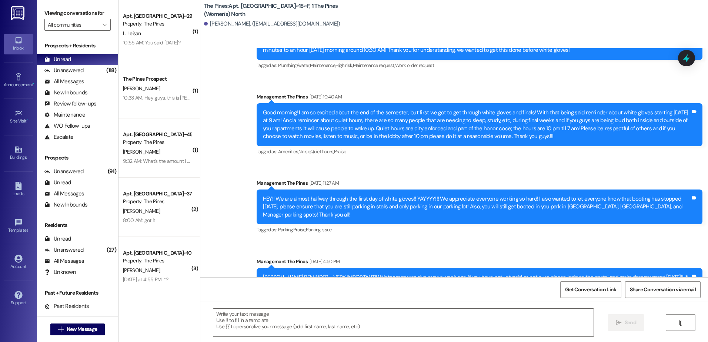
scroll to position [9818, 0]
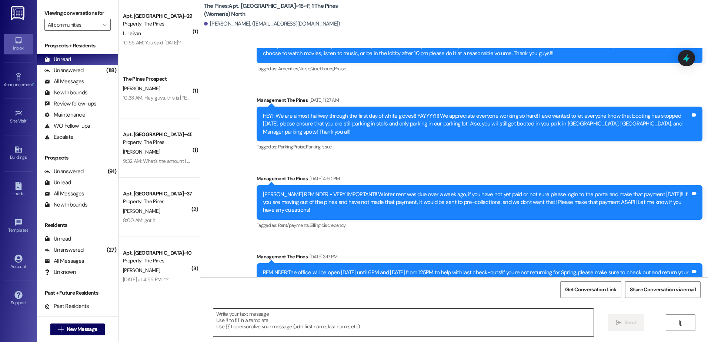
click at [266, 312] on textarea at bounding box center [403, 323] width 380 height 28
paste textarea "Hey {{first_name}}, I wanted to remind you that rent was due [DATE]. I want to …"
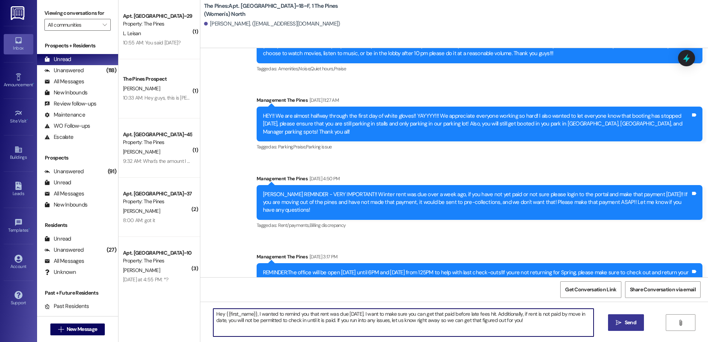
type textarea "Hey {{first_name}}, I wanted to remind you that rent was due [DATE]. I want to …"
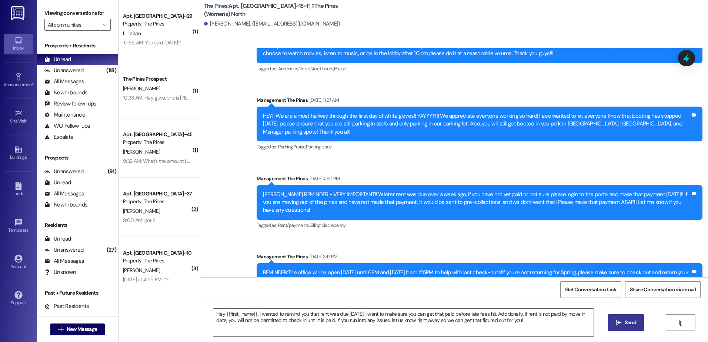
click at [626, 324] on span "Send" at bounding box center [629, 323] width 11 height 8
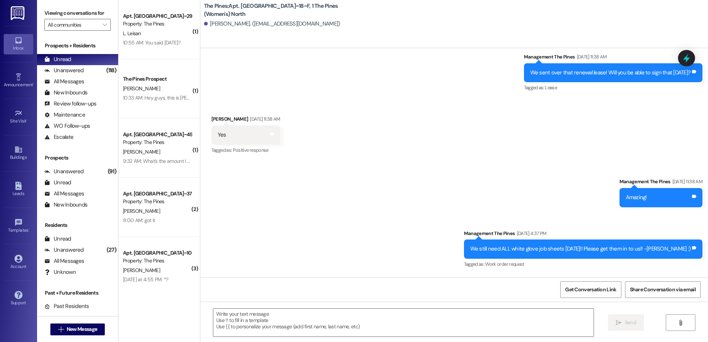
scroll to position [8485, 0]
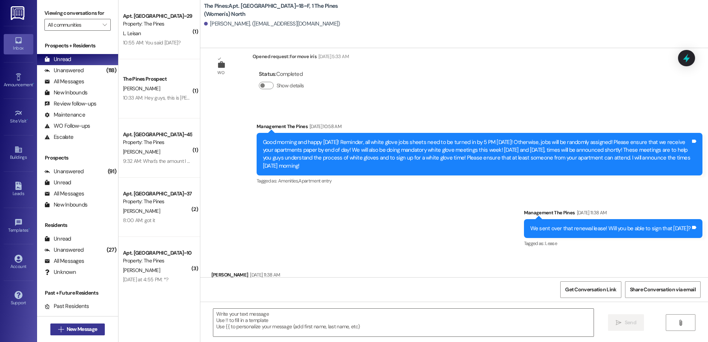
click at [68, 332] on span "New Message" at bounding box center [82, 329] width 30 height 8
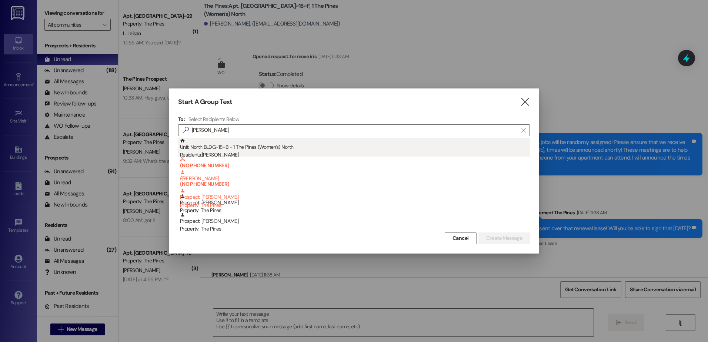
click at [249, 152] on div "Residents: [PERSON_NAME]" at bounding box center [355, 155] width 350 height 8
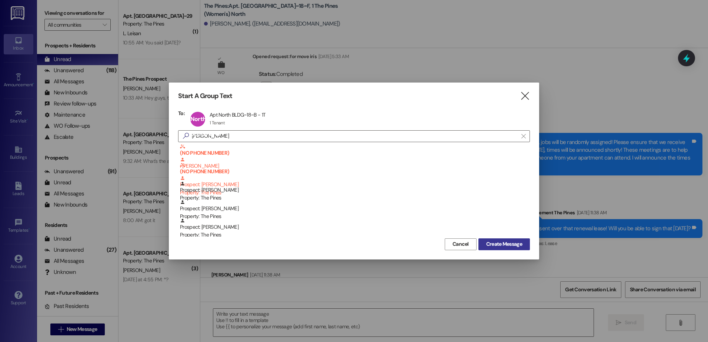
click at [489, 240] on span "Create Message" at bounding box center [504, 244] width 36 height 8
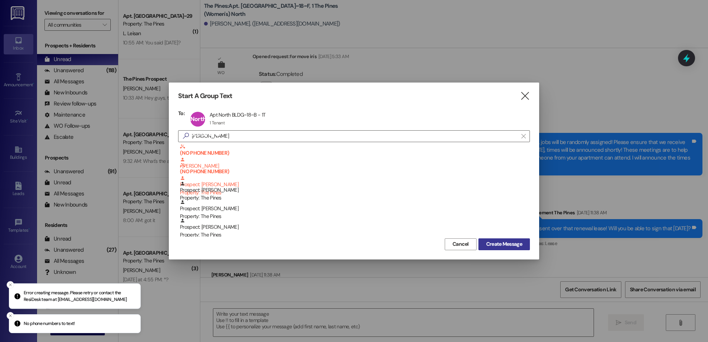
click at [505, 244] on span "Create Message" at bounding box center [504, 244] width 36 height 8
click at [230, 137] on input "[PERSON_NAME]" at bounding box center [349, 136] width 336 height 10
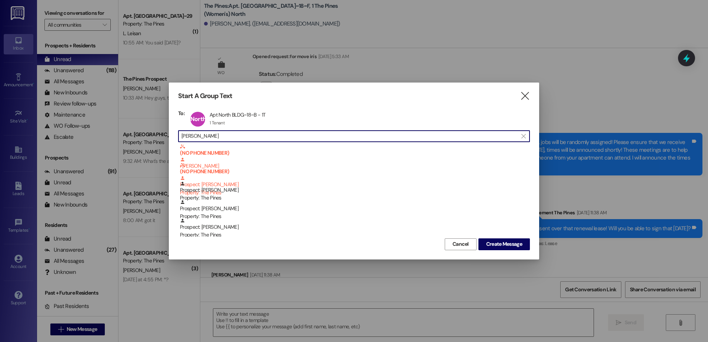
drag, startPoint x: 216, startPoint y: 132, endPoint x: 152, endPoint y: 134, distance: 63.3
click at [152, 134] on div "Start A Group Text  To: [GEOGRAPHIC_DATA]~18~B Apt North BLDG~18~B - 1T Apt No…" at bounding box center [354, 171] width 708 height 342
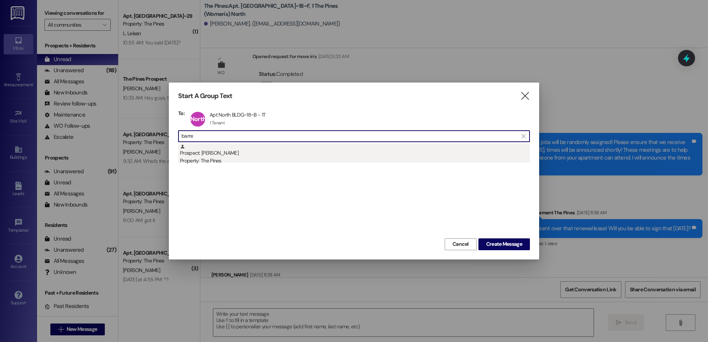
type input "barre"
click at [220, 164] on div "Property: The Pines" at bounding box center [355, 161] width 350 height 8
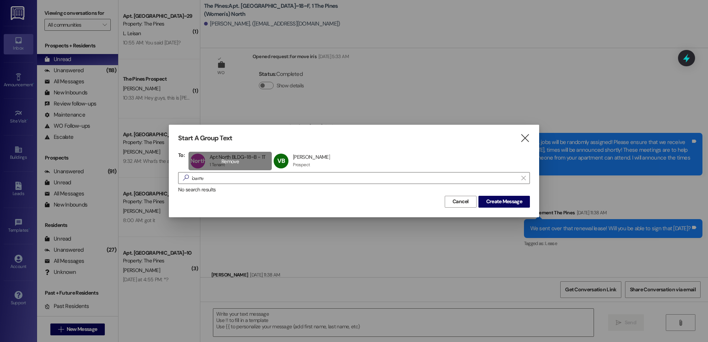
click at [238, 157] on div "North BLDG~18~B Apt North BLDG~18~B - 1T Apt North BLDG~18~B - 1T 1 Tenant 1 Te…" at bounding box center [229, 161] width 83 height 19
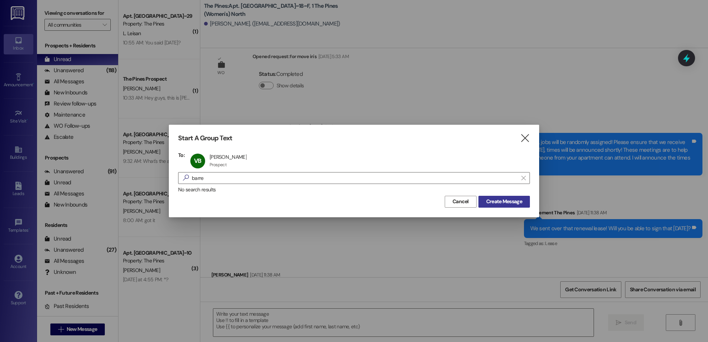
click at [502, 202] on span "Create Message" at bounding box center [504, 202] width 36 height 8
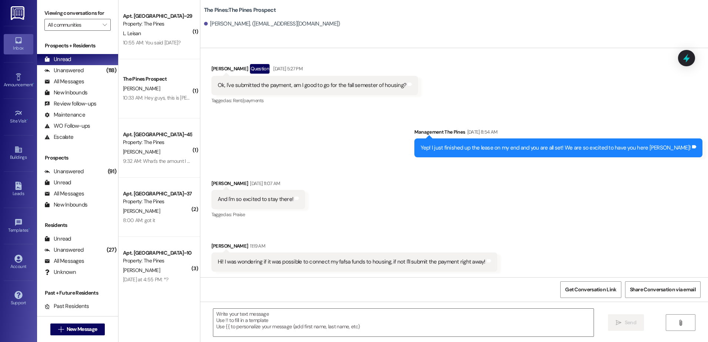
scroll to position [148, 0]
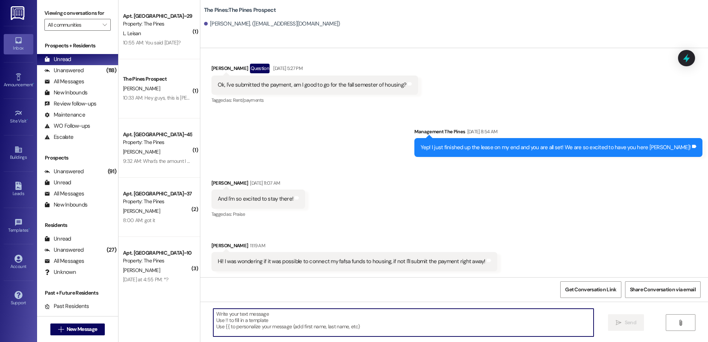
click at [253, 319] on textarea at bounding box center [403, 323] width 380 height 28
type textarea "U"
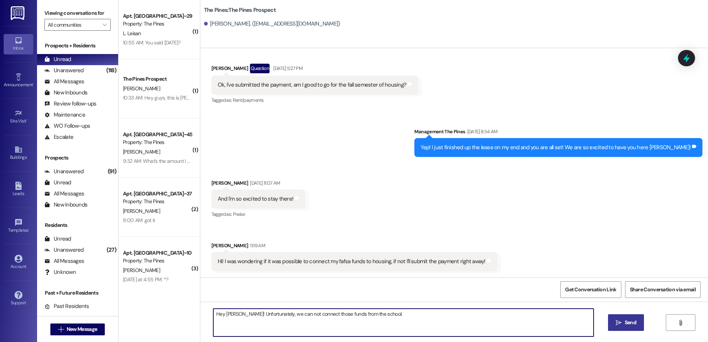
type textarea "Hey [PERSON_NAME]! Unfortunately, we can not connect those funds from the schoo…"
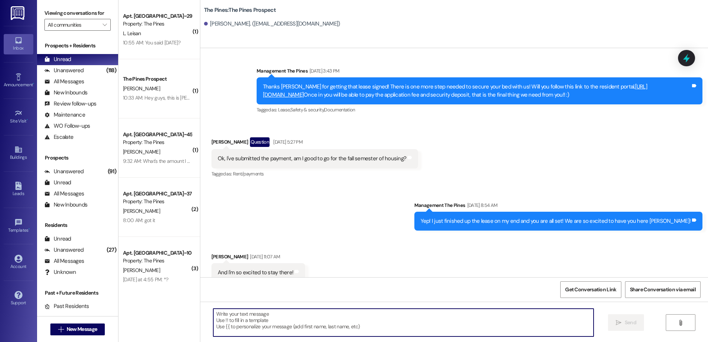
scroll to position [73, 0]
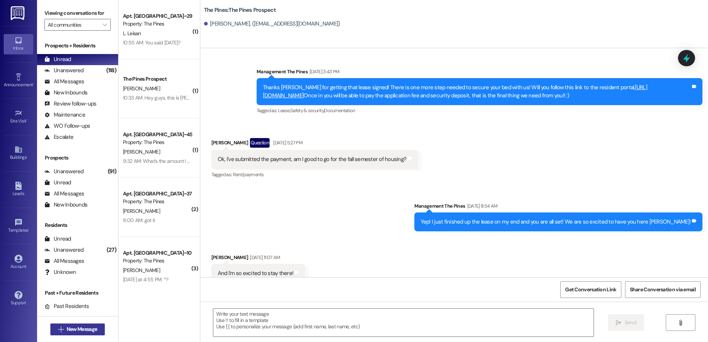
click at [61, 331] on span " New Message" at bounding box center [78, 329] width 42 height 8
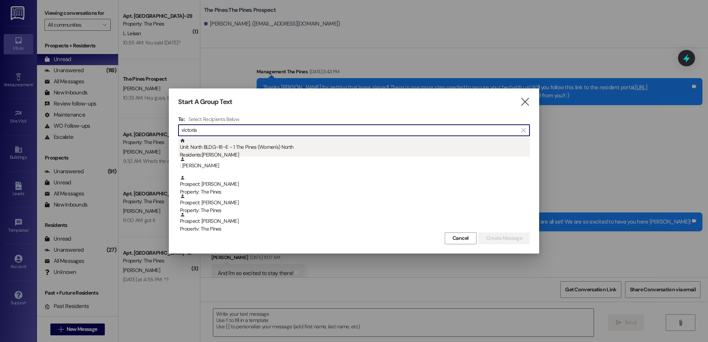
type input "victoria"
click at [242, 150] on div "Unit: [GEOGRAPHIC_DATA]~18~E - 1 The Pines (Women's) [DEMOGRAPHIC_DATA] Residen…" at bounding box center [355, 148] width 350 height 21
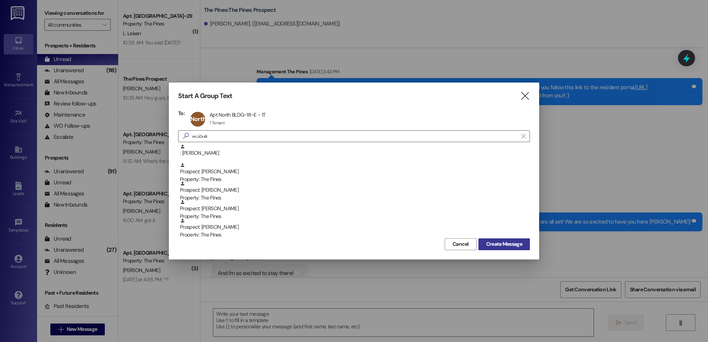
click at [499, 240] on button "Create Message" at bounding box center [503, 244] width 51 height 12
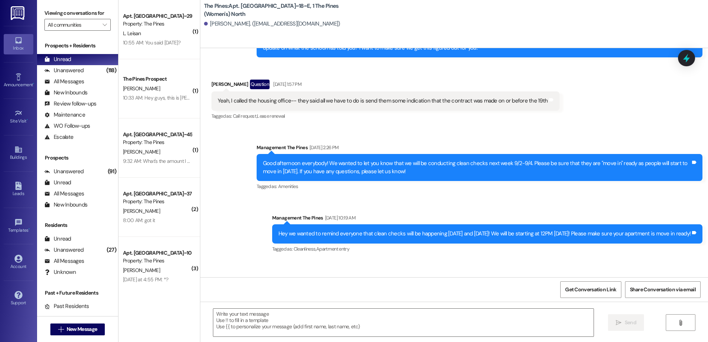
scroll to position [14631, 0]
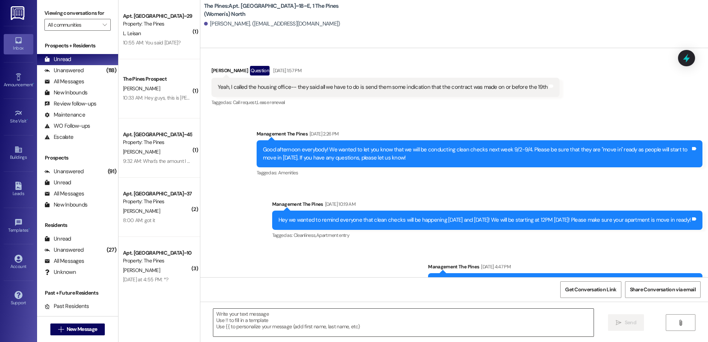
click at [295, 320] on textarea at bounding box center [403, 323] width 380 height 28
paste textarea "Hey {{first_name}}, I wanted to remind you that rent was due [DATE]. I want to …"
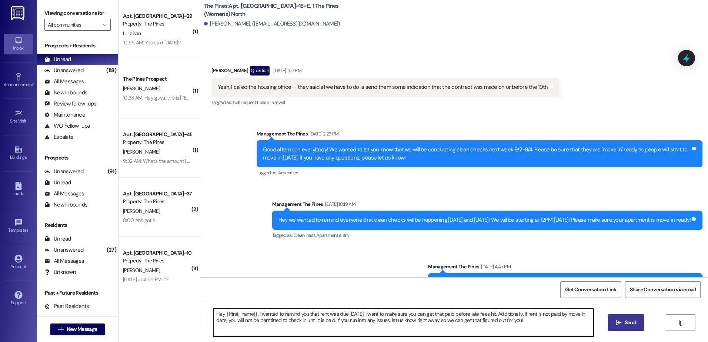
type textarea "Hey {{first_name}}, I wanted to remind you that rent was due [DATE]. I want to …"
click at [618, 322] on icon "" at bounding box center [619, 323] width 6 height 6
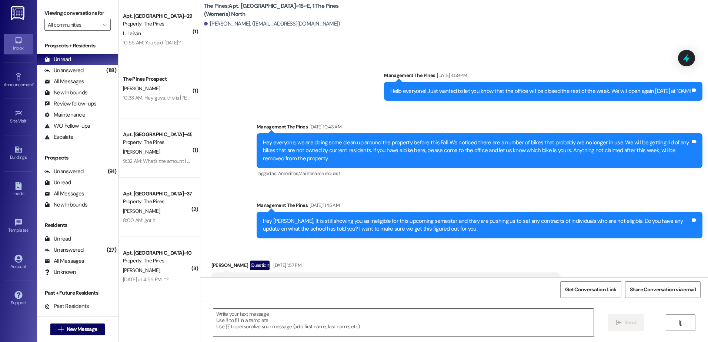
scroll to position [14435, 0]
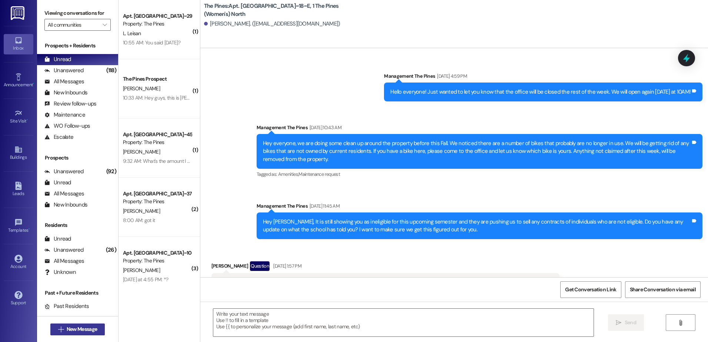
click at [88, 328] on span "New Message" at bounding box center [82, 329] width 30 height 8
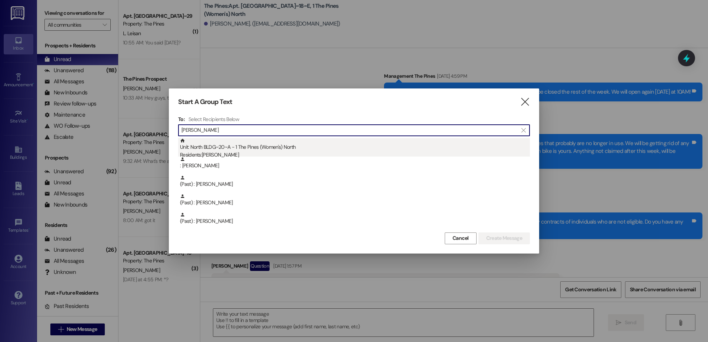
type input "[PERSON_NAME]"
click at [259, 148] on div "Unit: North BLDG~20~A - 1 The Pines (Women's) [DEMOGRAPHIC_DATA] Residents: [PE…" at bounding box center [355, 148] width 350 height 21
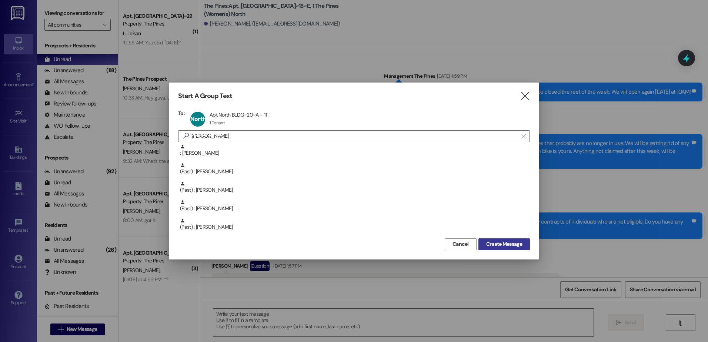
click at [519, 244] on span "Create Message" at bounding box center [504, 244] width 36 height 8
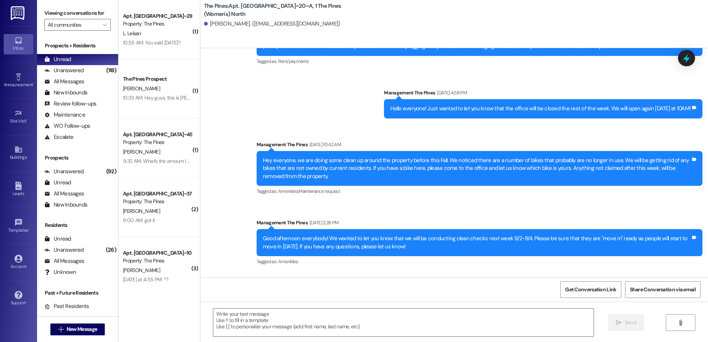
scroll to position [19674, 0]
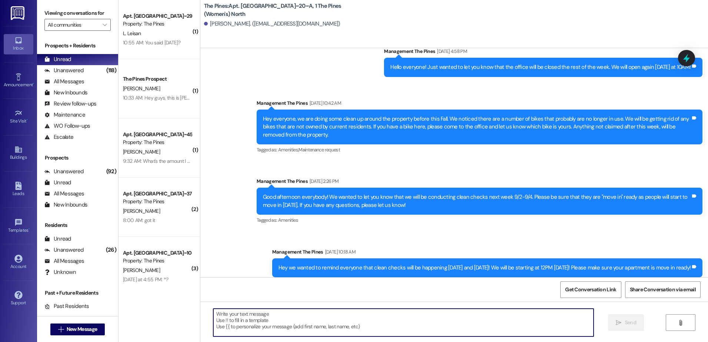
click at [275, 316] on textarea at bounding box center [403, 323] width 380 height 28
paste textarea "Hey {{first_name}}, I wanted to remind you that rent was due [DATE]. I want to …"
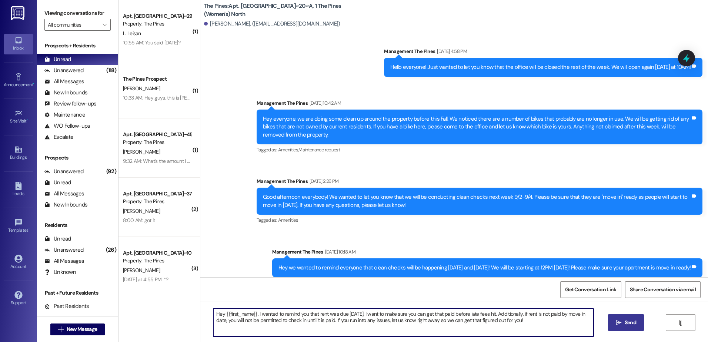
type textarea "Hey {{first_name}}, I wanted to remind you that rent was due [DATE]. I want to …"
click at [635, 323] on span "Send" at bounding box center [630, 323] width 14 height 8
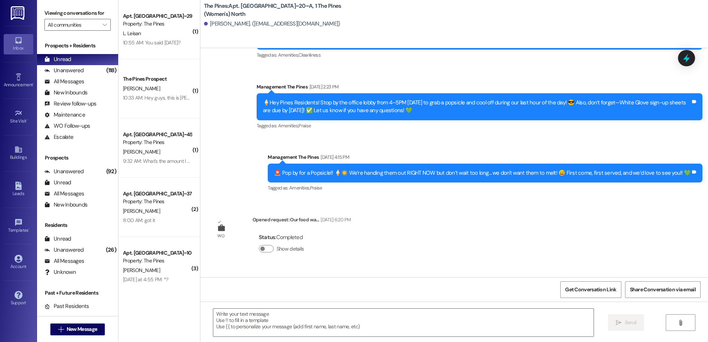
scroll to position [18203, 0]
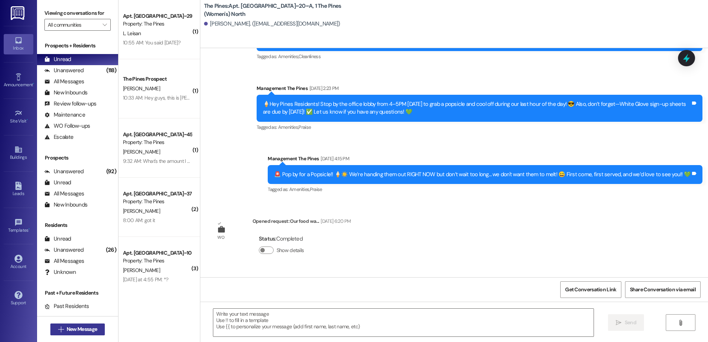
click at [76, 333] on span "New Message" at bounding box center [82, 329] width 30 height 8
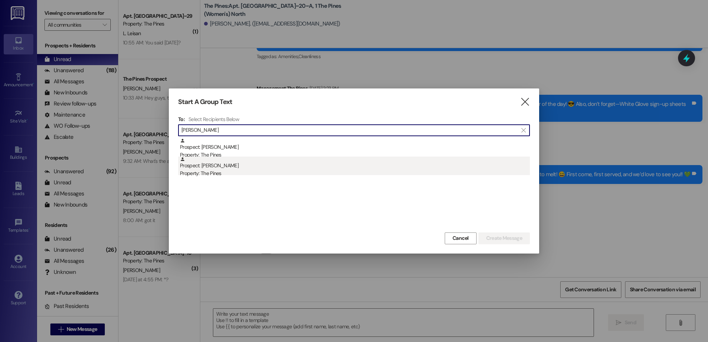
type input "[PERSON_NAME]"
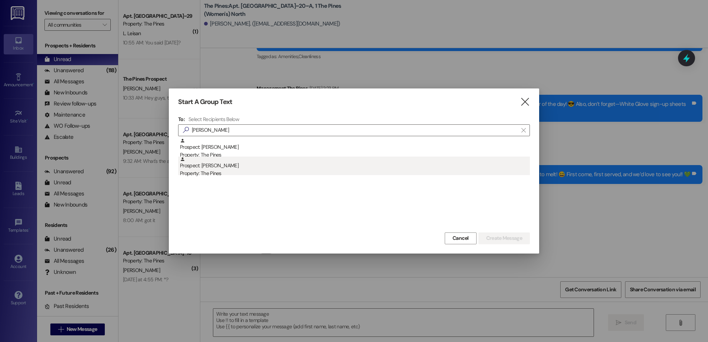
click at [227, 171] on div "Property: The Pines" at bounding box center [355, 174] width 350 height 8
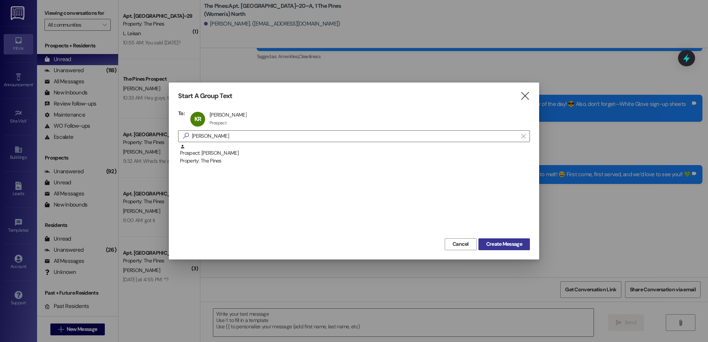
click at [508, 247] on span "Create Message" at bounding box center [504, 244] width 36 height 8
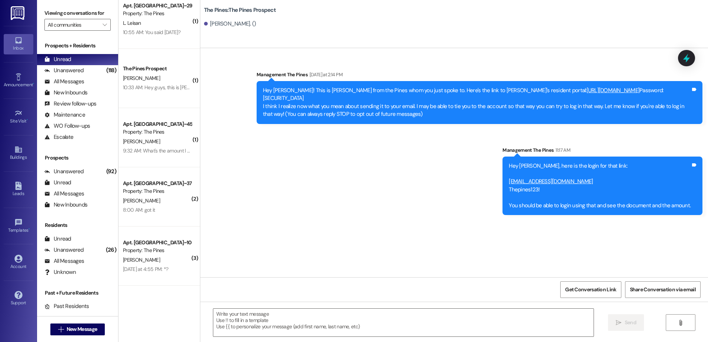
scroll to position [0, 0]
